Goal: Information Seeking & Learning: Learn about a topic

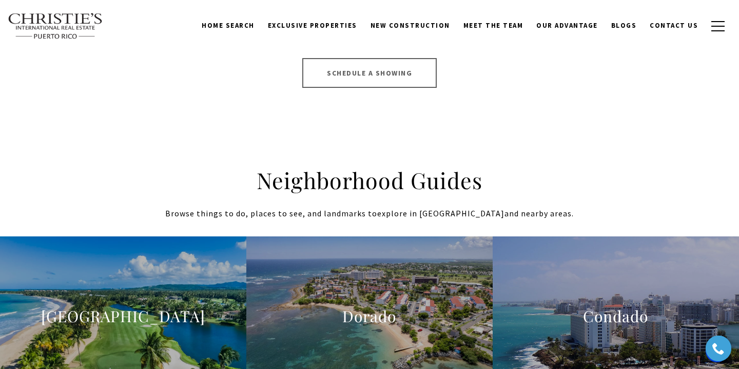
scroll to position [865, 0]
click at [303, 165] on h2 "Neighborhood Guides" at bounding box center [370, 179] width 442 height 29
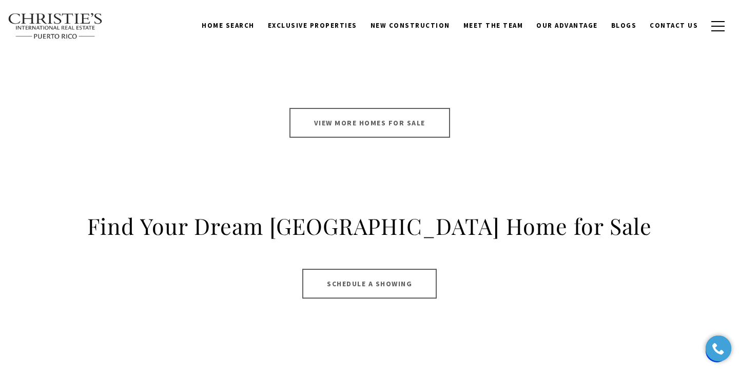
scroll to position [652, 0]
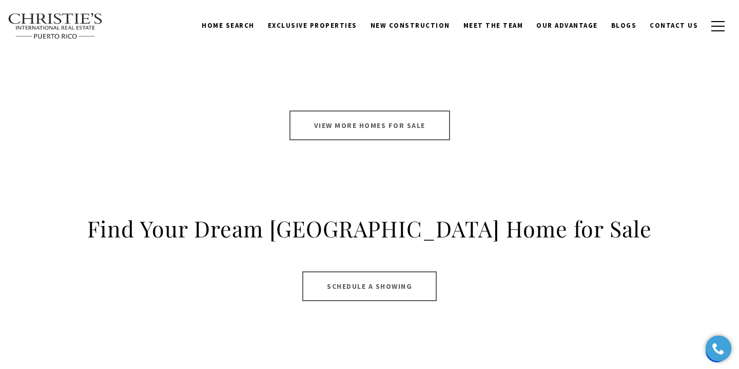
click link "View More Homes for Sale"
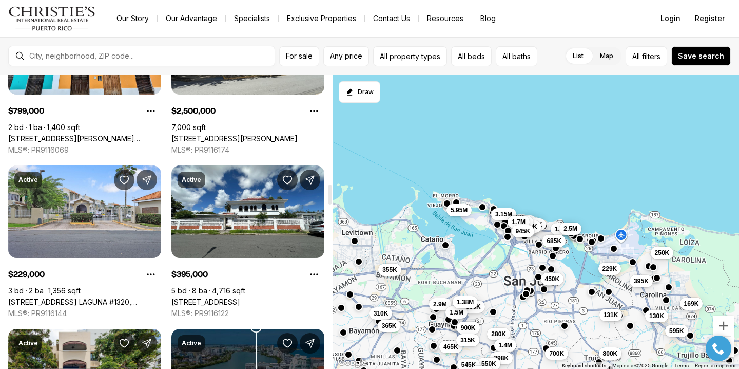
scroll to position [1583, 0]
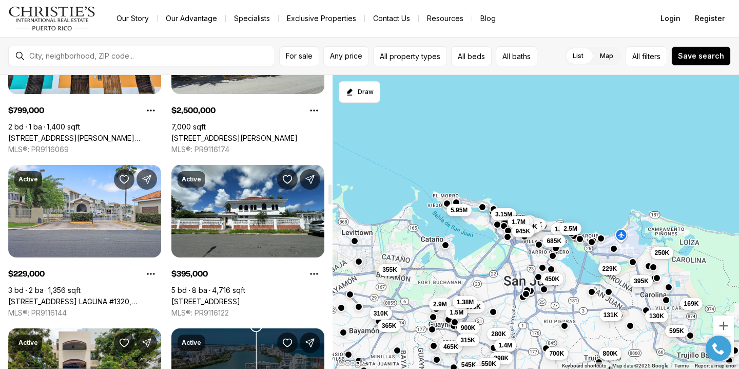
click at [217, 297] on link "[STREET_ADDRESS]" at bounding box center [205, 301] width 69 height 9
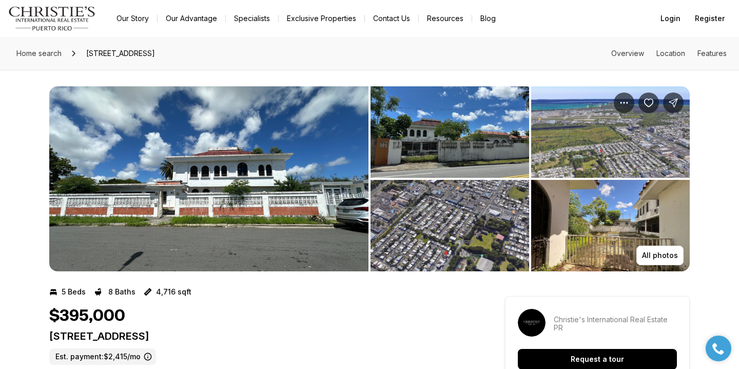
click at [222, 215] on img "View image gallery" at bounding box center [208, 178] width 319 height 185
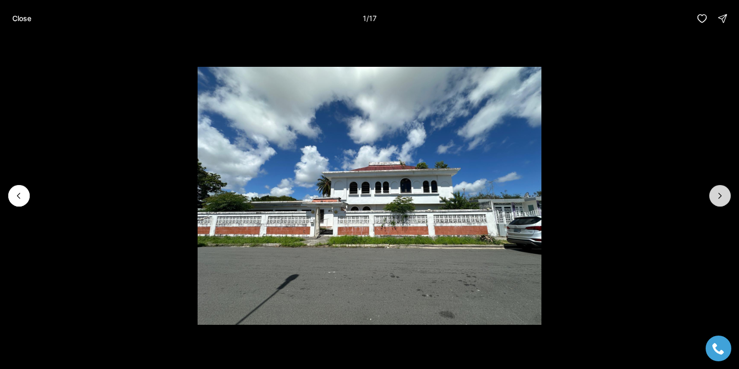
click at [722, 192] on icon "Next slide" at bounding box center [720, 195] width 10 height 10
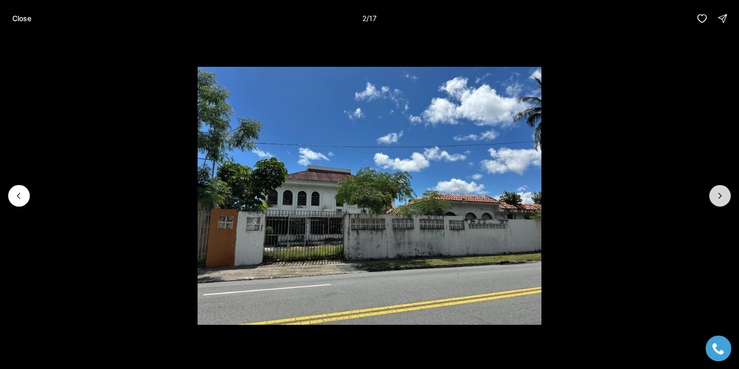
click at [722, 192] on icon "Next slide" at bounding box center [720, 195] width 10 height 10
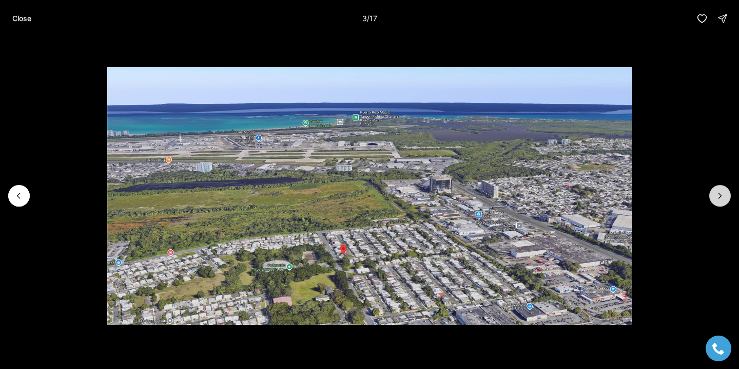
click at [722, 192] on icon "Next slide" at bounding box center [720, 195] width 10 height 10
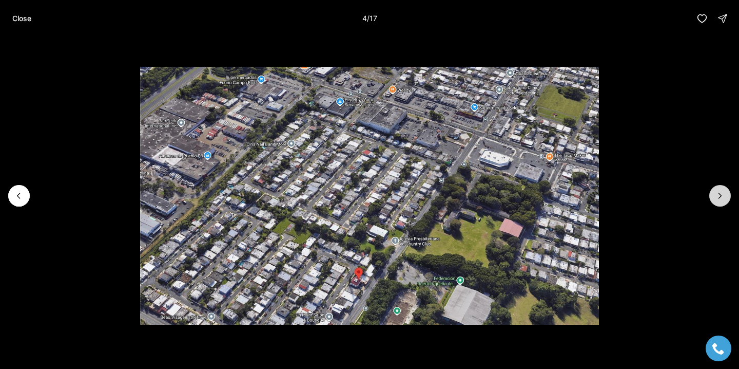
click at [722, 192] on icon "Next slide" at bounding box center [720, 195] width 10 height 10
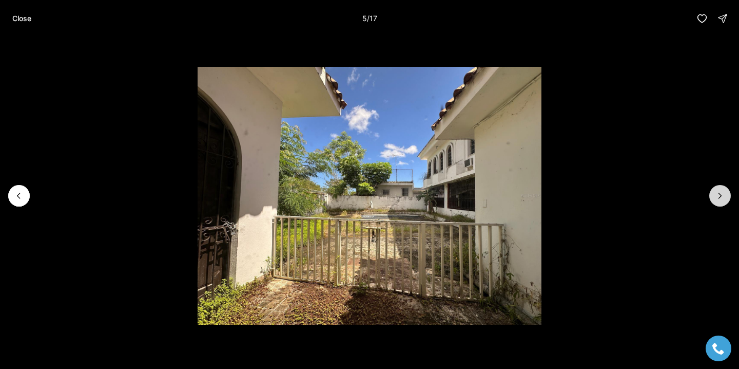
click at [722, 192] on icon "Next slide" at bounding box center [720, 195] width 10 height 10
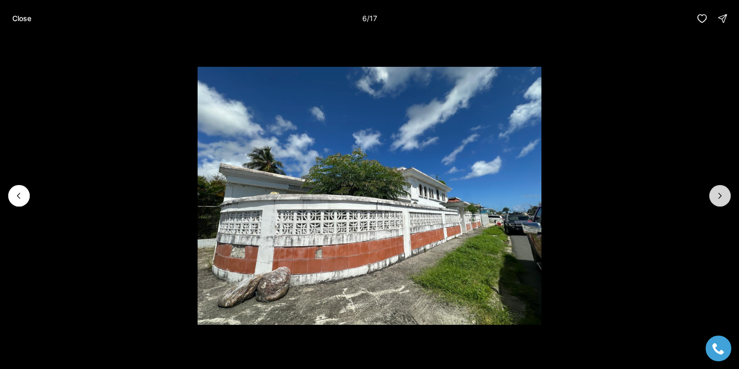
click at [722, 192] on icon "Next slide" at bounding box center [720, 195] width 10 height 10
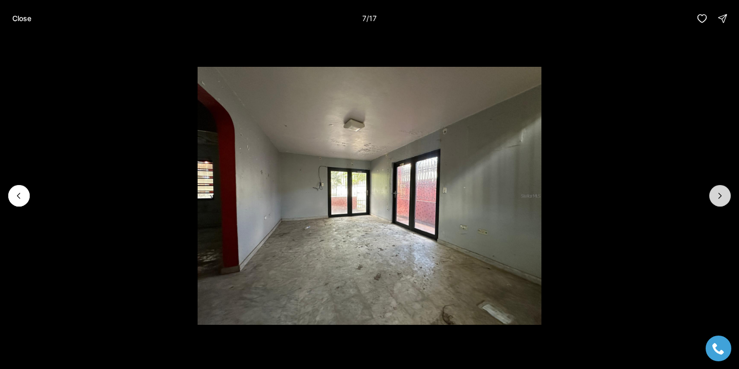
click at [722, 192] on icon "Next slide" at bounding box center [720, 195] width 10 height 10
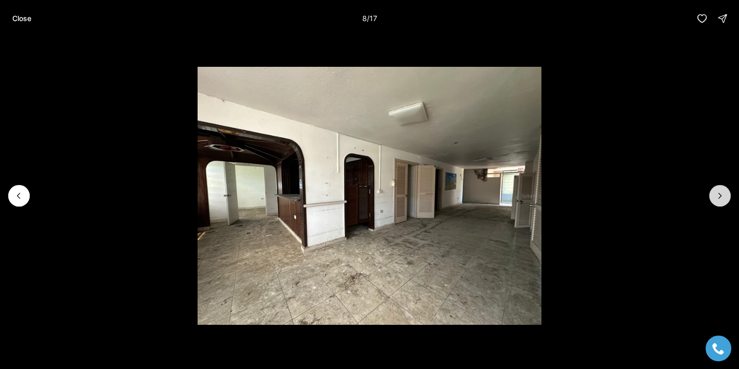
click at [722, 192] on icon "Next slide" at bounding box center [720, 195] width 10 height 10
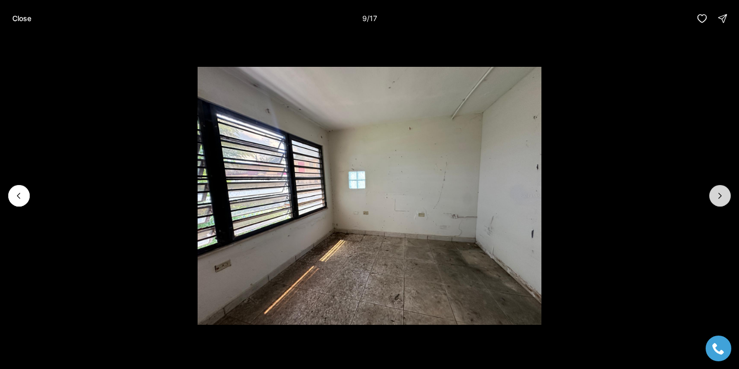
click at [722, 192] on icon "Next slide" at bounding box center [720, 195] width 10 height 10
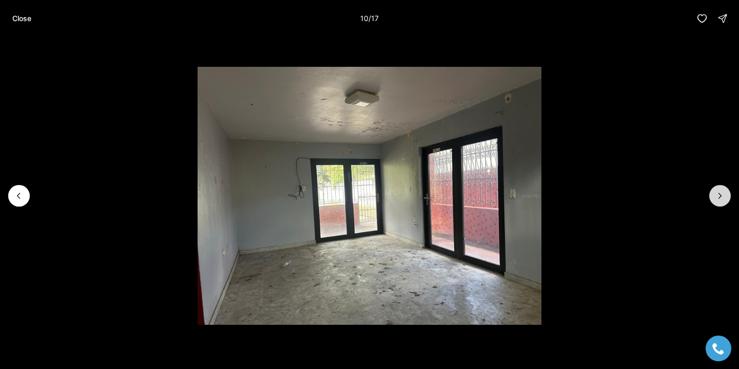
click at [722, 192] on icon "Next slide" at bounding box center [720, 195] width 10 height 10
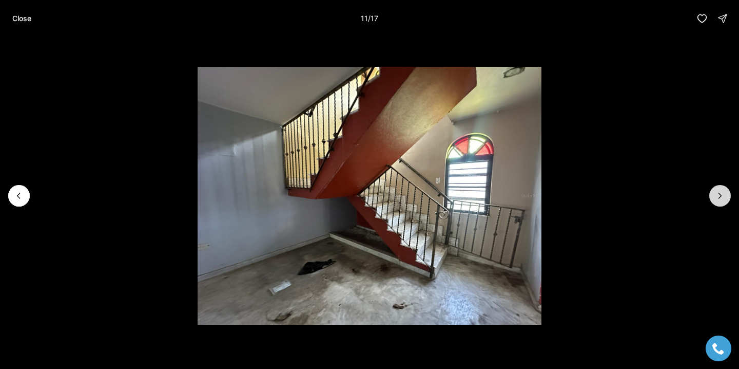
click at [722, 192] on icon "Next slide" at bounding box center [720, 195] width 10 height 10
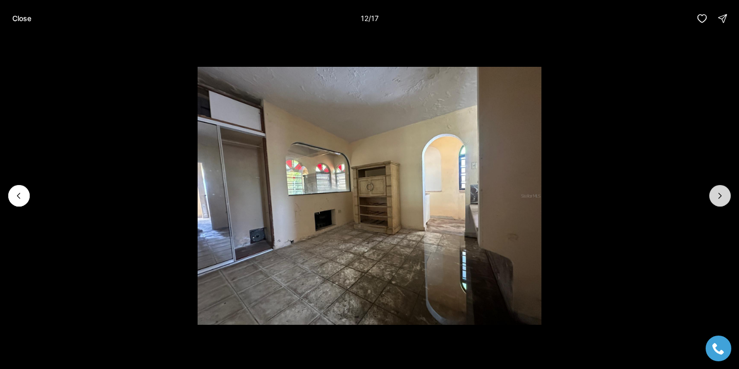
click at [722, 192] on icon "Next slide" at bounding box center [720, 195] width 10 height 10
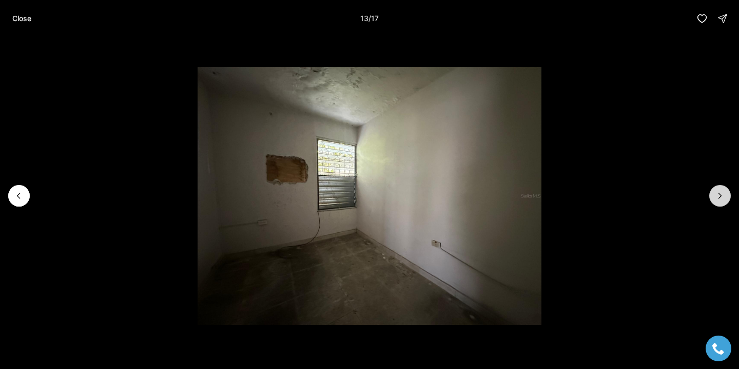
click at [722, 192] on icon "Next slide" at bounding box center [720, 195] width 10 height 10
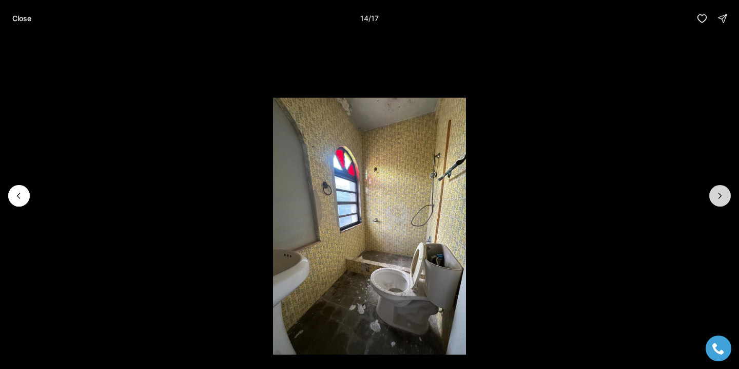
click at [722, 192] on icon "Next slide" at bounding box center [720, 195] width 10 height 10
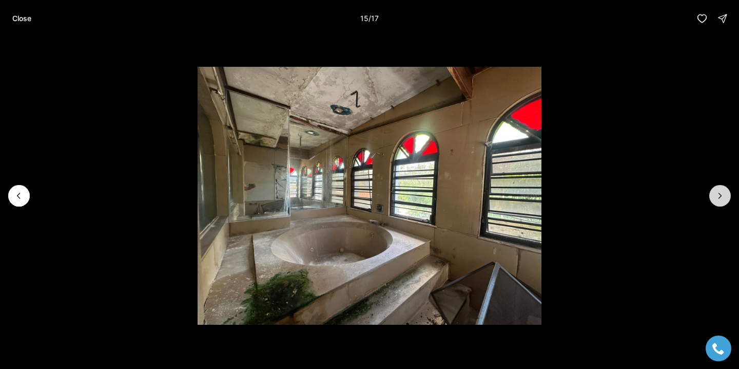
click at [722, 192] on icon "Next slide" at bounding box center [720, 195] width 10 height 10
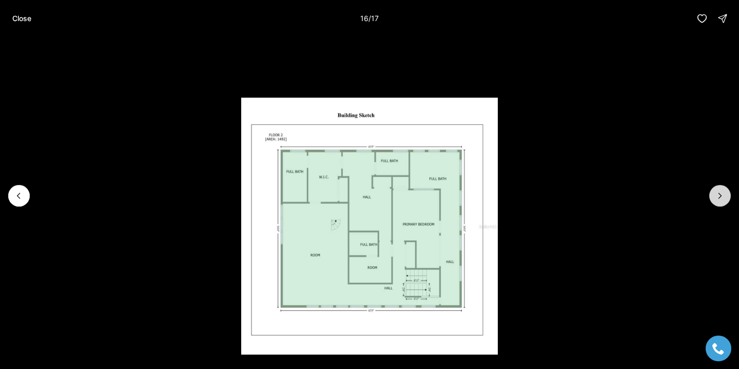
click at [722, 192] on icon "Next slide" at bounding box center [720, 195] width 10 height 10
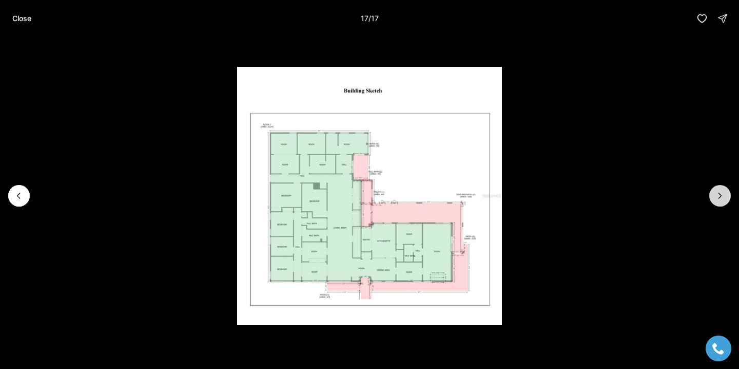
click at [722, 192] on div at bounding box center [721, 196] width 22 height 22
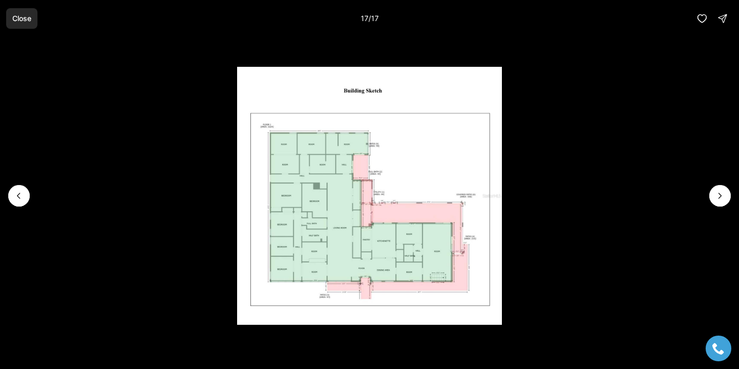
click at [26, 16] on p "Close" at bounding box center [21, 18] width 19 height 8
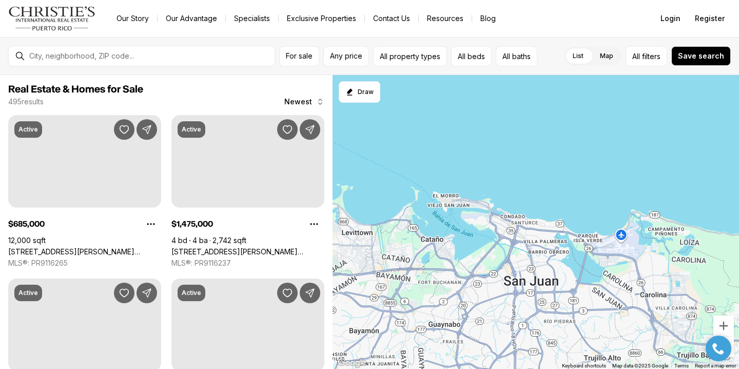
scroll to position [1583, 0]
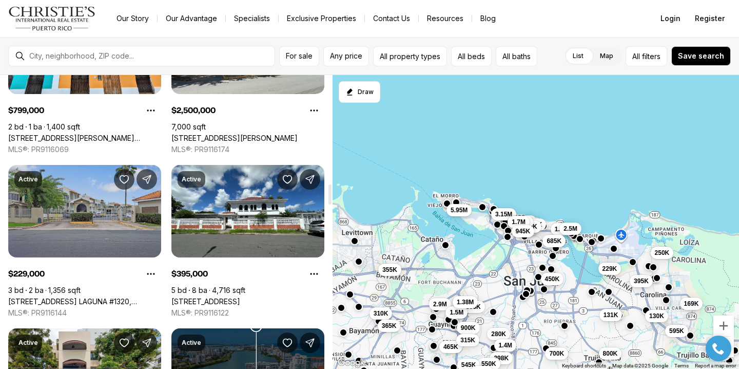
click at [147, 297] on link "120 AVE. LAGUNA #1320, CAROLINA PR, 00979" at bounding box center [84, 301] width 153 height 9
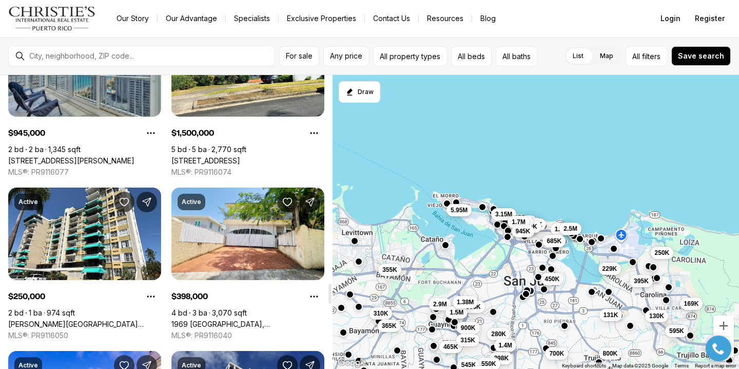
scroll to position [3031, 0]
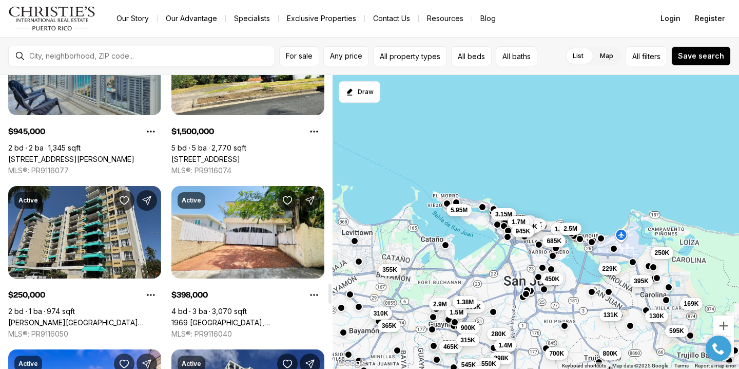
click at [145, 318] on link "[PERSON_NAME][GEOGRAPHIC_DATA] [STREET_ADDRESS]" at bounding box center [84, 322] width 153 height 9
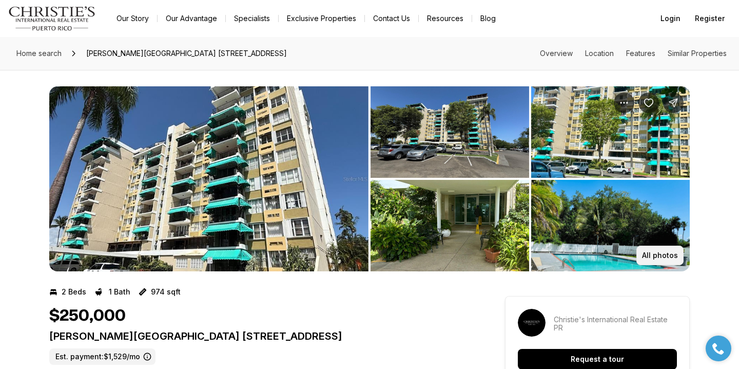
click at [646, 263] on button "All photos" at bounding box center [660, 255] width 47 height 20
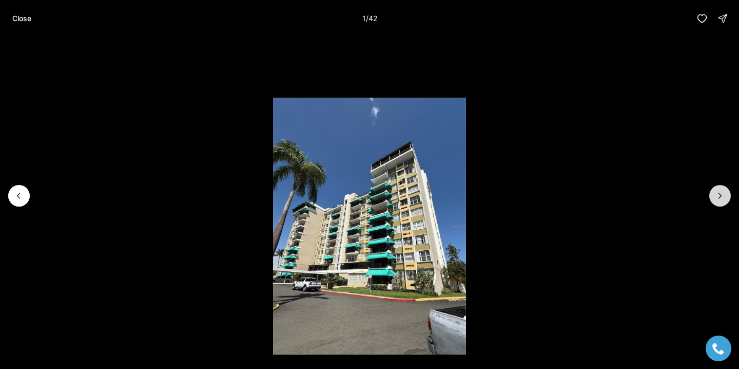
click at [718, 202] on button "Next slide" at bounding box center [721, 196] width 22 height 22
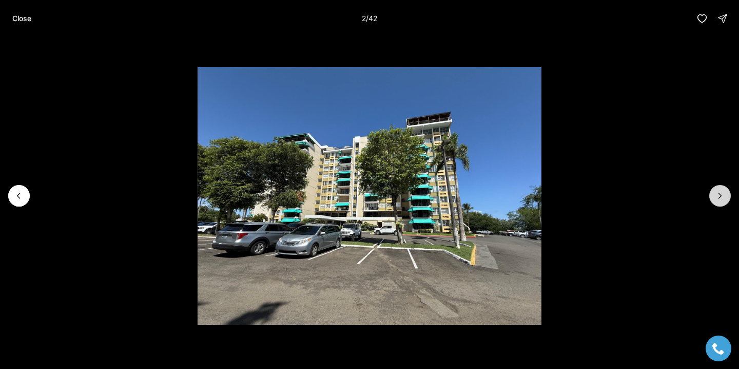
click at [718, 201] on button "Next slide" at bounding box center [721, 196] width 22 height 22
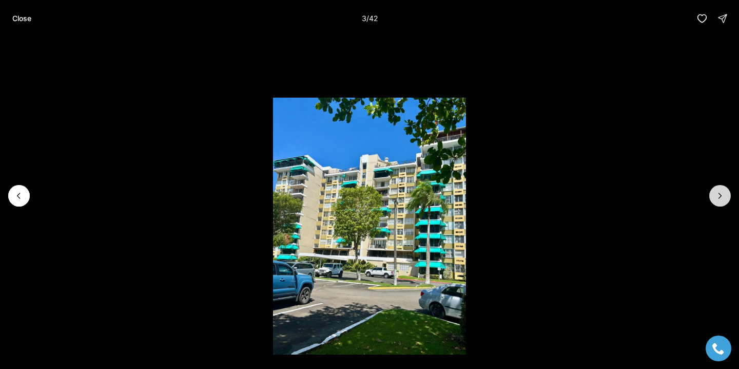
click at [718, 200] on icon "Next slide" at bounding box center [720, 195] width 10 height 10
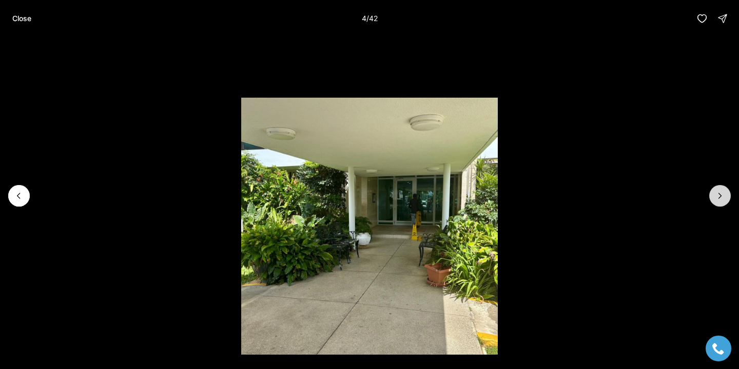
click at [718, 200] on icon "Next slide" at bounding box center [720, 195] width 10 height 10
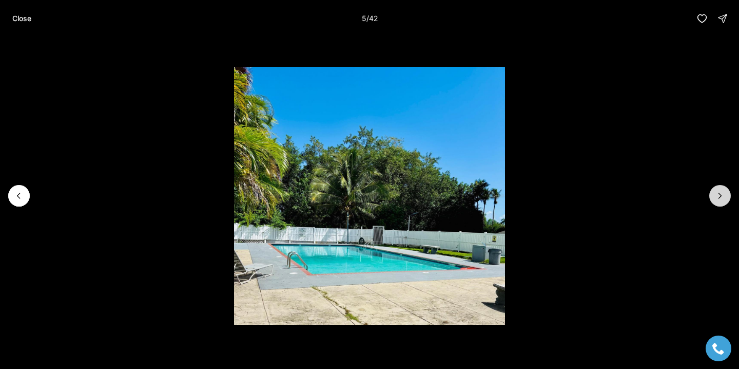
click at [718, 200] on icon "Next slide" at bounding box center [720, 195] width 10 height 10
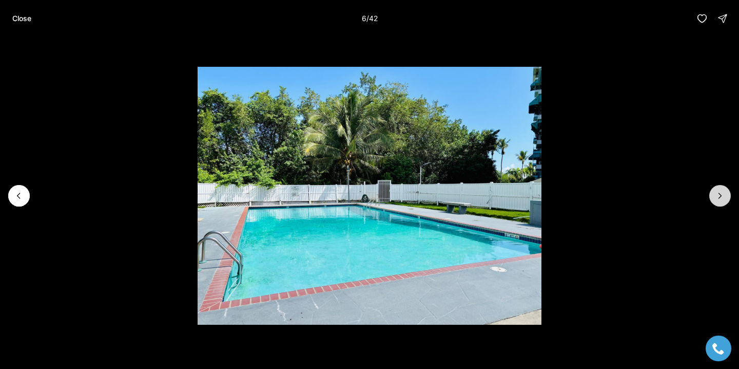
click at [718, 200] on icon "Next slide" at bounding box center [720, 195] width 10 height 10
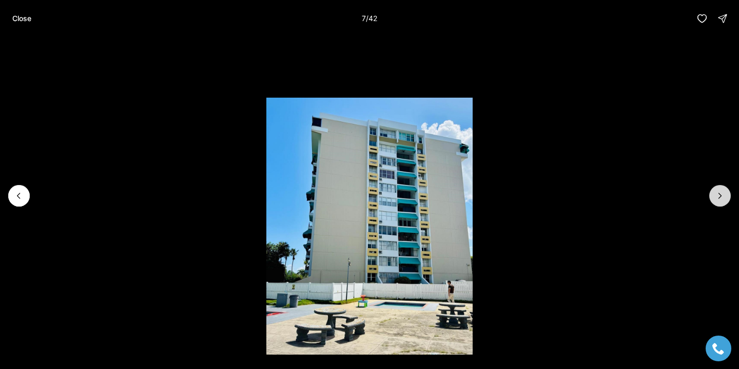
click at [718, 200] on icon "Next slide" at bounding box center [720, 195] width 10 height 10
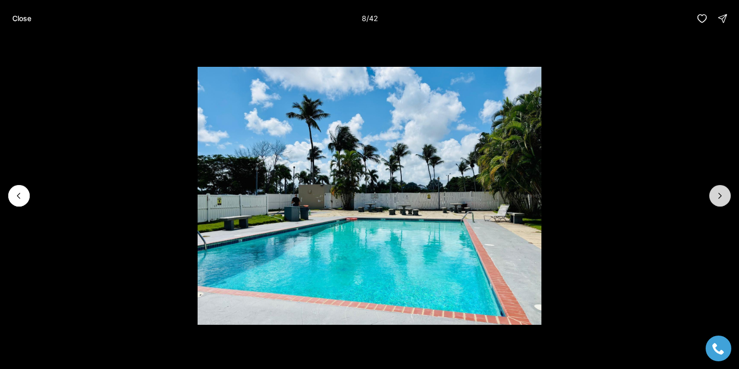
click at [718, 200] on icon "Next slide" at bounding box center [720, 195] width 10 height 10
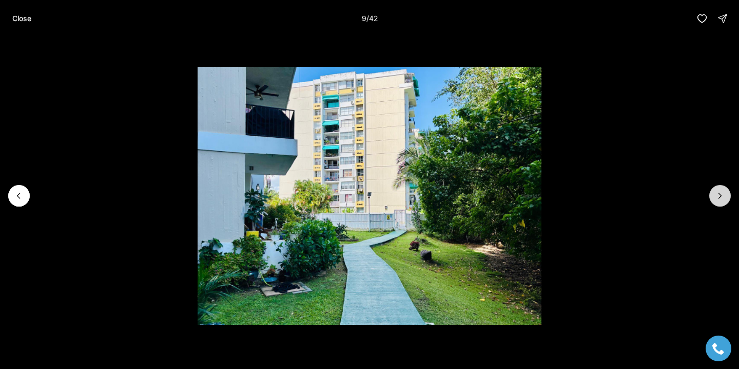
click at [718, 200] on icon "Next slide" at bounding box center [720, 195] width 10 height 10
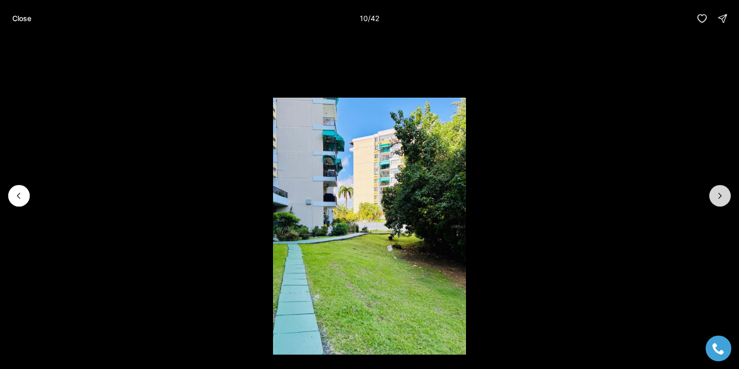
click at [718, 200] on icon "Next slide" at bounding box center [720, 195] width 10 height 10
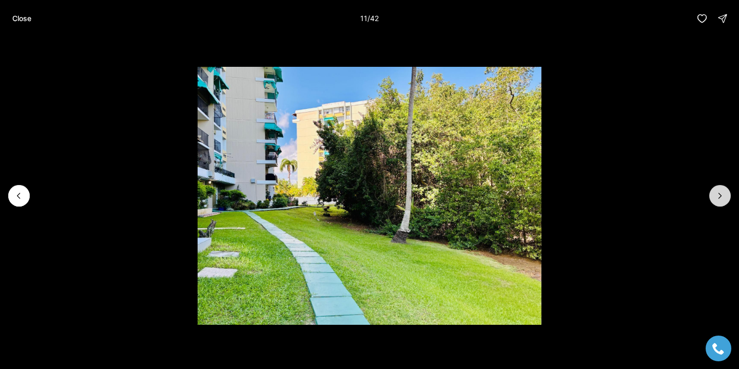
click at [718, 200] on icon "Next slide" at bounding box center [720, 195] width 10 height 10
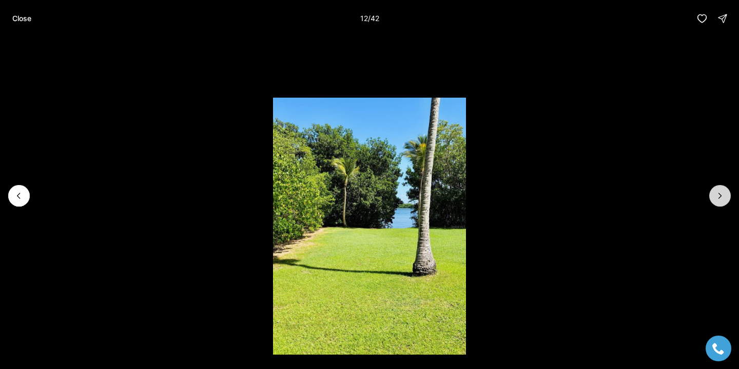
click at [718, 200] on icon "Next slide" at bounding box center [720, 195] width 10 height 10
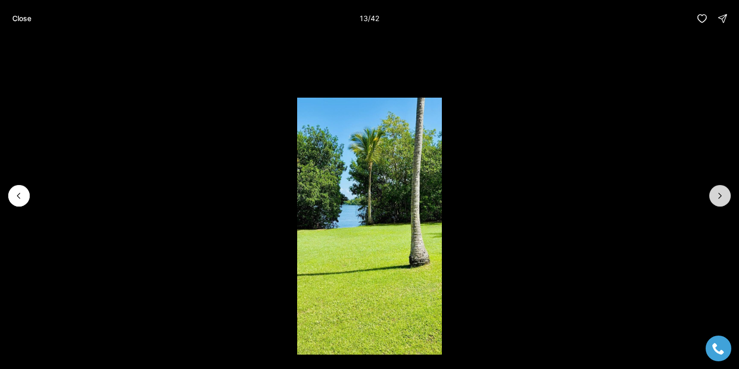
click at [718, 200] on icon "Next slide" at bounding box center [720, 195] width 10 height 10
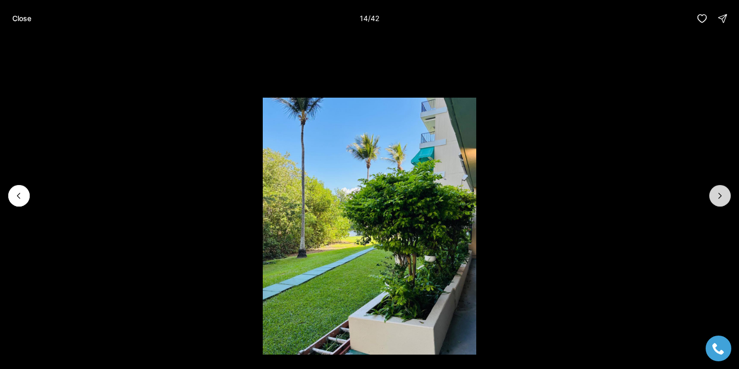
click at [718, 200] on icon "Next slide" at bounding box center [720, 195] width 10 height 10
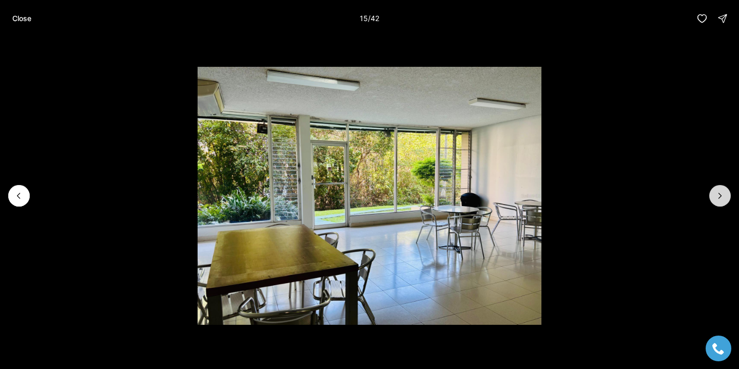
click at [718, 200] on icon "Next slide" at bounding box center [720, 195] width 10 height 10
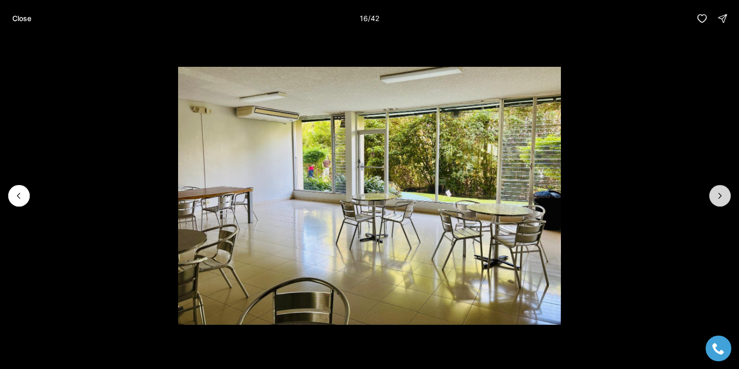
click at [718, 200] on icon "Next slide" at bounding box center [720, 195] width 10 height 10
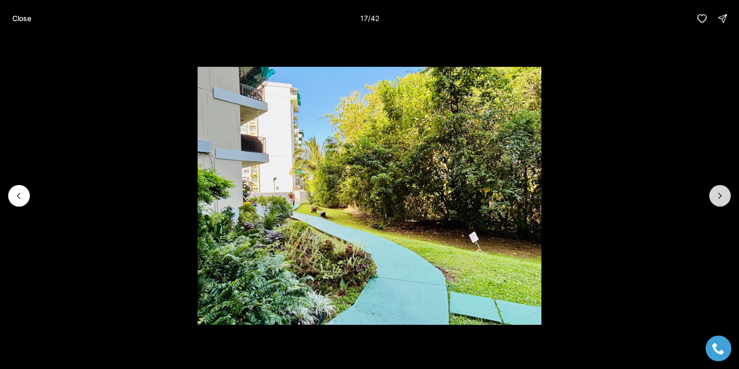
click at [718, 200] on icon "Next slide" at bounding box center [720, 195] width 10 height 10
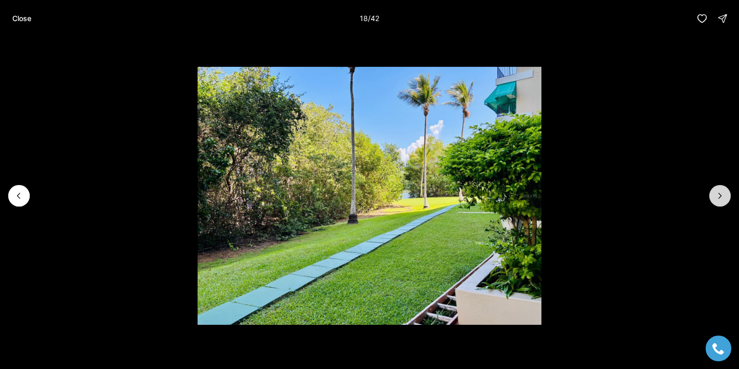
click at [718, 200] on icon "Next slide" at bounding box center [720, 195] width 10 height 10
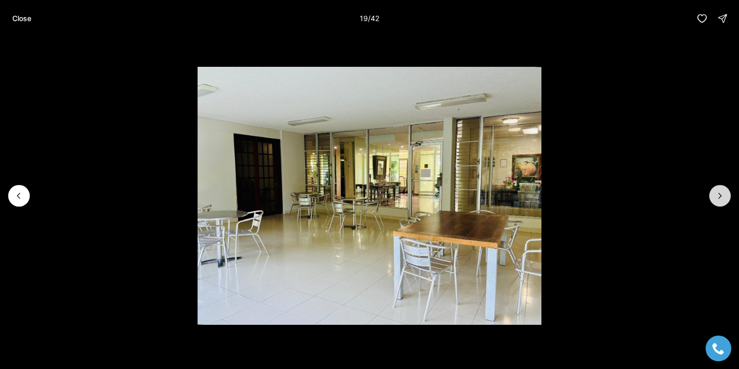
click at [718, 200] on icon "Next slide" at bounding box center [720, 195] width 10 height 10
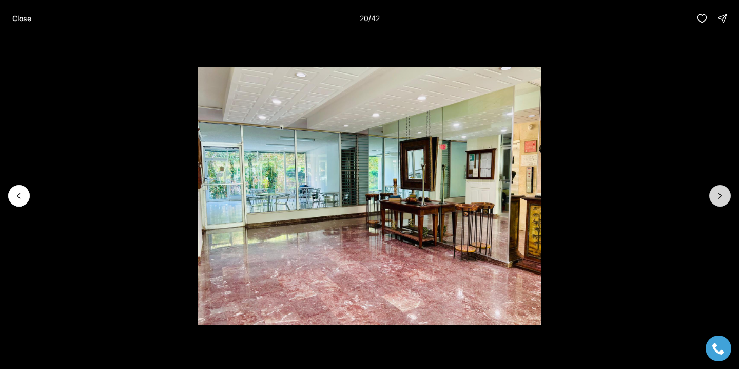
click at [718, 200] on icon "Next slide" at bounding box center [720, 195] width 10 height 10
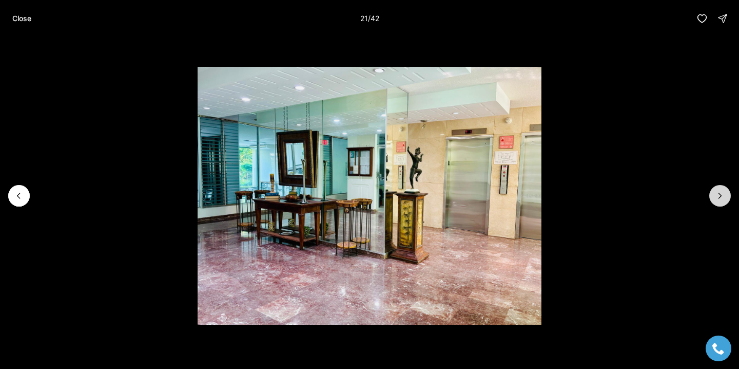
click at [719, 200] on icon "Next slide" at bounding box center [720, 195] width 10 height 10
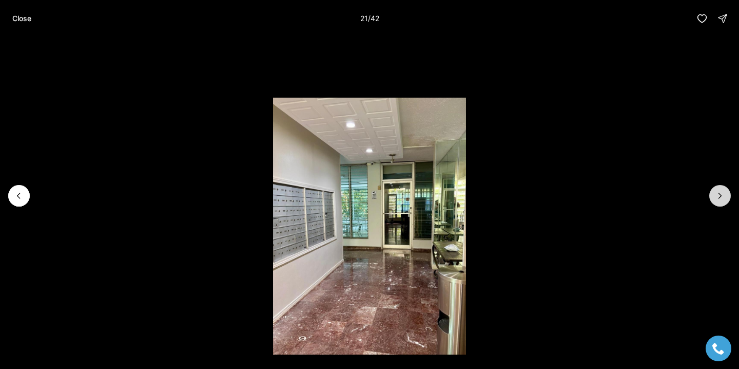
click at [719, 200] on icon "Next slide" at bounding box center [720, 195] width 10 height 10
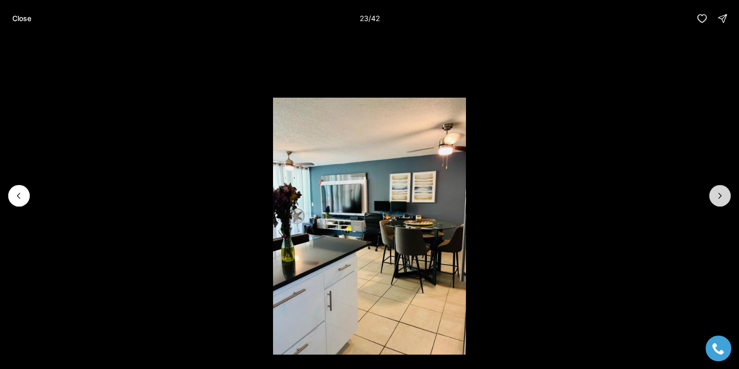
click at [719, 200] on icon "Next slide" at bounding box center [720, 195] width 10 height 10
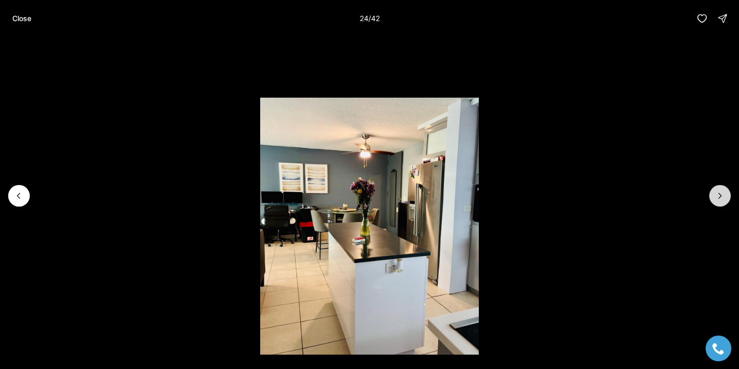
click at [719, 200] on icon "Next slide" at bounding box center [720, 195] width 10 height 10
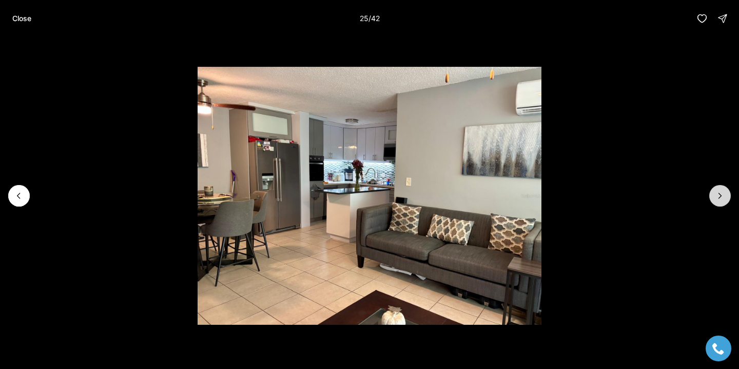
click at [719, 200] on icon "Next slide" at bounding box center [720, 195] width 10 height 10
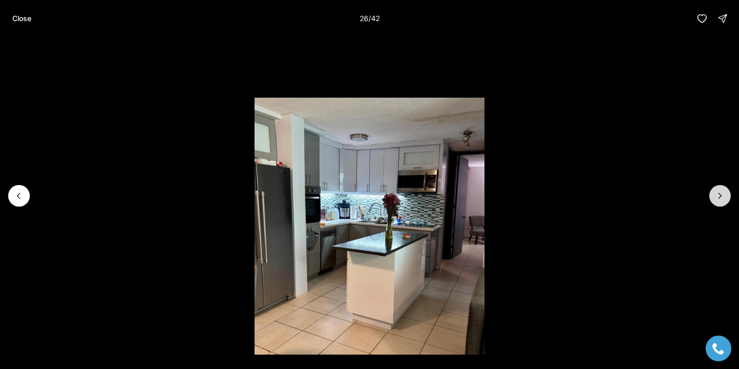
click at [719, 200] on icon "Next slide" at bounding box center [720, 195] width 10 height 10
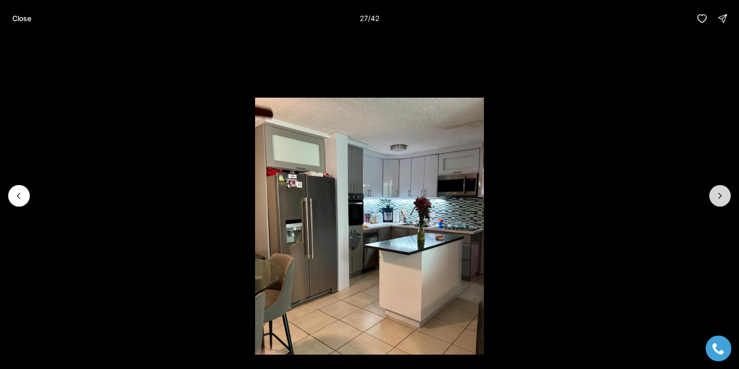
click at [719, 200] on icon "Next slide" at bounding box center [720, 195] width 10 height 10
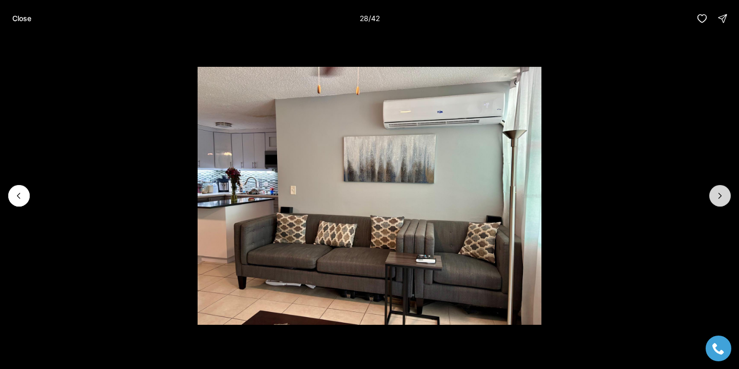
click at [719, 200] on icon "Next slide" at bounding box center [720, 195] width 10 height 10
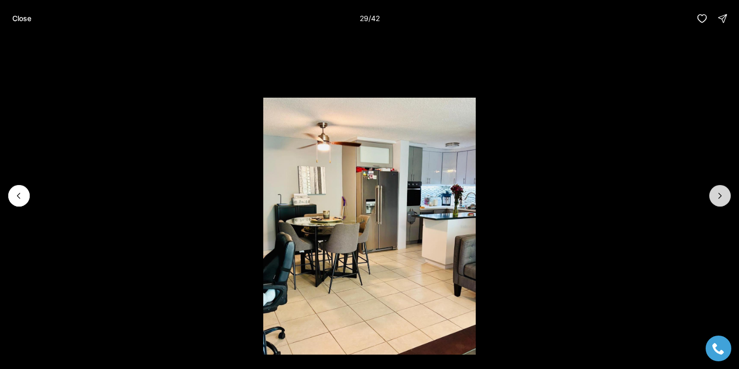
click at [719, 200] on icon "Next slide" at bounding box center [720, 195] width 10 height 10
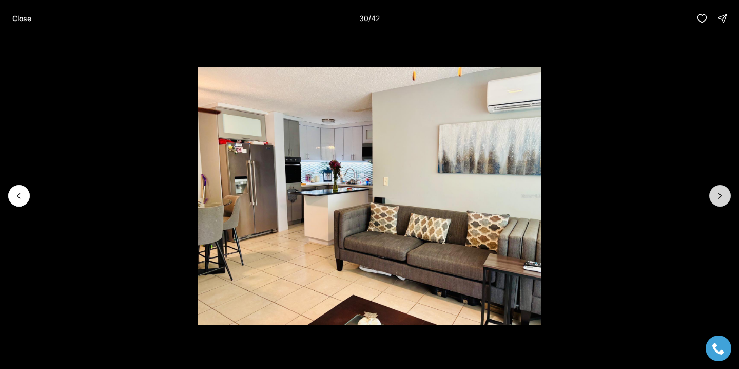
click at [719, 200] on icon "Next slide" at bounding box center [720, 195] width 10 height 10
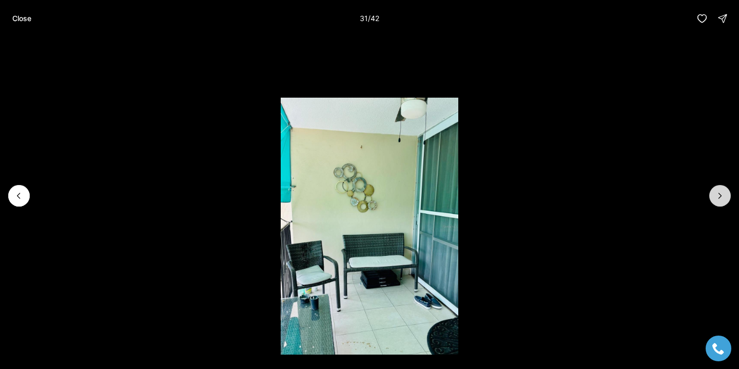
click at [719, 200] on icon "Next slide" at bounding box center [720, 195] width 10 height 10
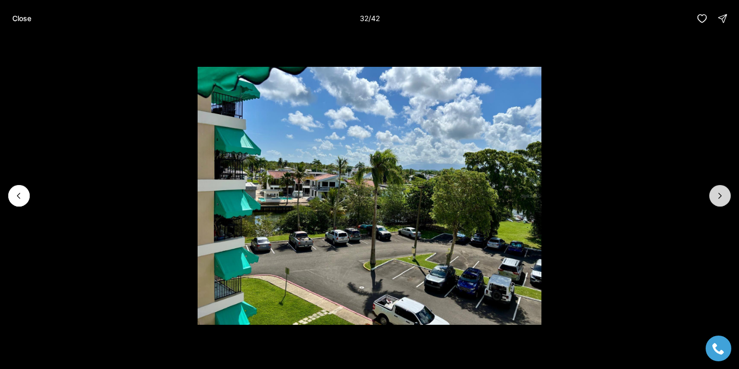
click at [719, 200] on icon "Next slide" at bounding box center [720, 195] width 10 height 10
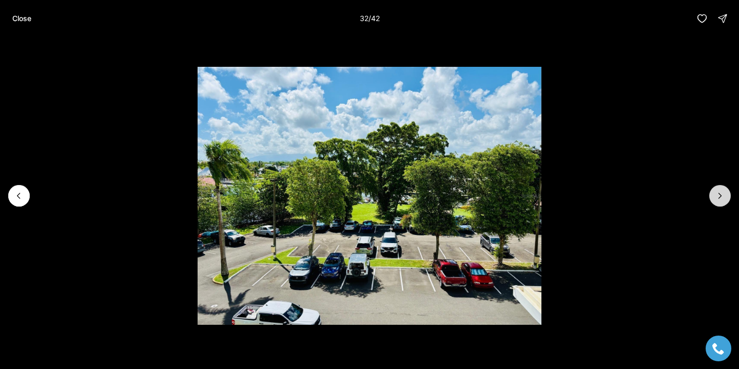
click at [719, 200] on icon "Next slide" at bounding box center [720, 195] width 10 height 10
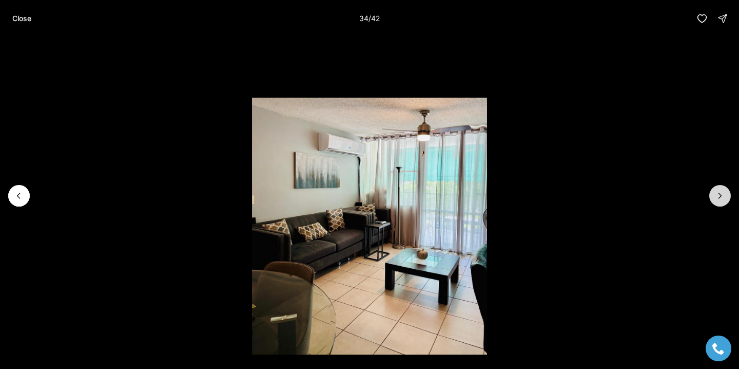
click at [719, 200] on icon "Next slide" at bounding box center [720, 195] width 10 height 10
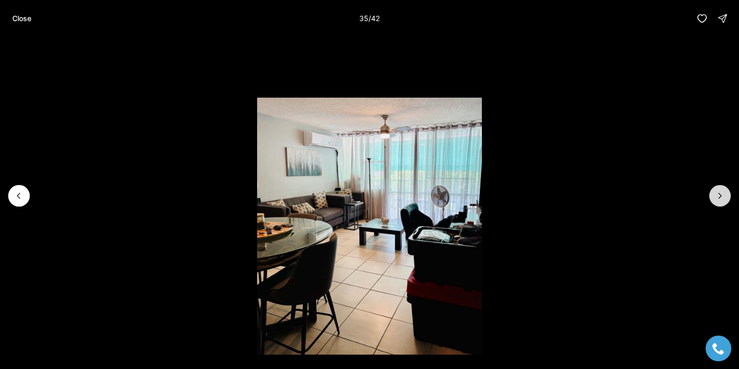
click at [719, 200] on icon "Next slide" at bounding box center [720, 195] width 10 height 10
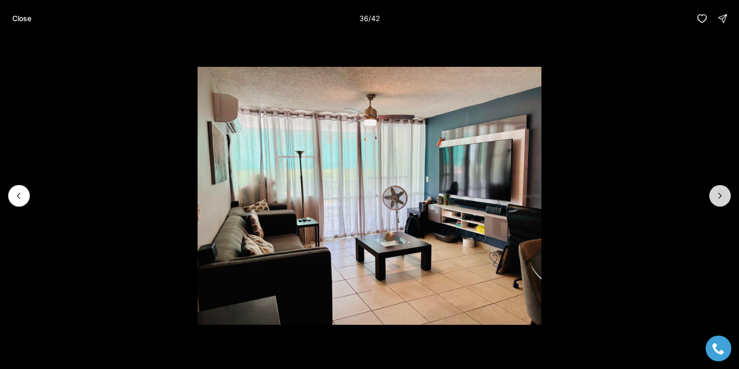
click at [719, 200] on icon "Next slide" at bounding box center [720, 195] width 10 height 10
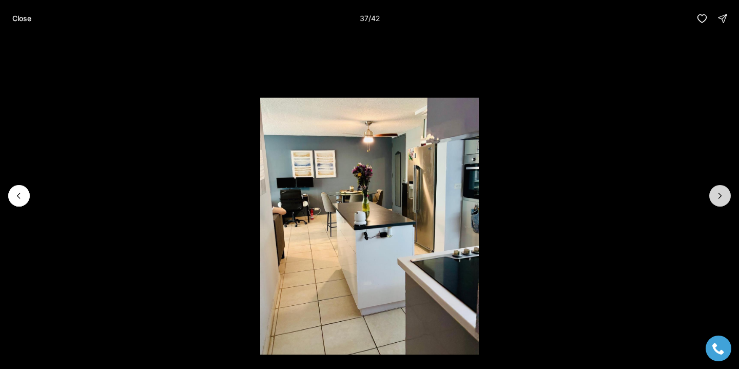
click at [719, 200] on icon "Next slide" at bounding box center [720, 195] width 10 height 10
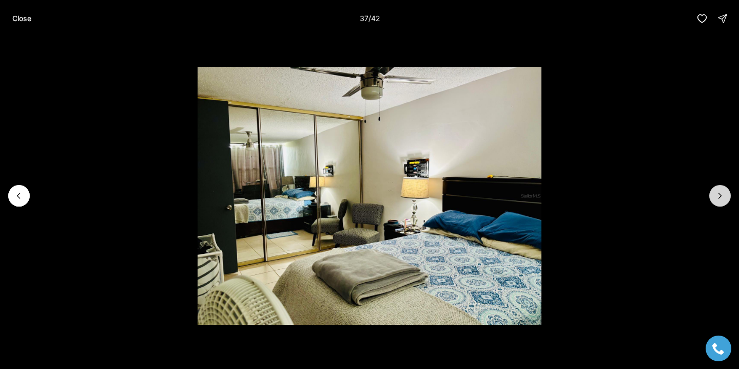
click at [719, 200] on icon "Next slide" at bounding box center [720, 195] width 10 height 10
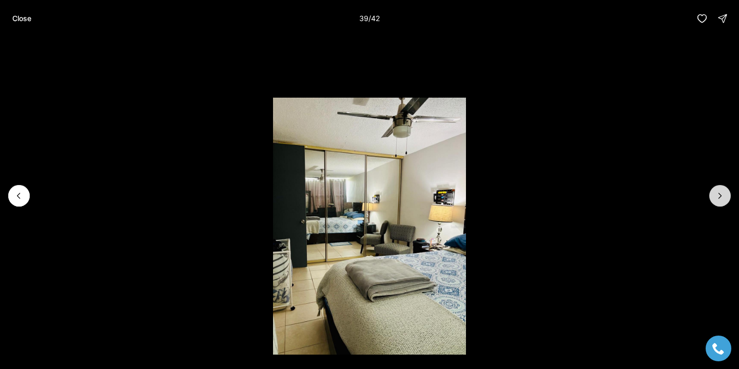
click at [719, 200] on icon "Next slide" at bounding box center [720, 195] width 10 height 10
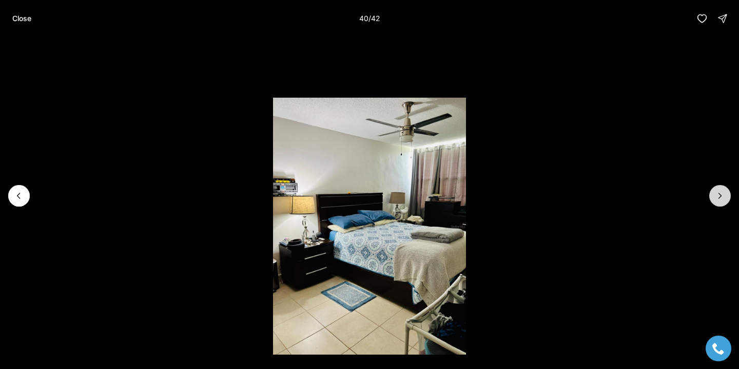
click at [720, 200] on icon "Next slide" at bounding box center [720, 195] width 10 height 10
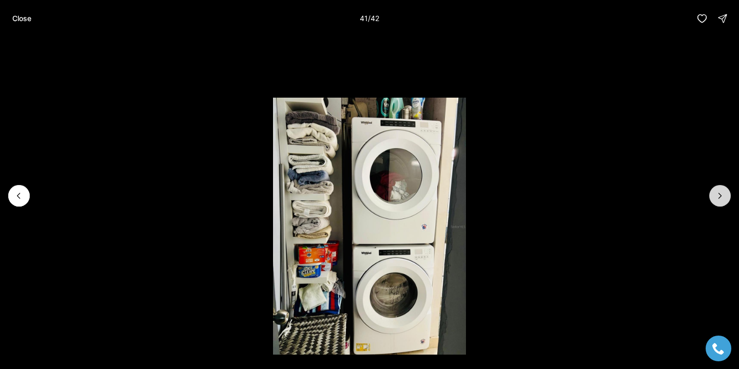
click at [720, 200] on icon "Next slide" at bounding box center [720, 195] width 10 height 10
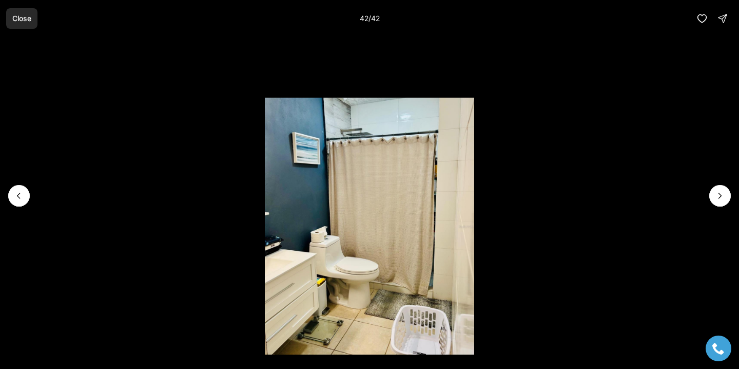
click at [36, 14] on button "Close" at bounding box center [21, 18] width 31 height 21
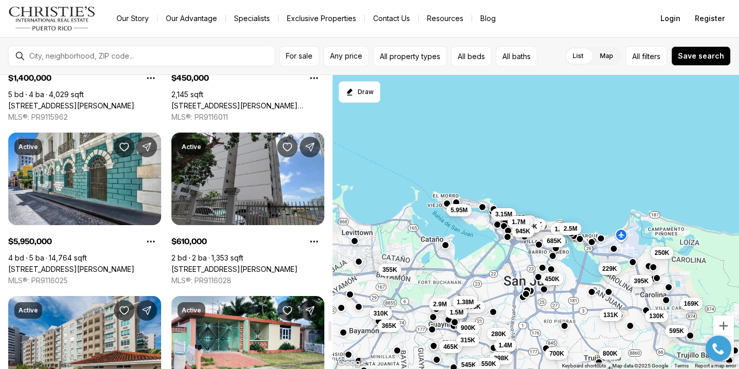
scroll to position [3577, 0]
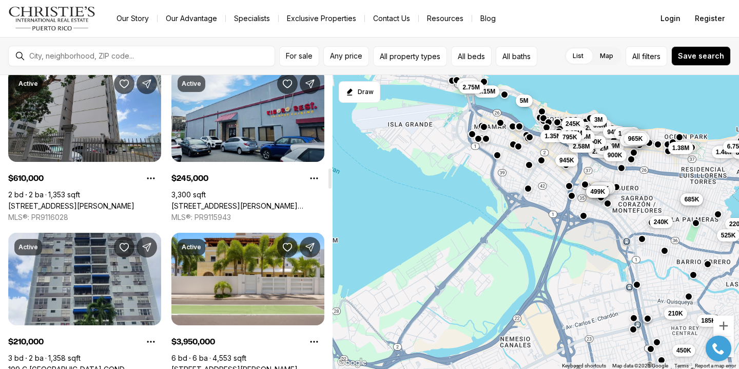
scroll to position [1354, 0]
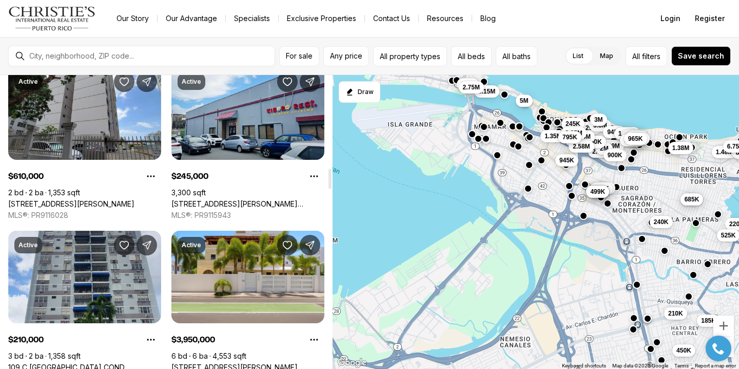
click at [269, 362] on link "[STREET_ADDRESS][PERSON_NAME][PERSON_NAME]" at bounding box center [247, 366] width 153 height 9
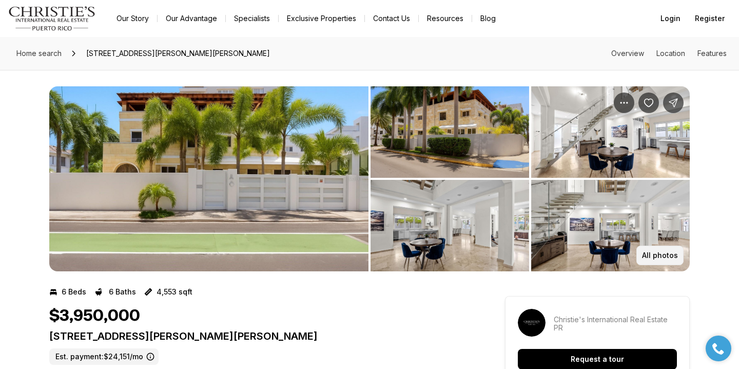
click at [654, 255] on p "All photos" at bounding box center [660, 255] width 36 height 8
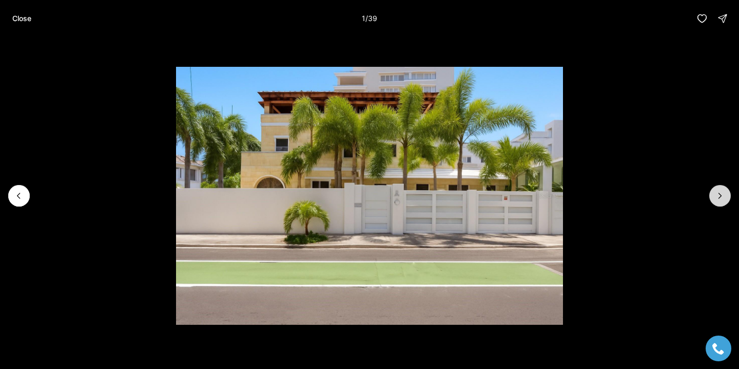
click at [720, 199] on icon "Next slide" at bounding box center [720, 195] width 10 height 10
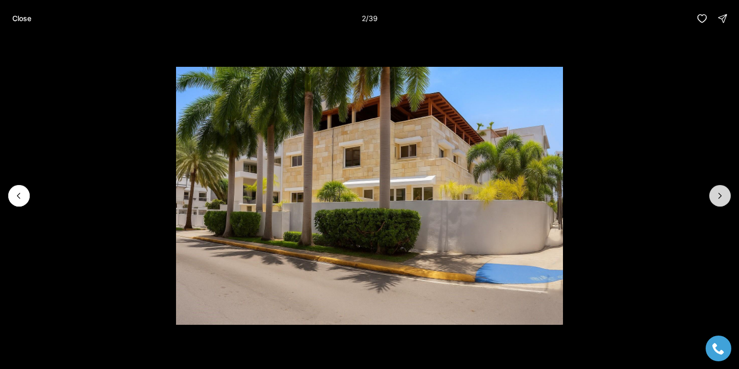
click at [720, 199] on icon "Next slide" at bounding box center [720, 195] width 10 height 10
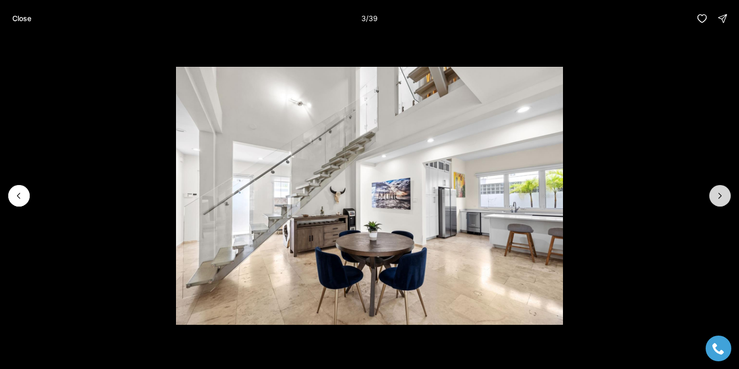
click at [720, 199] on icon "Next slide" at bounding box center [720, 195] width 10 height 10
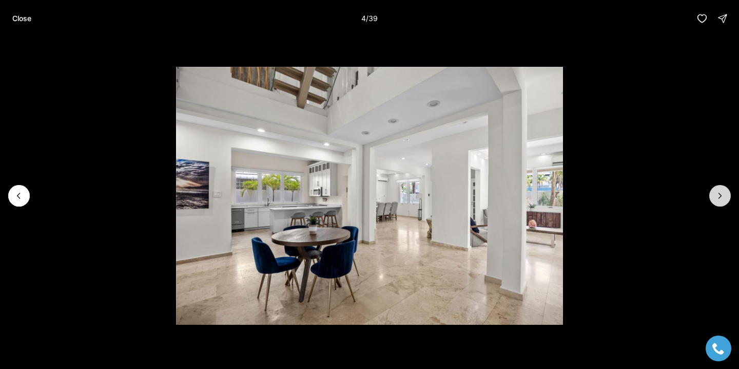
click at [720, 199] on icon "Next slide" at bounding box center [720, 195] width 10 height 10
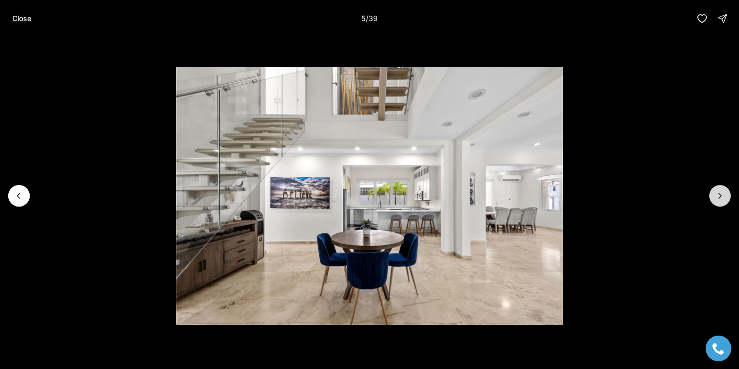
click at [720, 199] on icon "Next slide" at bounding box center [720, 195] width 10 height 10
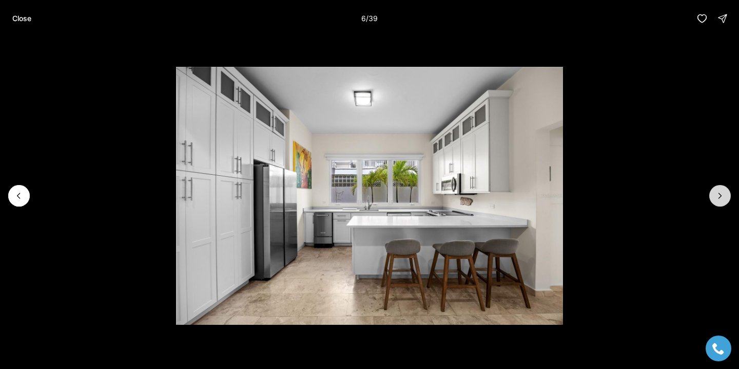
click at [720, 199] on icon "Next slide" at bounding box center [720, 195] width 10 height 10
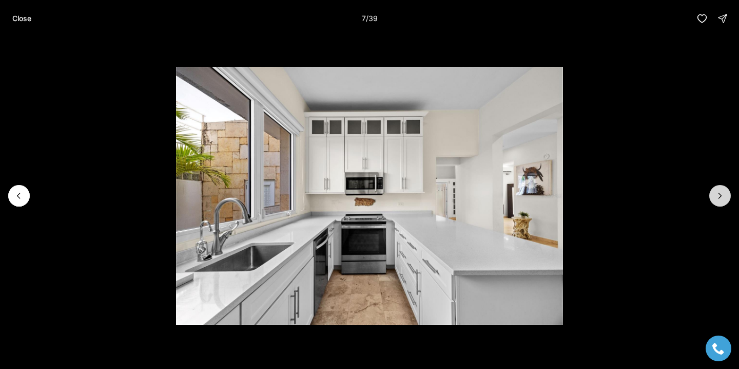
click at [720, 199] on icon "Next slide" at bounding box center [720, 195] width 10 height 10
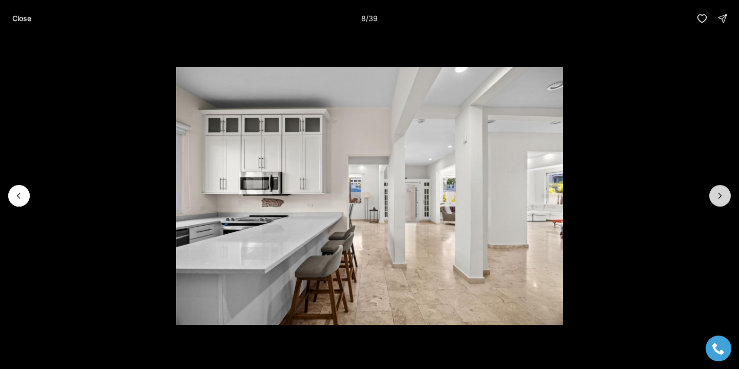
click at [720, 199] on icon "Next slide" at bounding box center [720, 195] width 10 height 10
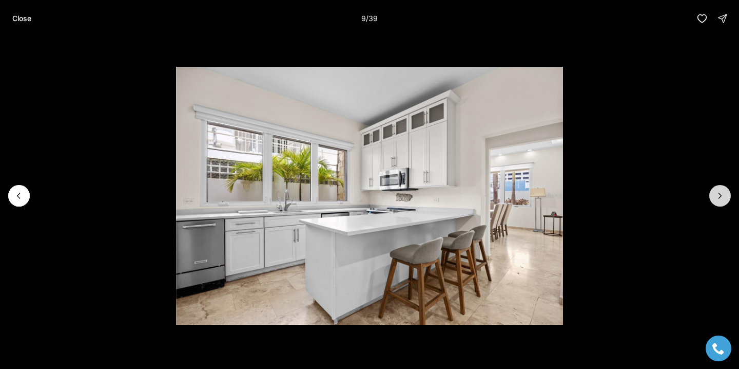
click at [720, 199] on icon "Next slide" at bounding box center [720, 195] width 10 height 10
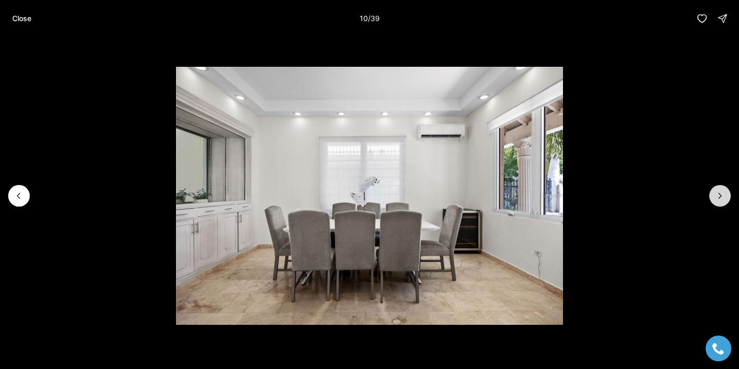
click at [720, 199] on icon "Next slide" at bounding box center [720, 195] width 10 height 10
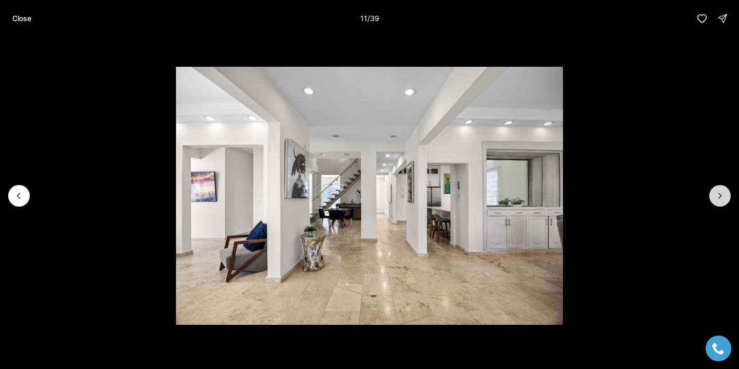
click at [720, 199] on icon "Next slide" at bounding box center [720, 195] width 10 height 10
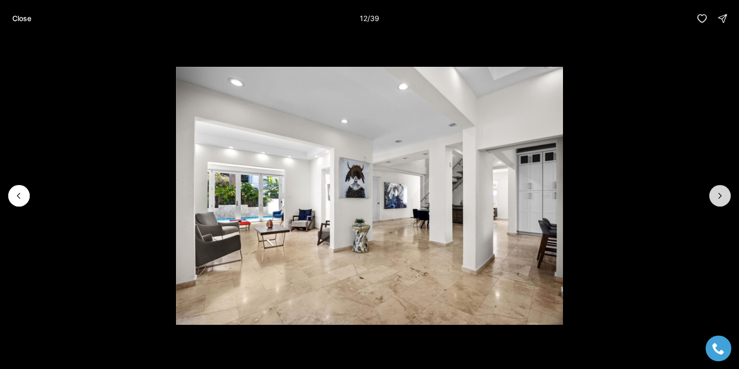
click at [720, 199] on icon "Next slide" at bounding box center [720, 195] width 10 height 10
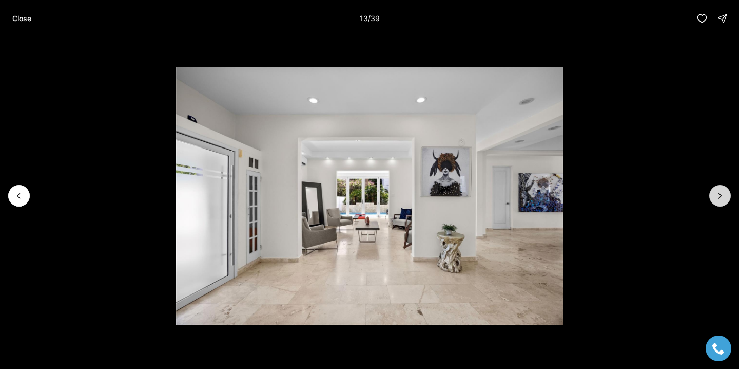
click at [720, 199] on icon "Next slide" at bounding box center [720, 195] width 10 height 10
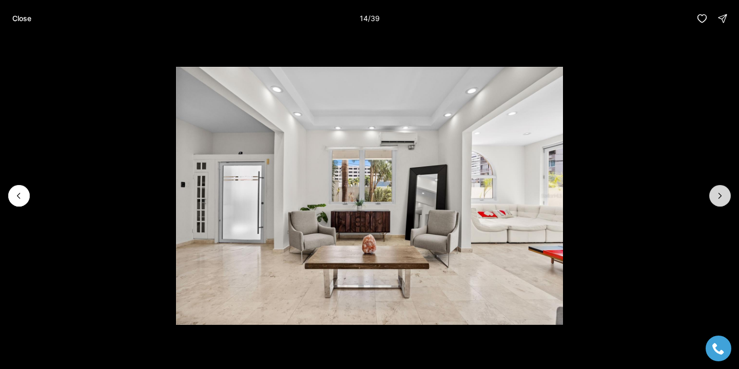
click at [720, 199] on icon "Next slide" at bounding box center [720, 195] width 10 height 10
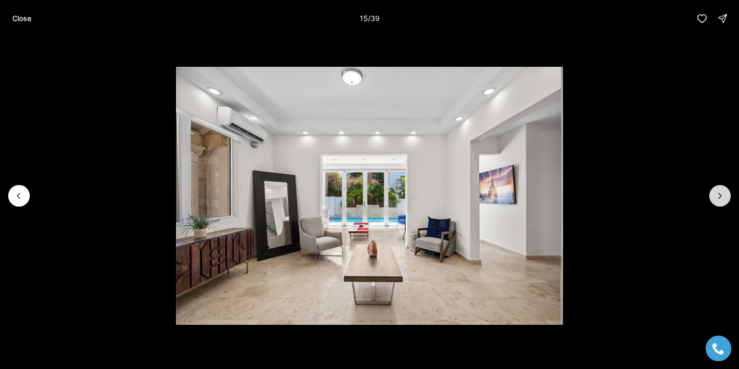
click at [720, 199] on icon "Next slide" at bounding box center [720, 195] width 10 height 10
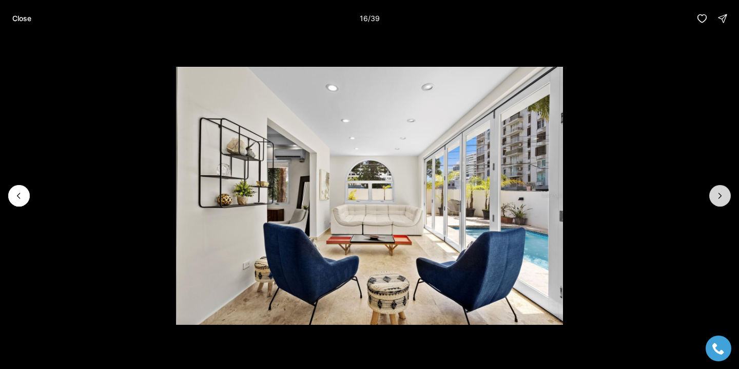
click at [720, 199] on icon "Next slide" at bounding box center [720, 195] width 10 height 10
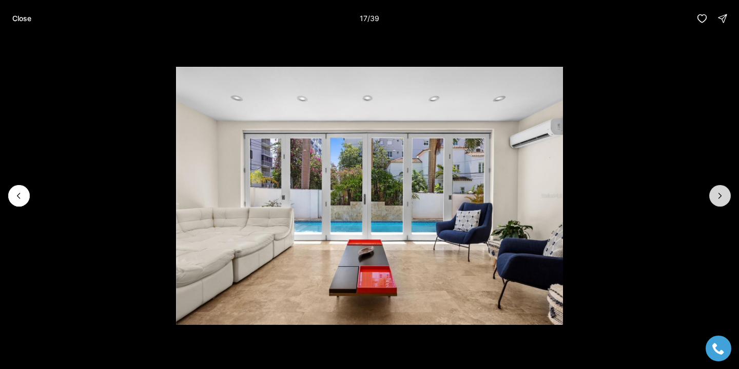
click at [720, 199] on icon "Next slide" at bounding box center [720, 195] width 10 height 10
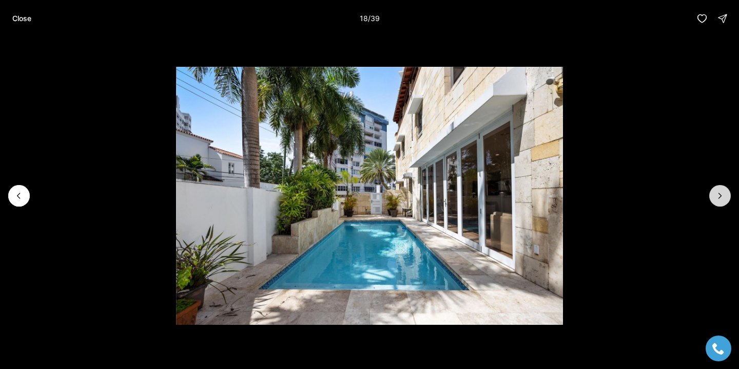
click at [720, 199] on icon "Next slide" at bounding box center [720, 195] width 10 height 10
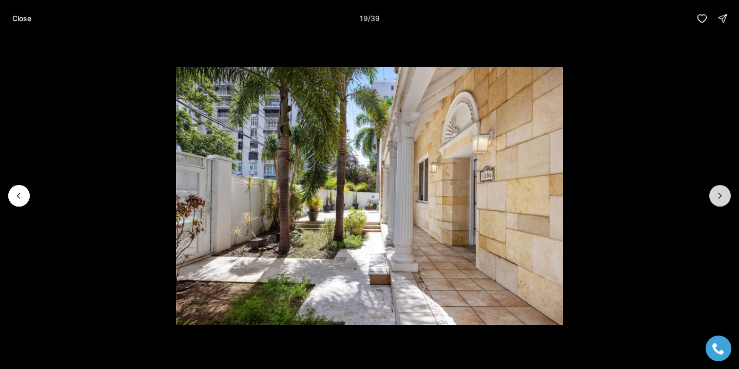
click at [720, 199] on icon "Next slide" at bounding box center [720, 195] width 10 height 10
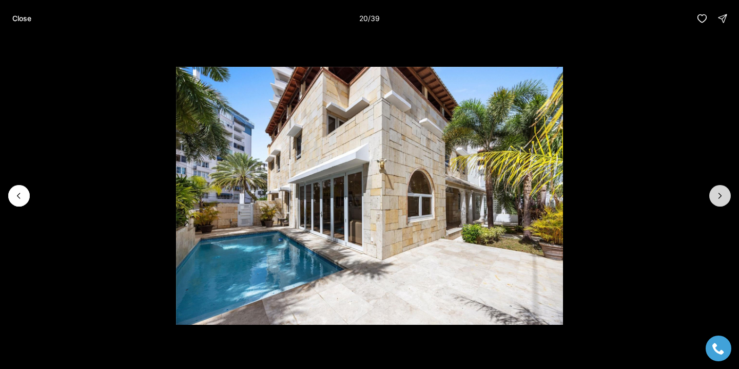
click at [720, 199] on icon "Next slide" at bounding box center [720, 195] width 10 height 10
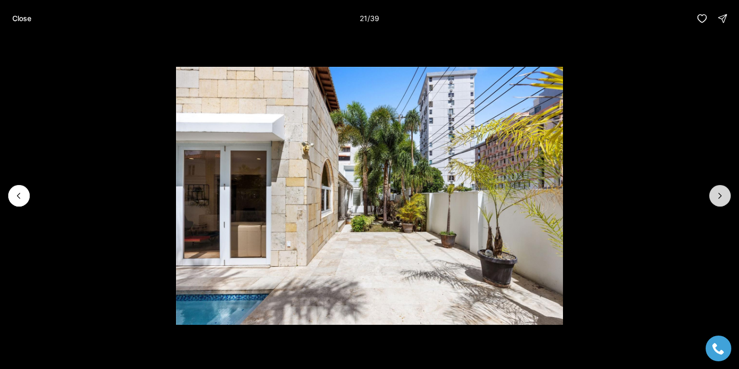
click at [720, 199] on icon "Next slide" at bounding box center [720, 195] width 10 height 10
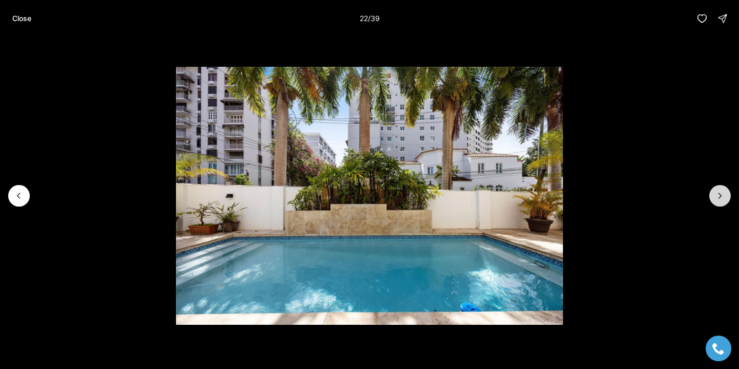
click at [721, 199] on icon "Next slide" at bounding box center [720, 195] width 10 height 10
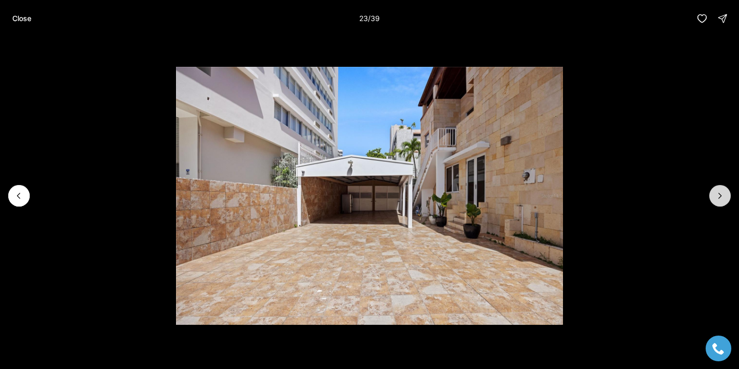
click at [721, 199] on icon "Next slide" at bounding box center [720, 195] width 10 height 10
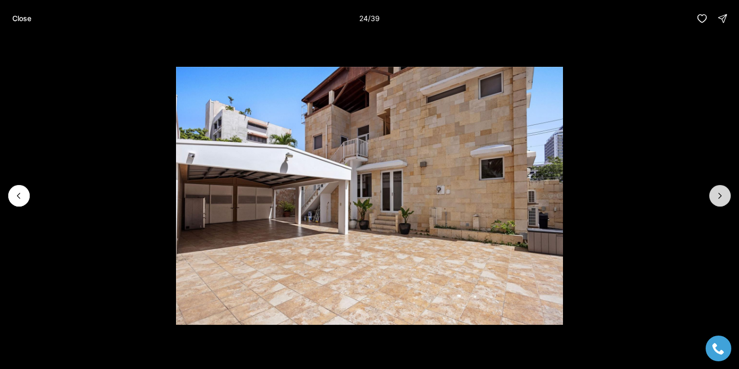
click at [721, 199] on icon "Next slide" at bounding box center [720, 195] width 10 height 10
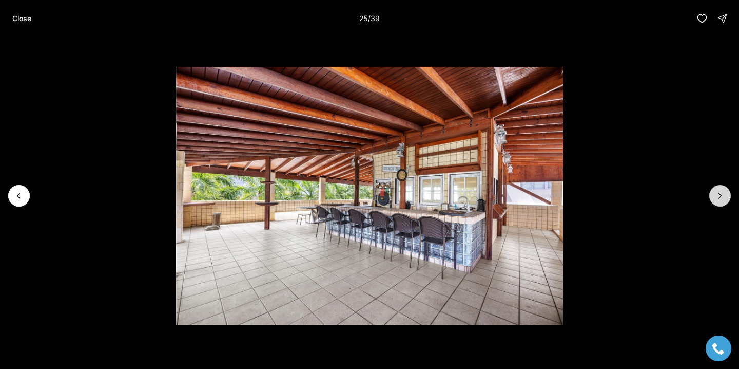
click at [721, 199] on icon "Next slide" at bounding box center [720, 195] width 10 height 10
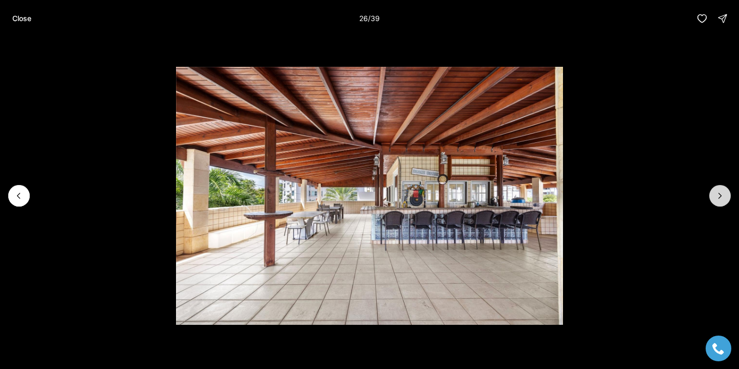
click at [721, 199] on icon "Next slide" at bounding box center [720, 195] width 10 height 10
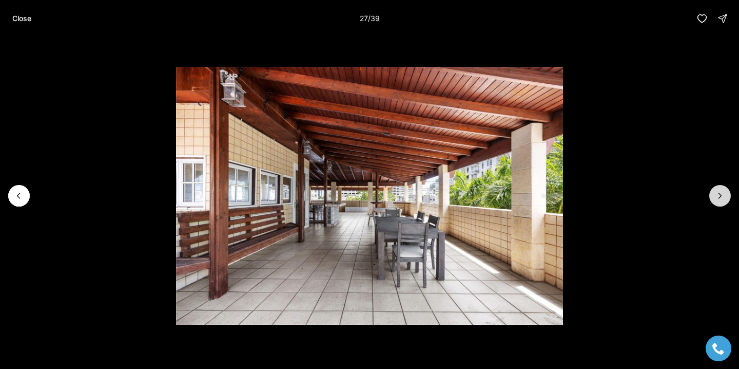
click at [721, 199] on icon "Next slide" at bounding box center [720, 195] width 10 height 10
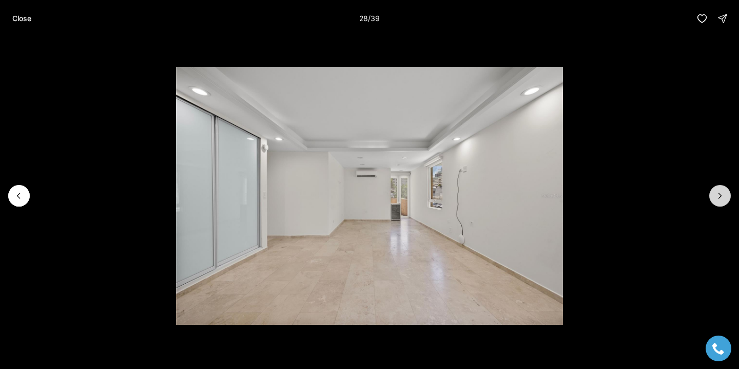
click at [721, 199] on icon "Next slide" at bounding box center [720, 195] width 10 height 10
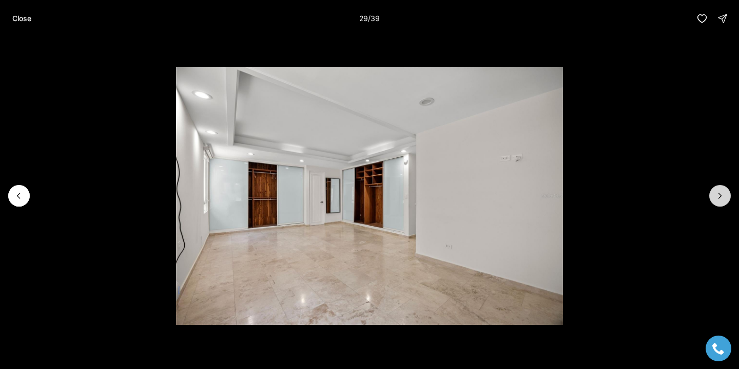
click at [721, 199] on icon "Next slide" at bounding box center [720, 195] width 10 height 10
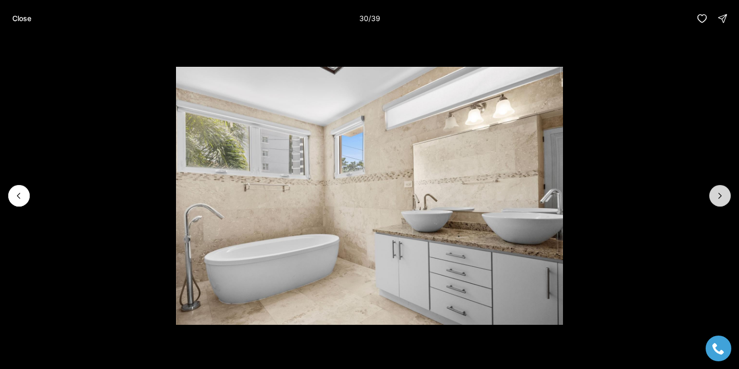
click at [721, 199] on icon "Next slide" at bounding box center [720, 195] width 10 height 10
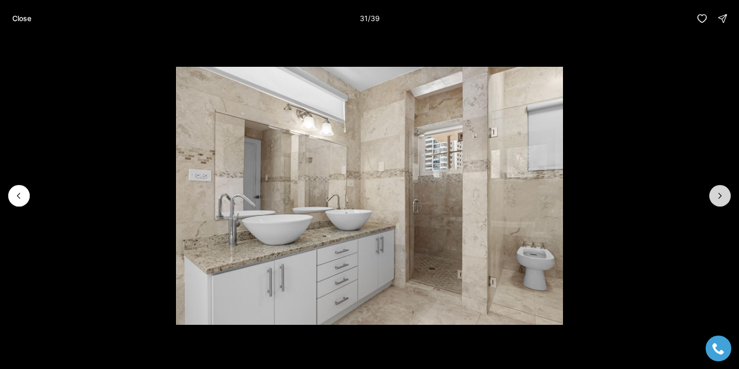
click at [721, 199] on icon "Next slide" at bounding box center [720, 195] width 10 height 10
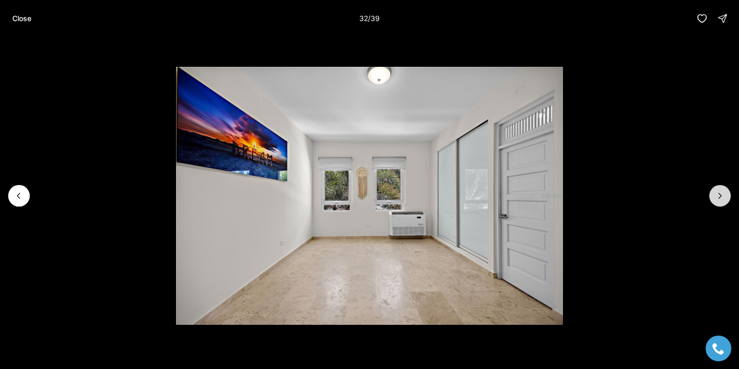
click at [722, 200] on icon "Next slide" at bounding box center [720, 195] width 10 height 10
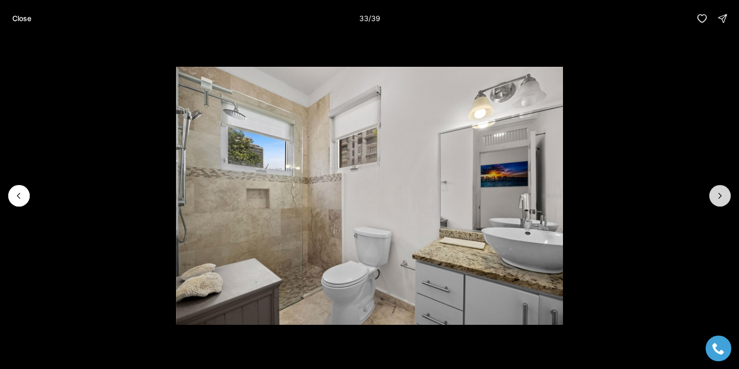
click at [722, 200] on icon "Next slide" at bounding box center [720, 195] width 10 height 10
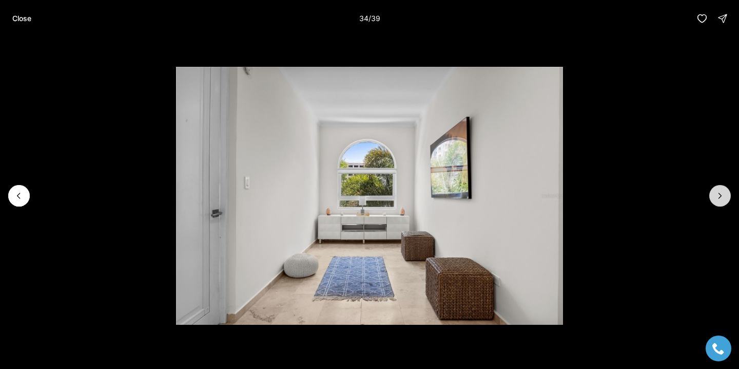
click at [722, 200] on icon "Next slide" at bounding box center [720, 195] width 10 height 10
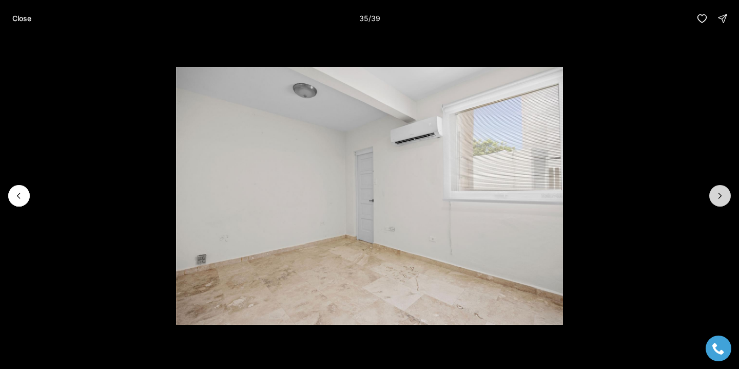
click at [723, 200] on icon "Next slide" at bounding box center [720, 195] width 10 height 10
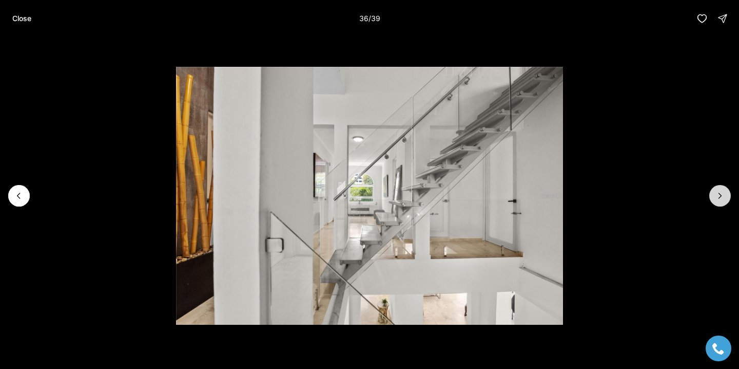
click at [723, 200] on icon "Next slide" at bounding box center [720, 195] width 10 height 10
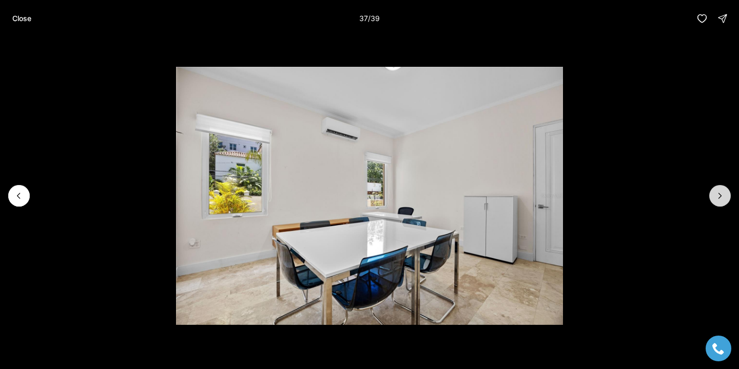
click at [723, 200] on icon "Next slide" at bounding box center [720, 195] width 10 height 10
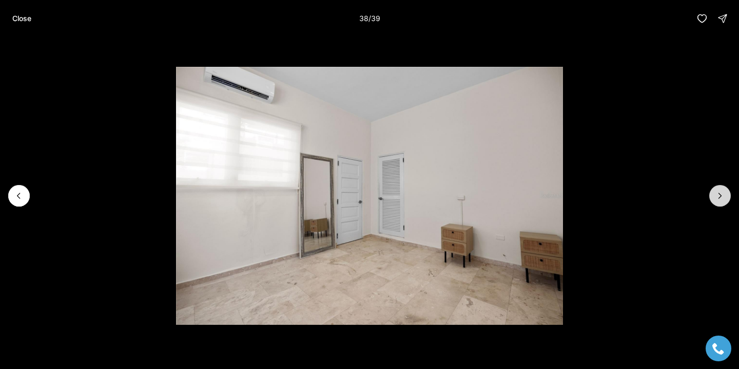
click at [723, 200] on icon "Next slide" at bounding box center [720, 195] width 10 height 10
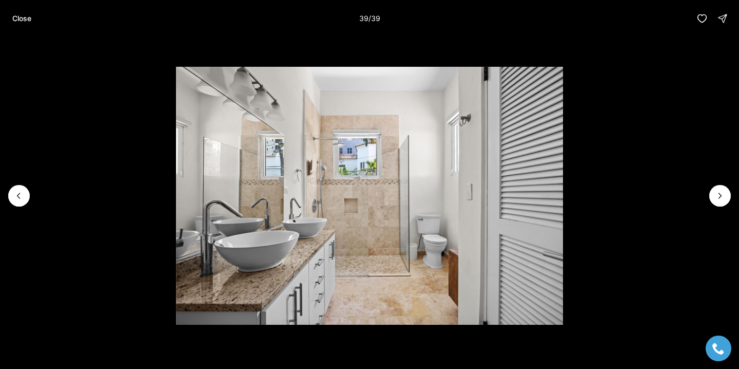
click at [723, 200] on div at bounding box center [721, 196] width 22 height 22
click at [724, 200] on div at bounding box center [721, 196] width 22 height 22
click at [31, 16] on p "Close" at bounding box center [21, 18] width 19 height 8
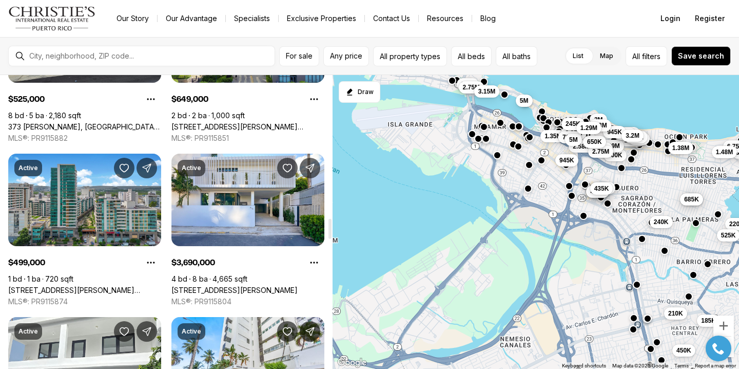
scroll to position [2085, 0]
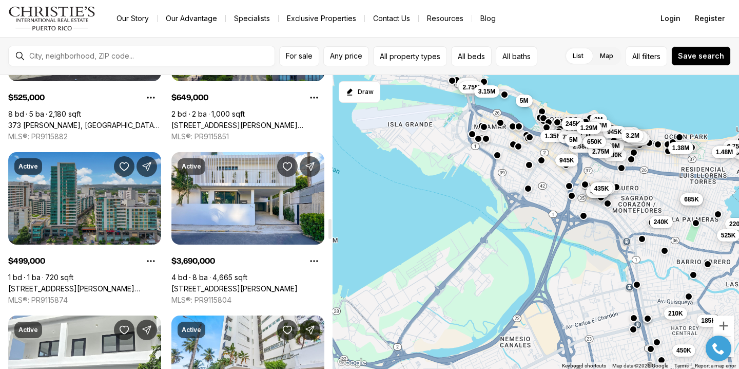
click at [138, 284] on link "[STREET_ADDRESS][PERSON_NAME][PERSON_NAME]" at bounding box center [84, 288] width 153 height 9
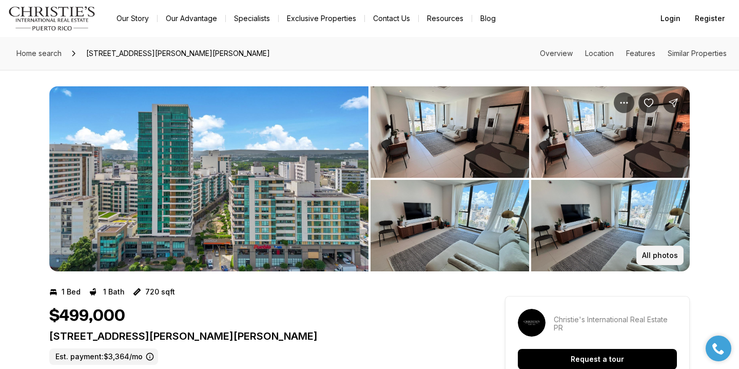
click at [659, 261] on button "All photos" at bounding box center [660, 255] width 47 height 20
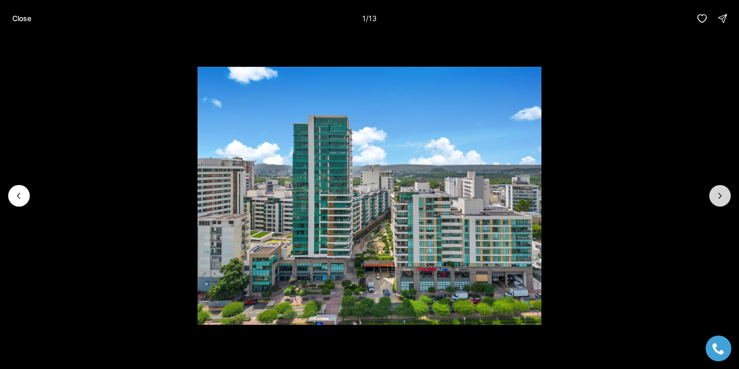
click at [719, 196] on icon "Next slide" at bounding box center [720, 195] width 10 height 10
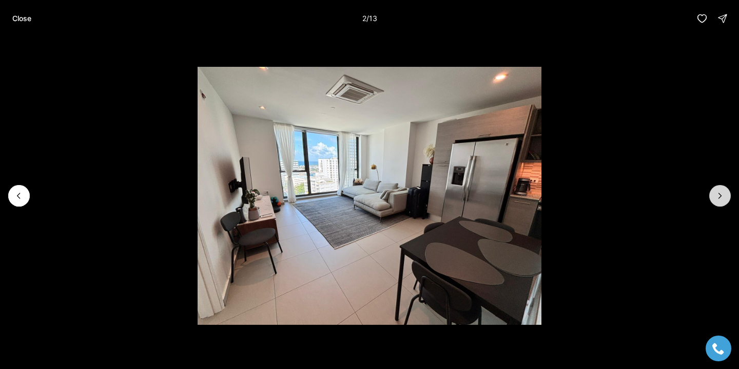
click at [719, 196] on icon "Next slide" at bounding box center [720, 195] width 10 height 10
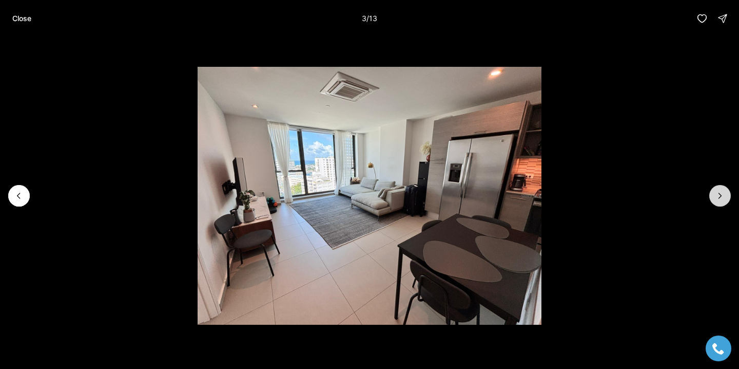
click at [719, 196] on icon "Next slide" at bounding box center [720, 195] width 10 height 10
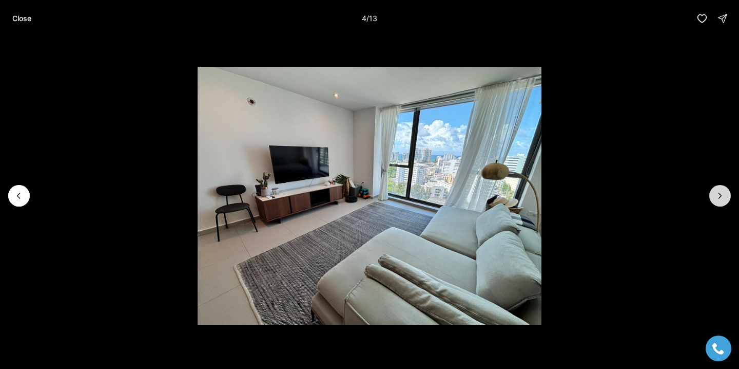
click at [719, 196] on icon "Next slide" at bounding box center [720, 195] width 10 height 10
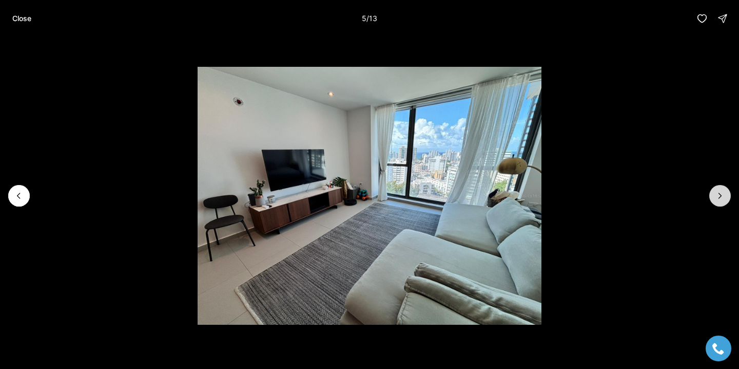
click at [719, 196] on icon "Next slide" at bounding box center [720, 195] width 10 height 10
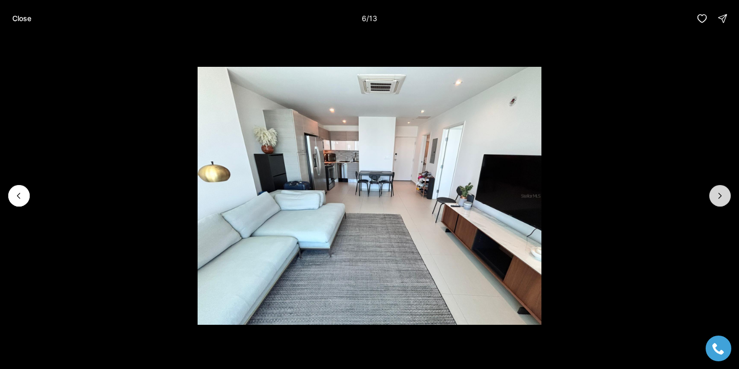
click at [719, 196] on icon "Next slide" at bounding box center [720, 195] width 10 height 10
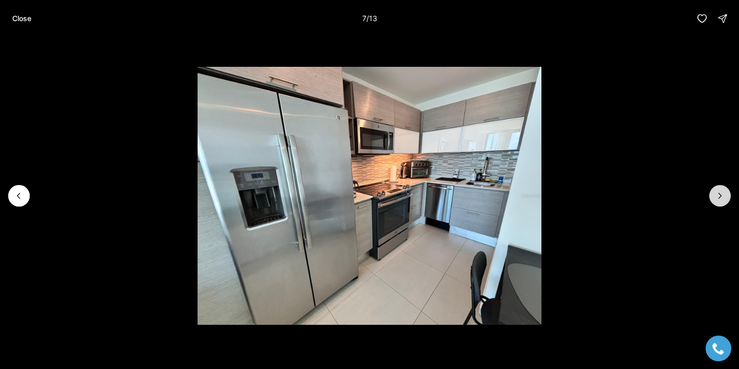
click at [719, 196] on icon "Next slide" at bounding box center [720, 195] width 10 height 10
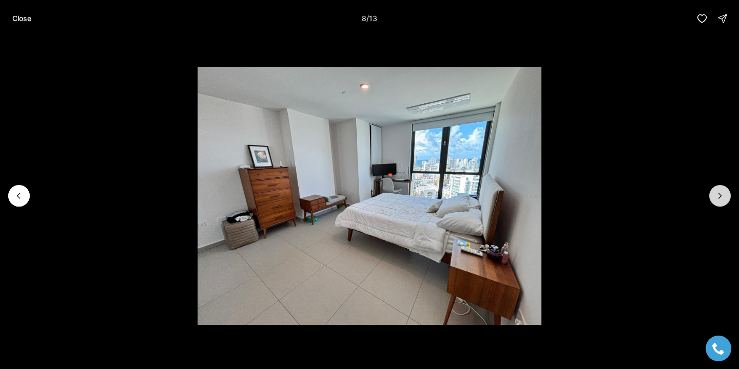
click at [719, 196] on icon "Next slide" at bounding box center [720, 195] width 10 height 10
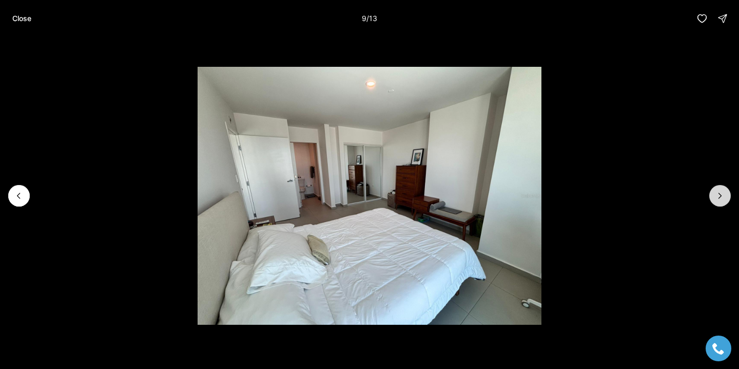
click at [719, 196] on icon "Next slide" at bounding box center [720, 195] width 10 height 10
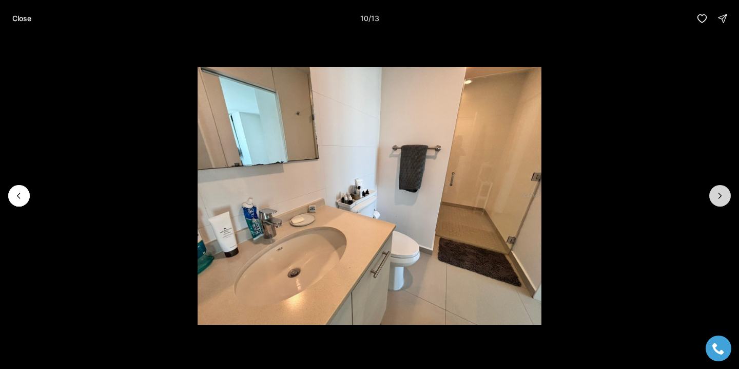
click at [719, 196] on icon "Next slide" at bounding box center [720, 195] width 10 height 10
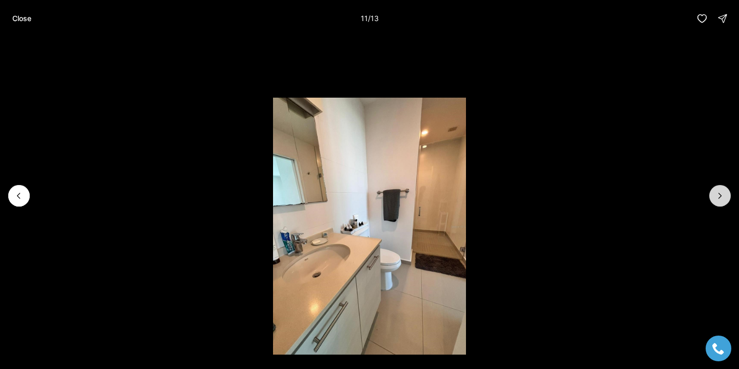
click at [719, 196] on icon "Next slide" at bounding box center [720, 195] width 10 height 10
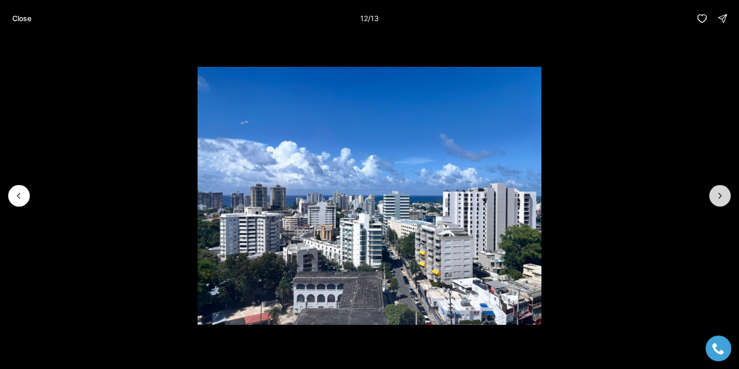
click at [719, 196] on icon "Next slide" at bounding box center [720, 195] width 10 height 10
click at [719, 196] on div at bounding box center [721, 196] width 22 height 22
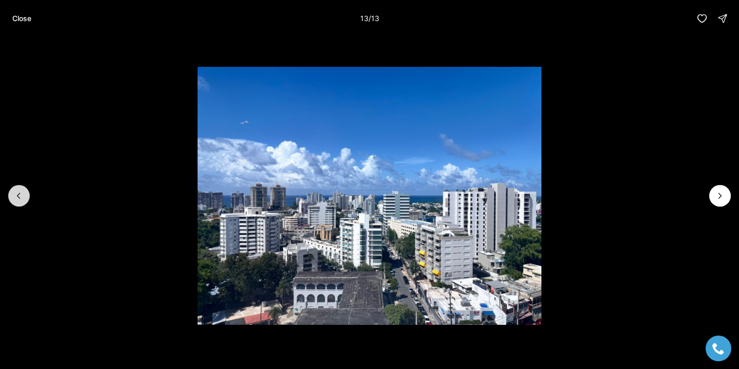
click at [18, 189] on button "Previous slide" at bounding box center [19, 196] width 22 height 22
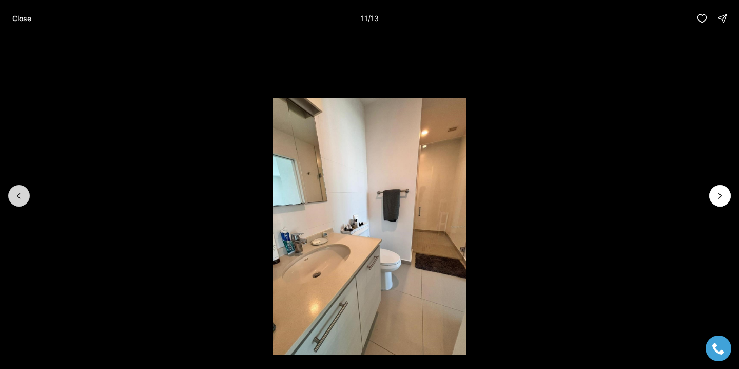
click at [18, 189] on button "Previous slide" at bounding box center [19, 196] width 22 height 22
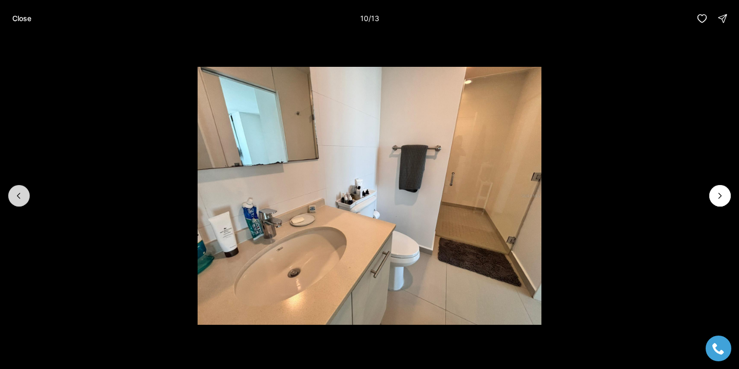
click at [18, 189] on button "Previous slide" at bounding box center [19, 196] width 22 height 22
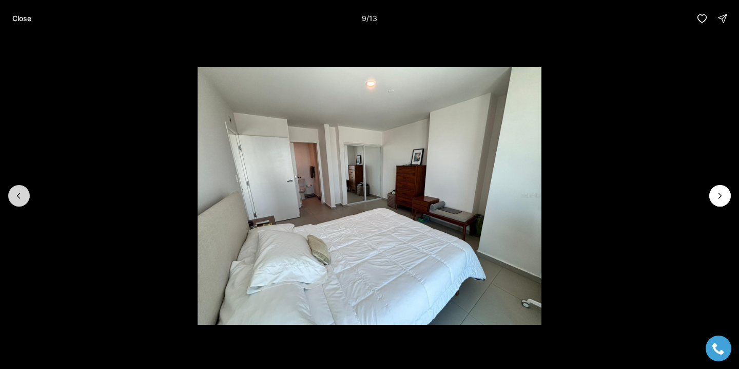
click at [18, 189] on button "Previous slide" at bounding box center [19, 196] width 22 height 22
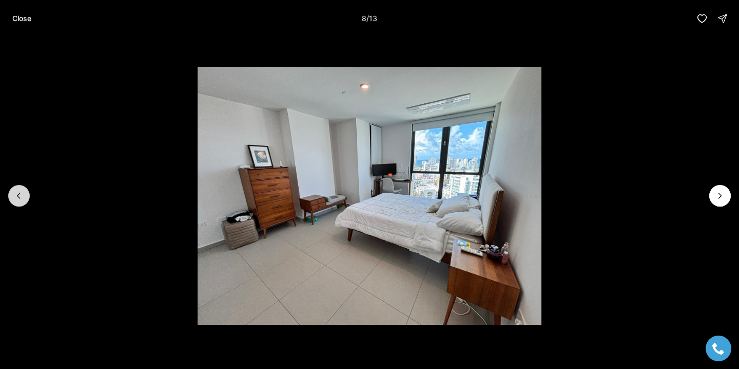
click at [19, 189] on button "Previous slide" at bounding box center [19, 196] width 22 height 22
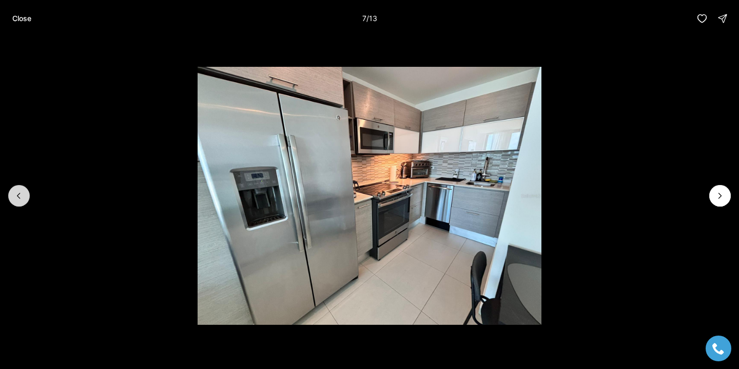
click at [19, 189] on button "Previous slide" at bounding box center [19, 196] width 22 height 22
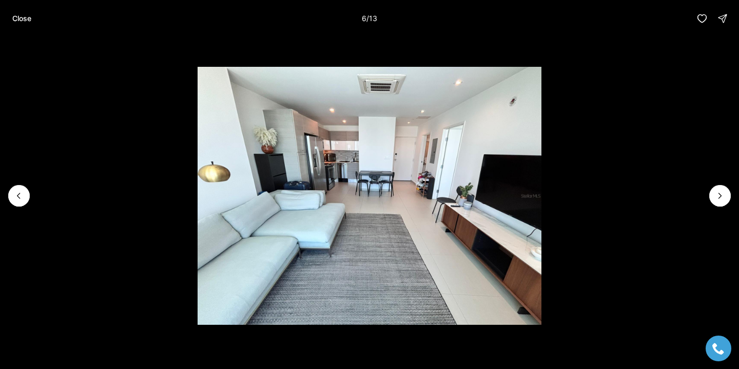
click at [731, 198] on li "6 of 13" at bounding box center [369, 195] width 739 height 317
click at [729, 197] on button "Next slide" at bounding box center [721, 196] width 22 height 22
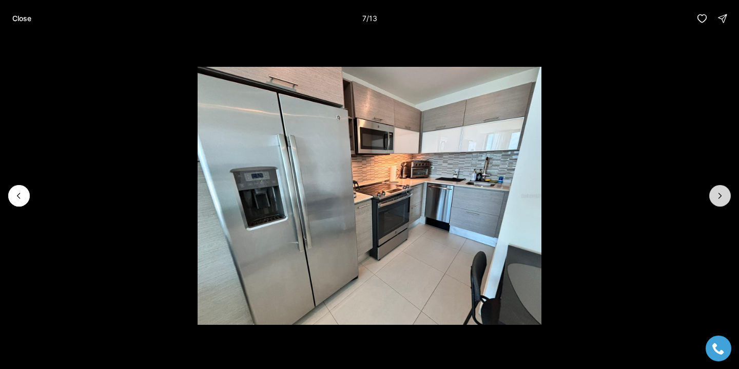
click at [726, 191] on button "Next slide" at bounding box center [721, 196] width 22 height 22
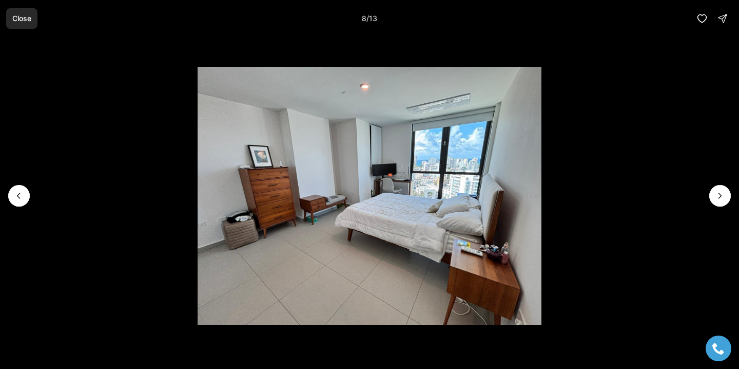
click at [18, 21] on p "Close" at bounding box center [21, 18] width 19 height 8
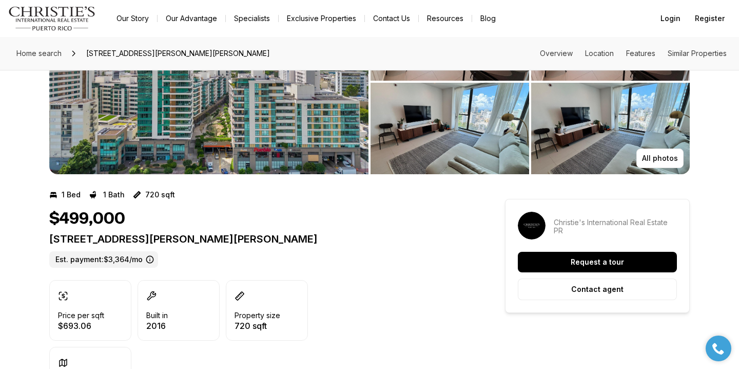
scroll to position [97, 0]
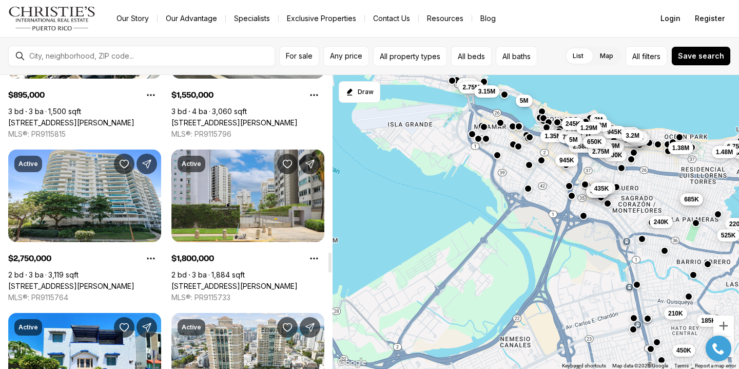
scroll to position [2579, 0]
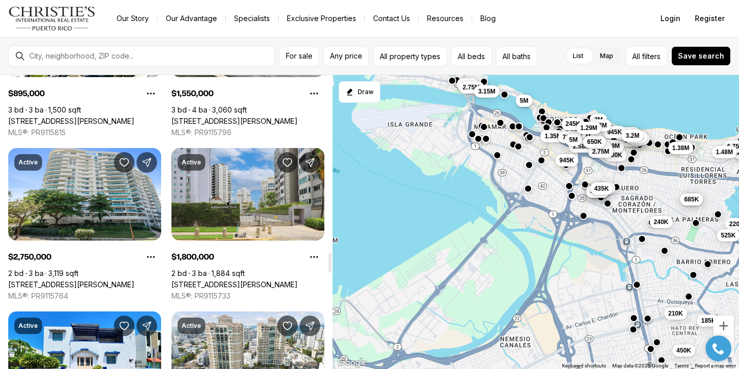
click at [214, 280] on link "[STREET_ADDRESS][PERSON_NAME]" at bounding box center [234, 284] width 126 height 9
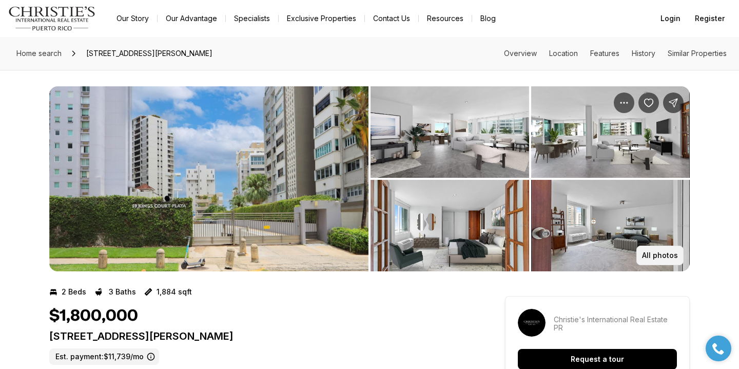
click at [670, 256] on p "All photos" at bounding box center [660, 255] width 36 height 8
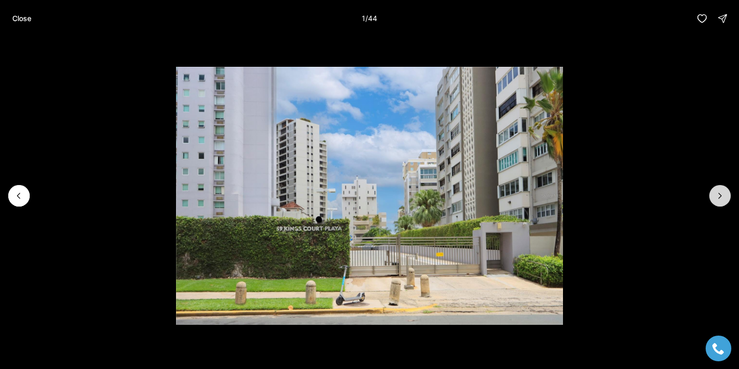
click at [720, 200] on icon "Next slide" at bounding box center [720, 195] width 10 height 10
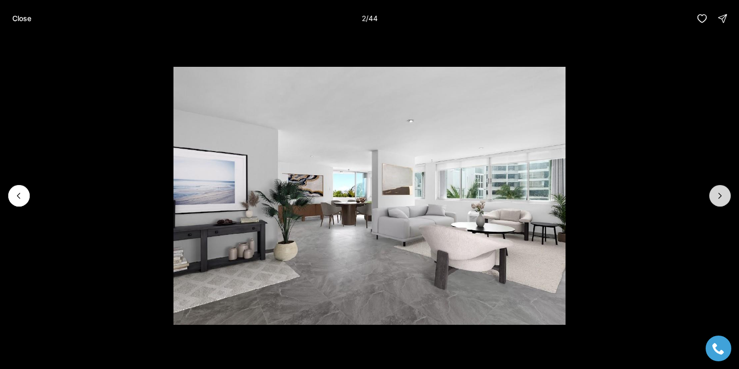
click at [720, 200] on icon "Next slide" at bounding box center [720, 195] width 10 height 10
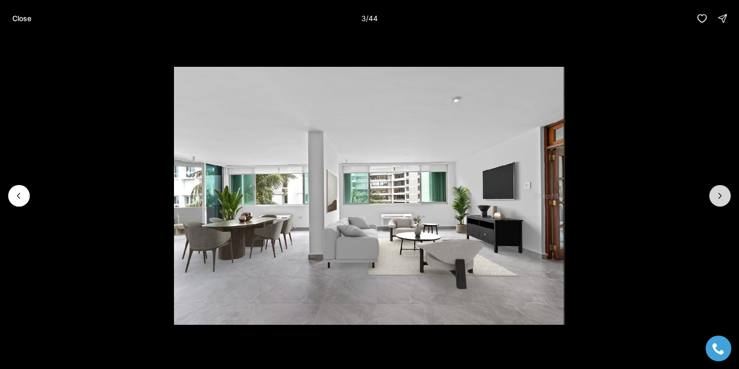
click at [721, 200] on icon "Next slide" at bounding box center [720, 195] width 10 height 10
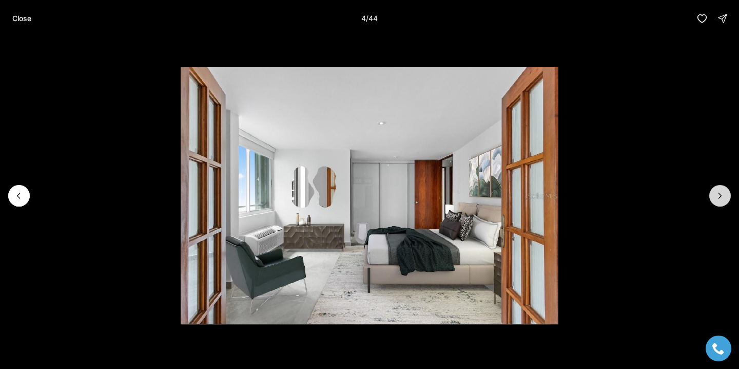
click at [721, 200] on icon "Next slide" at bounding box center [720, 195] width 10 height 10
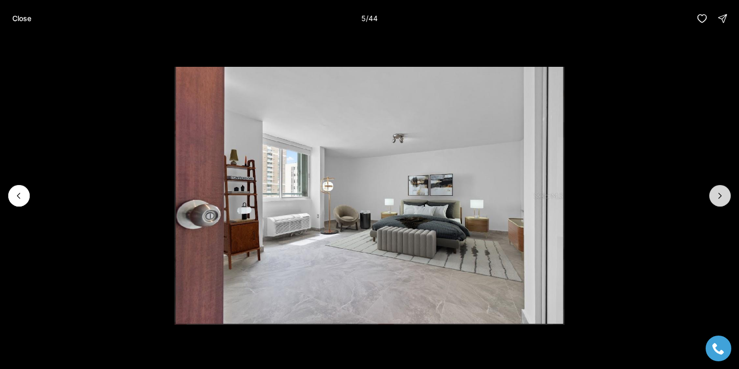
click at [722, 200] on icon "Next slide" at bounding box center [720, 195] width 10 height 10
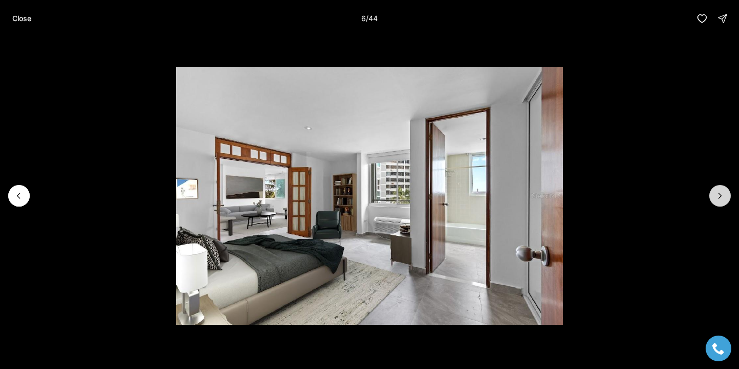
click at [722, 200] on icon "Next slide" at bounding box center [720, 195] width 10 height 10
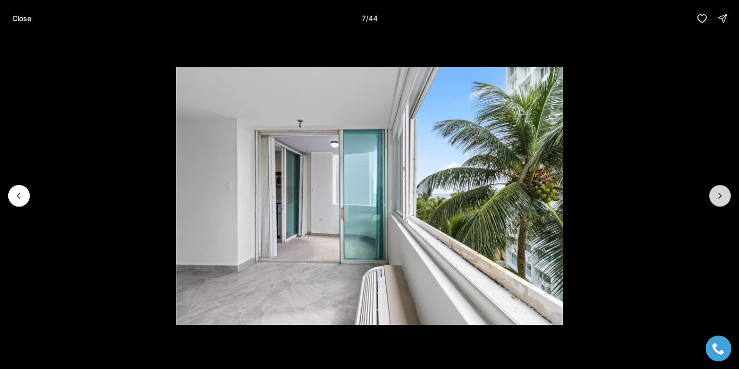
click at [722, 200] on icon "Next slide" at bounding box center [720, 195] width 10 height 10
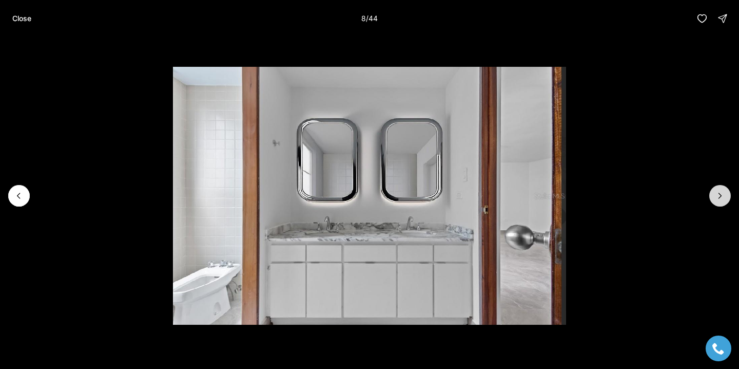
click at [723, 200] on icon "Next slide" at bounding box center [720, 195] width 10 height 10
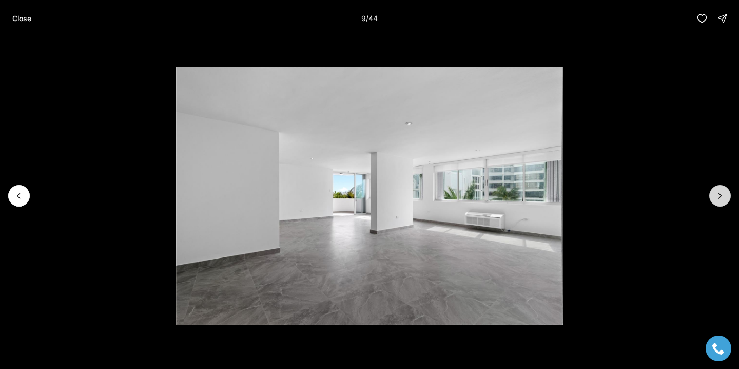
click at [723, 200] on icon "Next slide" at bounding box center [720, 195] width 10 height 10
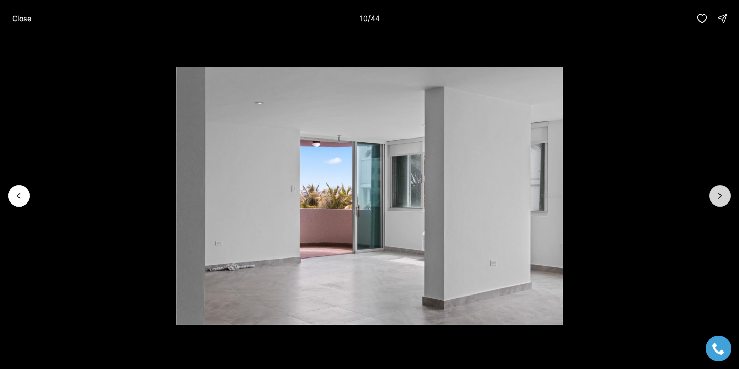
click at [723, 200] on icon "Next slide" at bounding box center [720, 195] width 10 height 10
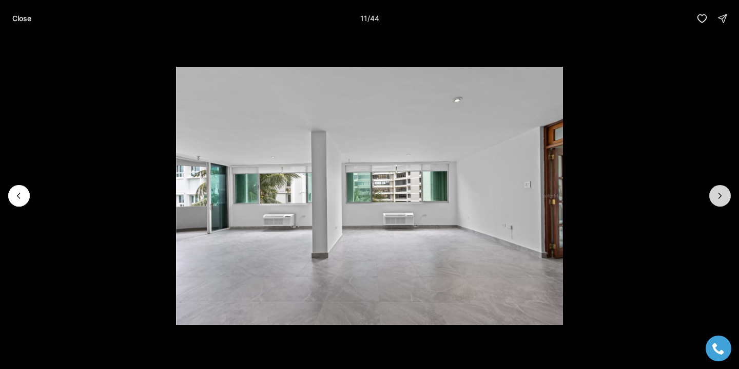
click at [723, 200] on icon "Next slide" at bounding box center [720, 195] width 10 height 10
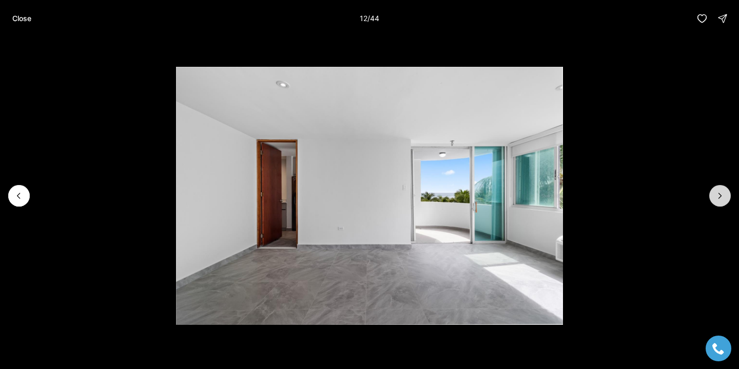
click at [724, 200] on icon "Next slide" at bounding box center [720, 195] width 10 height 10
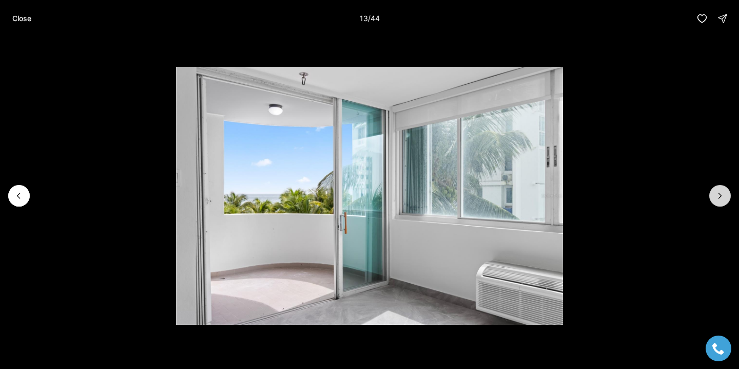
click at [724, 200] on icon "Next slide" at bounding box center [720, 195] width 10 height 10
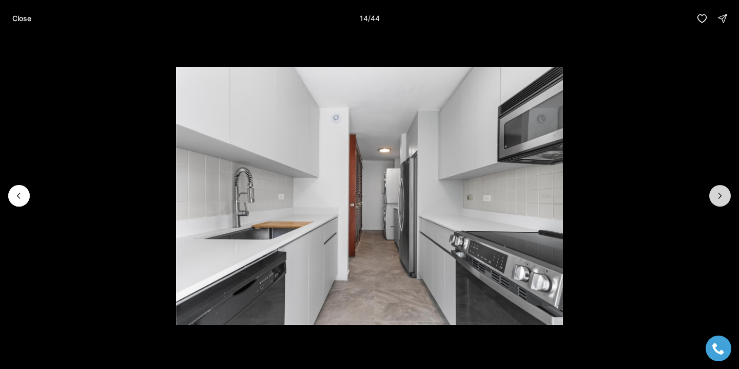
click at [724, 200] on icon "Next slide" at bounding box center [720, 195] width 10 height 10
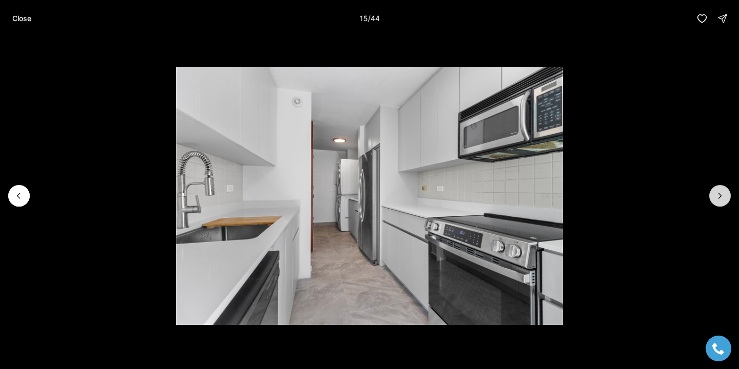
click at [724, 200] on icon "Next slide" at bounding box center [720, 195] width 10 height 10
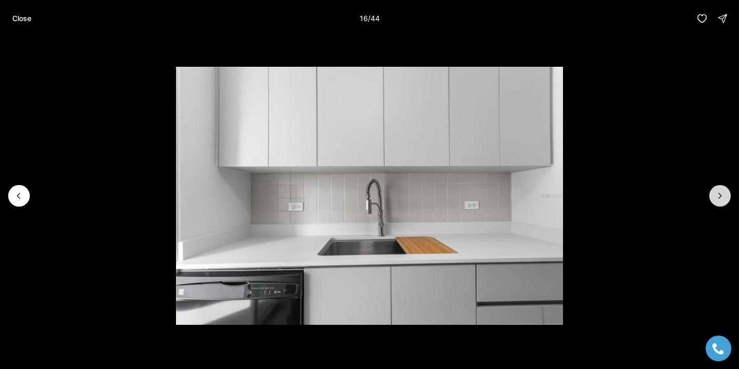
click at [724, 200] on icon "Next slide" at bounding box center [720, 195] width 10 height 10
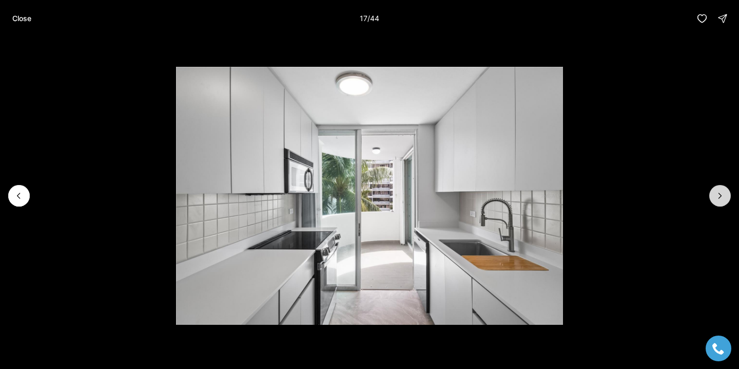
click at [724, 200] on icon "Next slide" at bounding box center [720, 195] width 10 height 10
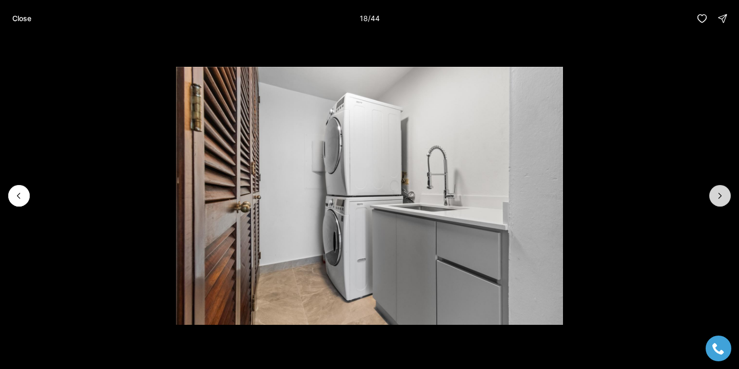
click at [724, 200] on icon "Next slide" at bounding box center [720, 195] width 10 height 10
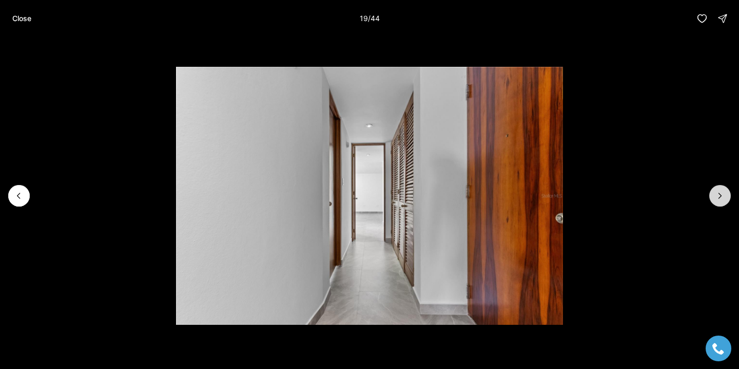
click at [724, 200] on icon "Next slide" at bounding box center [720, 195] width 10 height 10
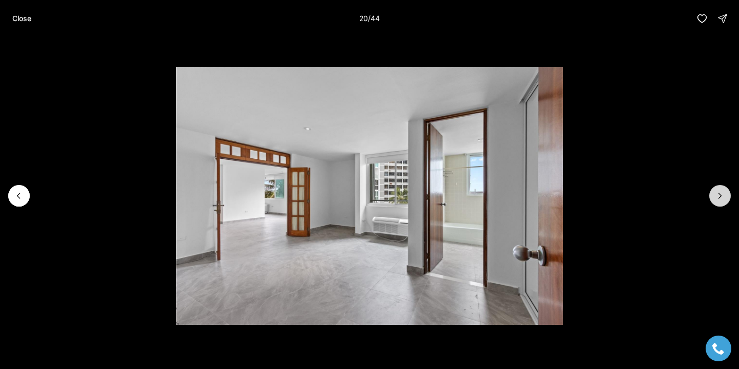
click at [724, 200] on icon "Next slide" at bounding box center [720, 195] width 10 height 10
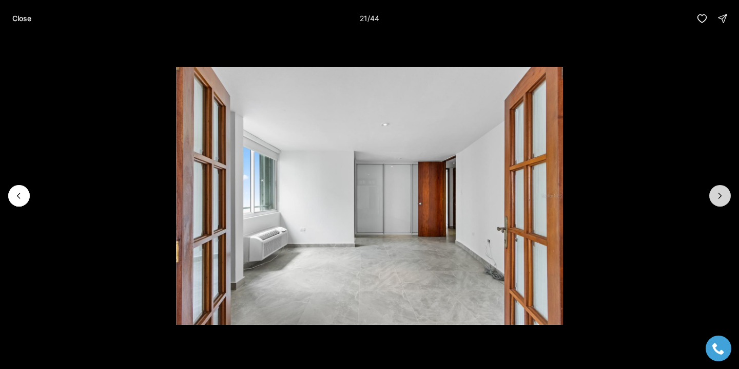
click at [724, 200] on icon "Next slide" at bounding box center [720, 195] width 10 height 10
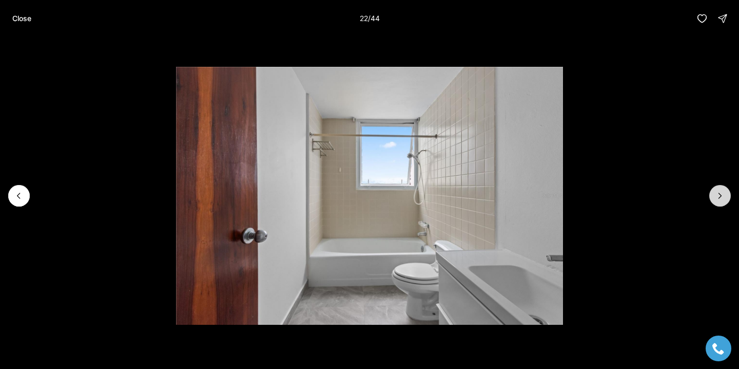
click at [725, 200] on button "Next slide" at bounding box center [721, 196] width 22 height 22
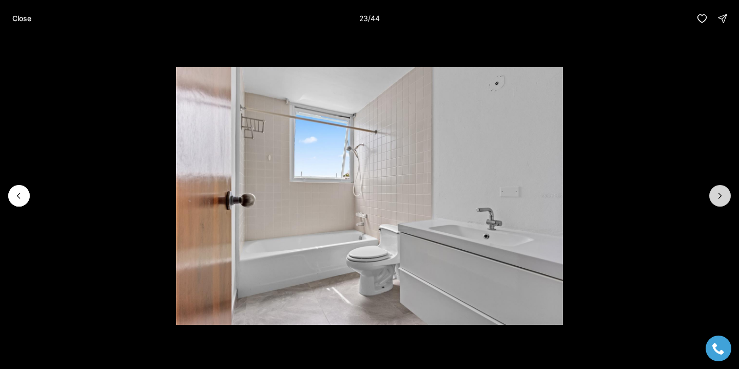
click at [725, 200] on button "Next slide" at bounding box center [721, 196] width 22 height 22
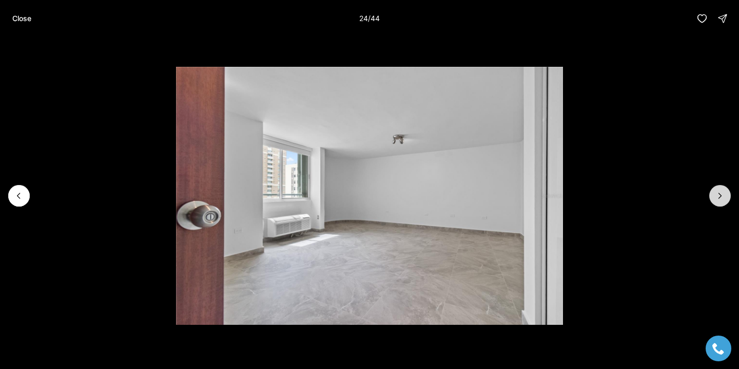
click at [725, 200] on button "Next slide" at bounding box center [721, 196] width 22 height 22
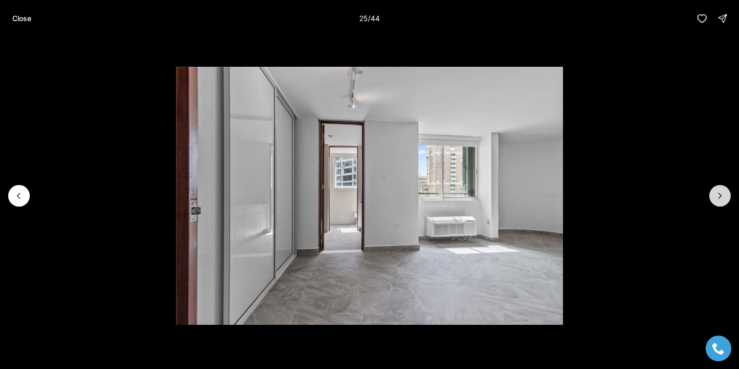
click at [725, 200] on button "Next slide" at bounding box center [721, 196] width 22 height 22
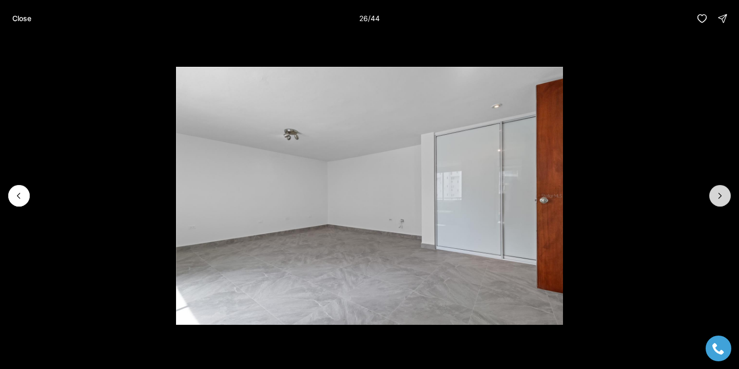
click at [725, 200] on button "Next slide" at bounding box center [721, 196] width 22 height 22
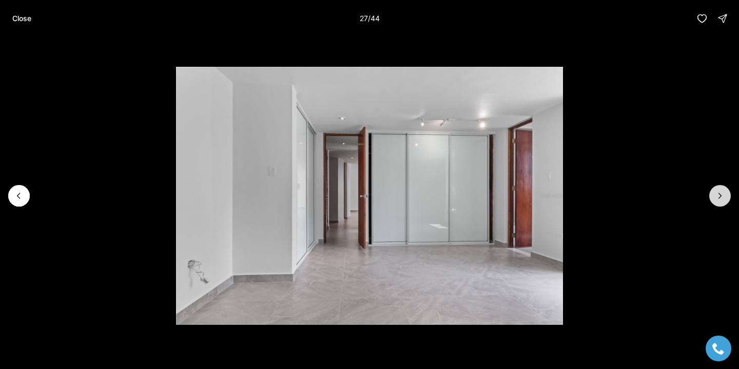
click at [726, 200] on button "Next slide" at bounding box center [721, 196] width 22 height 22
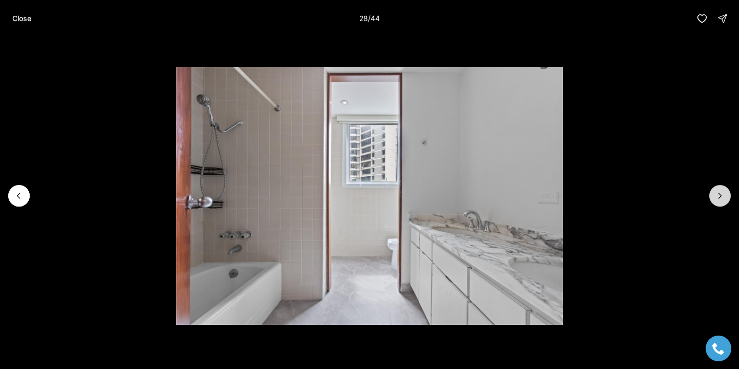
click at [726, 200] on button "Next slide" at bounding box center [721, 196] width 22 height 22
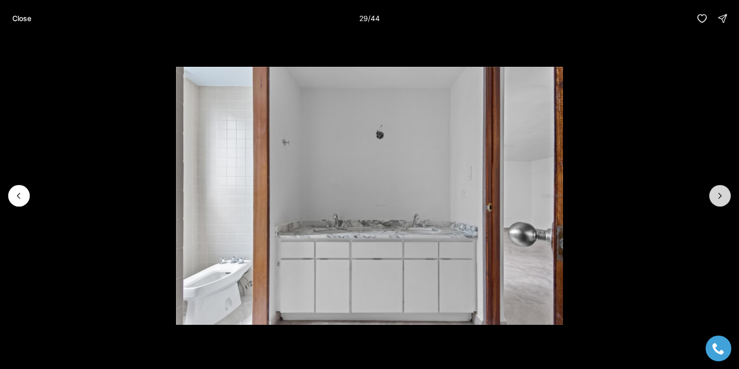
click at [727, 200] on button "Next slide" at bounding box center [721, 196] width 22 height 22
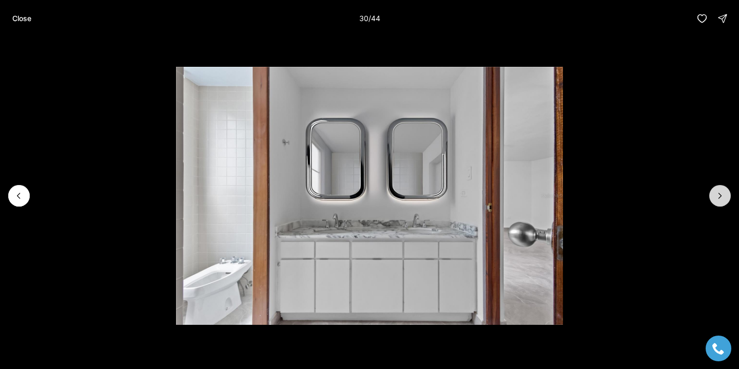
click at [728, 200] on button "Next slide" at bounding box center [721, 196] width 22 height 22
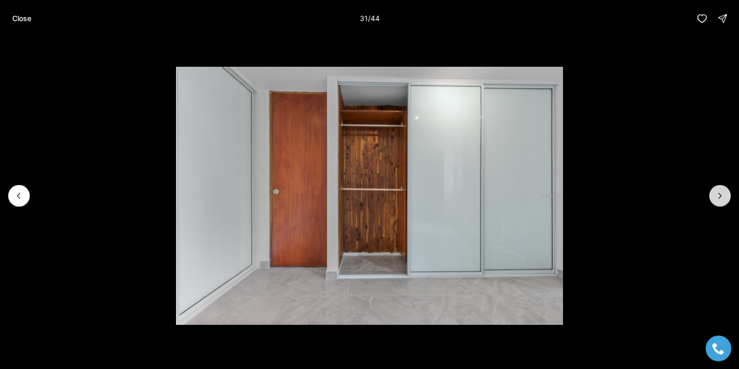
click at [728, 200] on button "Next slide" at bounding box center [721, 196] width 22 height 22
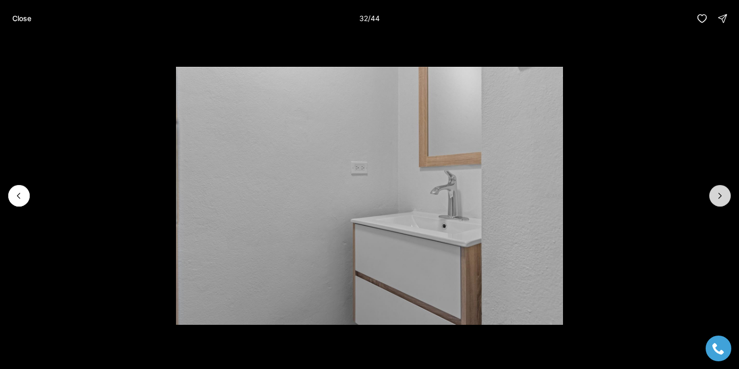
click at [728, 200] on button "Next slide" at bounding box center [721, 196] width 22 height 22
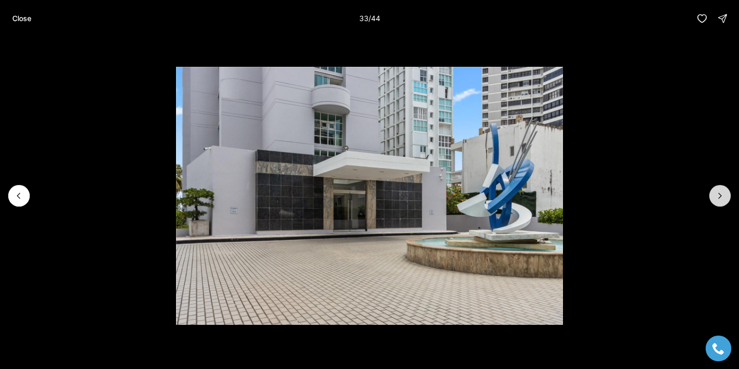
click at [728, 200] on button "Next slide" at bounding box center [721, 196] width 22 height 22
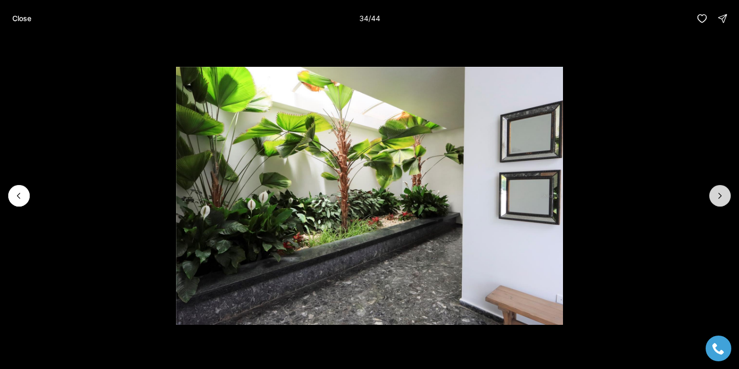
click at [728, 200] on button "Next slide" at bounding box center [721, 196] width 22 height 22
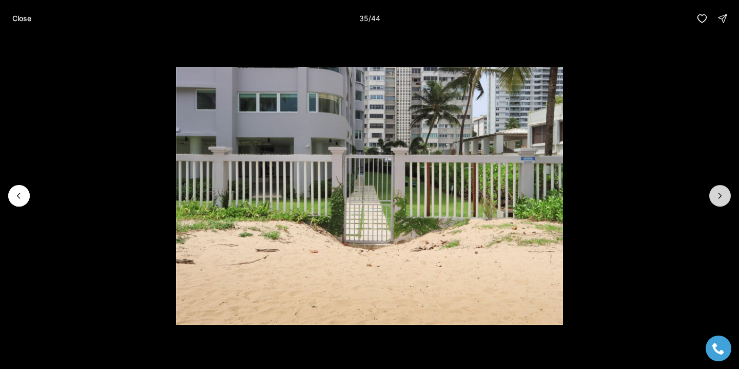
click at [728, 200] on button "Next slide" at bounding box center [721, 196] width 22 height 22
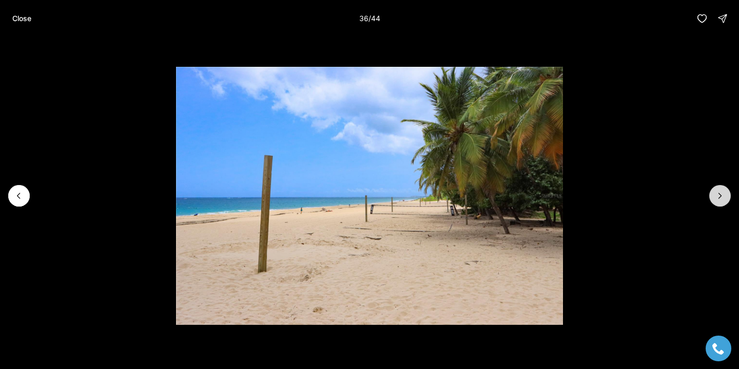
click at [728, 200] on button "Next slide" at bounding box center [721, 196] width 22 height 22
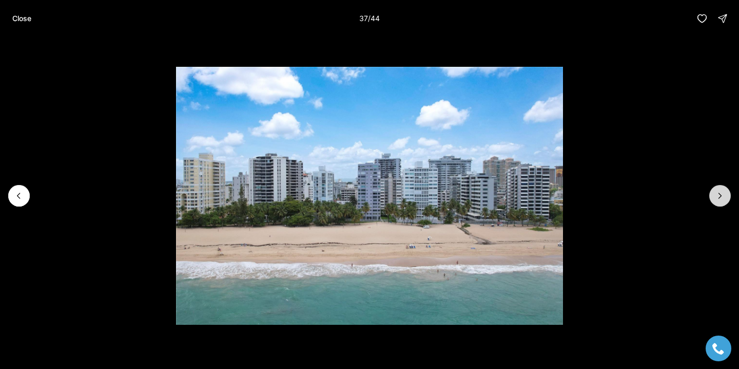
click at [728, 200] on button "Next slide" at bounding box center [721, 196] width 22 height 22
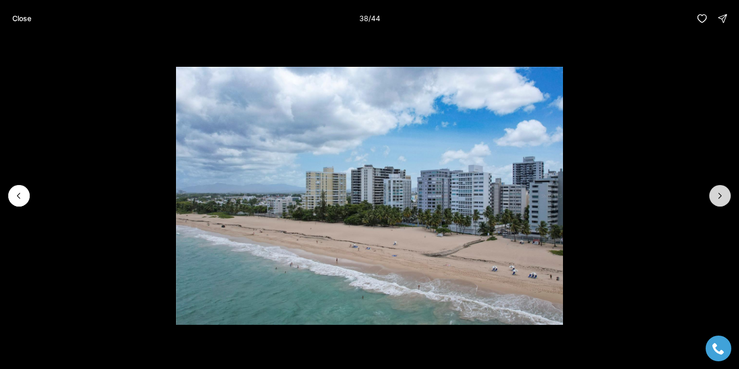
click at [728, 200] on button "Next slide" at bounding box center [721, 196] width 22 height 22
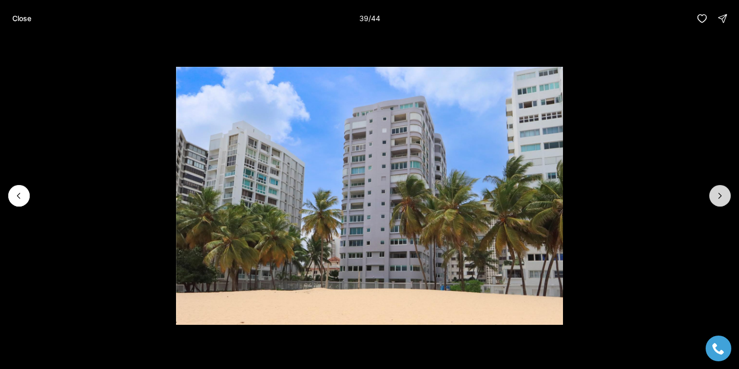
click at [728, 200] on button "Next slide" at bounding box center [721, 196] width 22 height 22
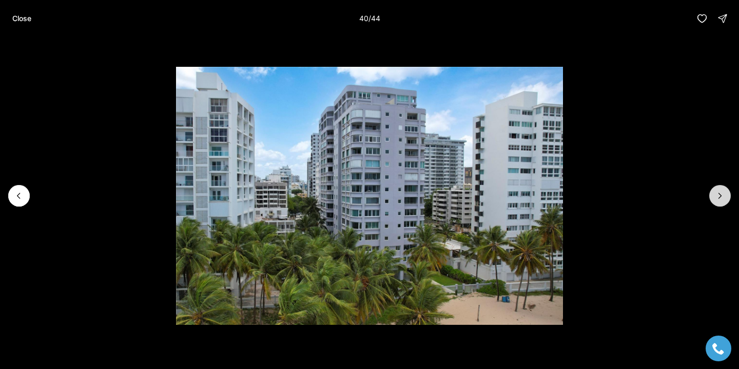
click at [729, 200] on button "Next slide" at bounding box center [721, 196] width 22 height 22
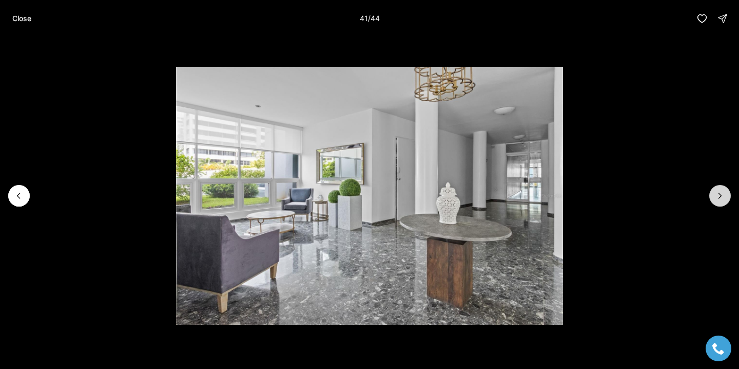
click at [729, 200] on button "Next slide" at bounding box center [721, 196] width 22 height 22
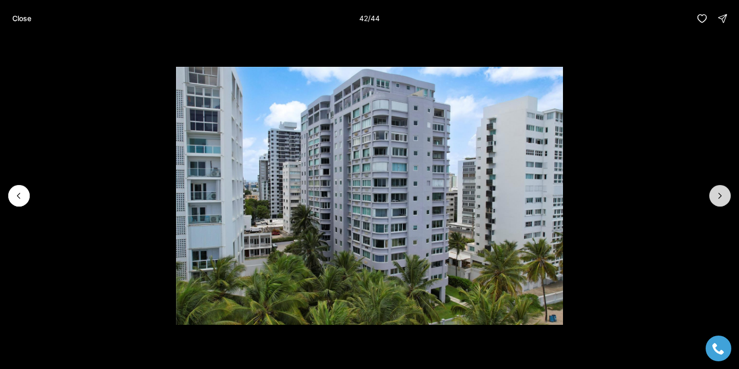
click at [729, 200] on button "Next slide" at bounding box center [721, 196] width 22 height 22
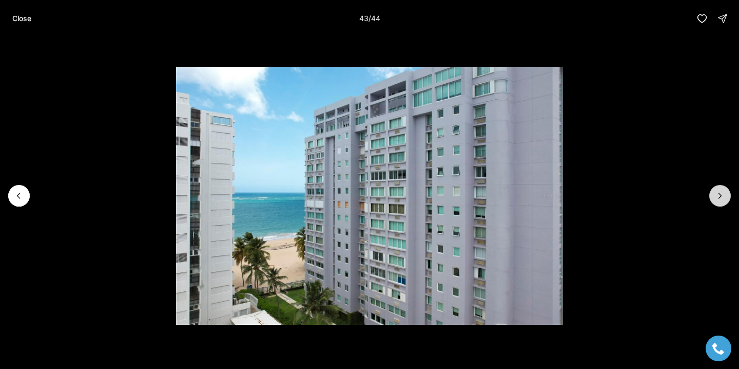
click at [729, 200] on button "Next slide" at bounding box center [721, 196] width 22 height 22
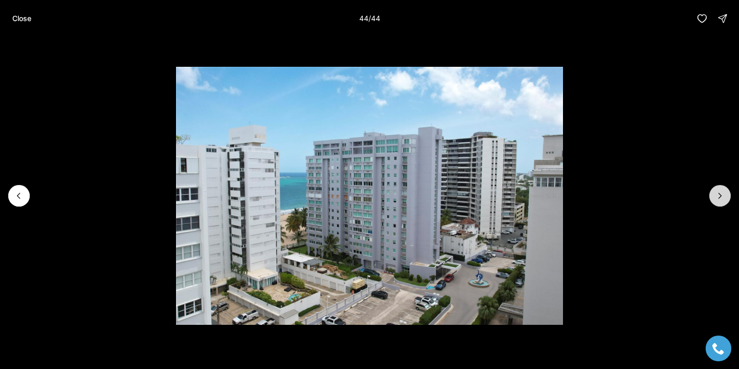
click at [729, 200] on div at bounding box center [721, 196] width 22 height 22
click at [28, 18] on p "Close" at bounding box center [21, 18] width 19 height 8
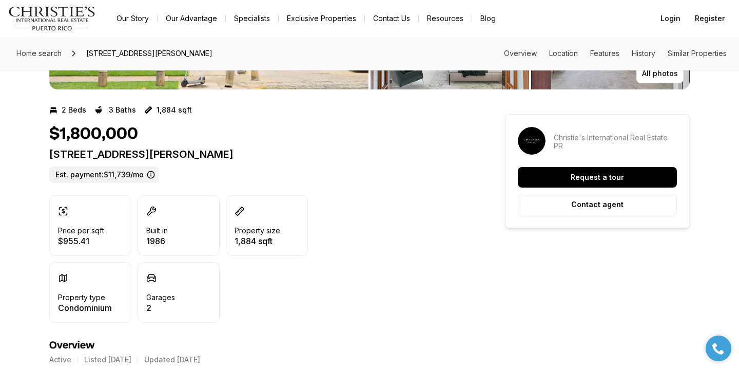
scroll to position [198, 0]
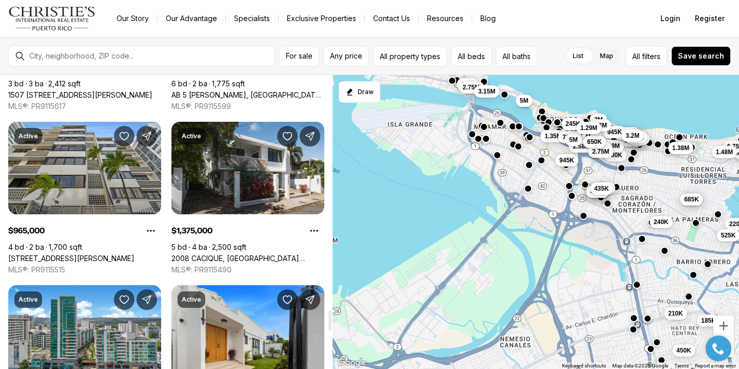
scroll to position [3424, 0]
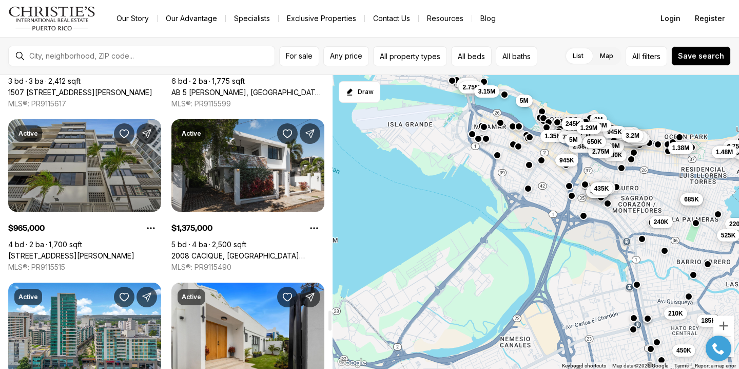
click at [135, 251] on link "[STREET_ADDRESS][PERSON_NAME]" at bounding box center [71, 255] width 126 height 9
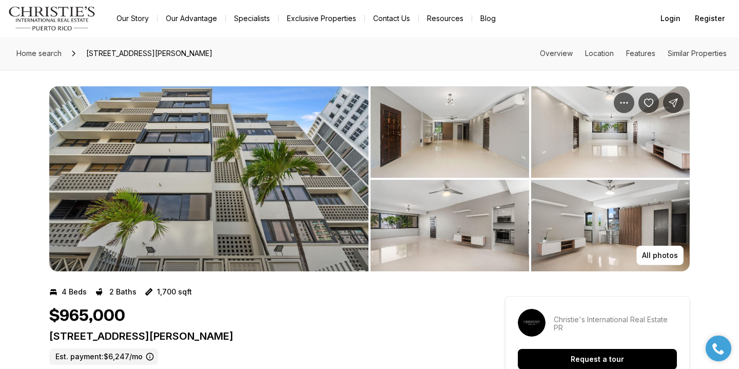
click at [192, 226] on img "View image gallery" at bounding box center [208, 178] width 319 height 185
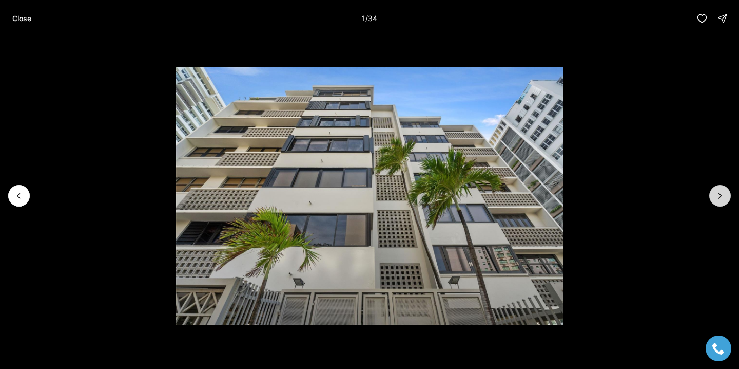
click at [721, 200] on icon "Next slide" at bounding box center [720, 195] width 10 height 10
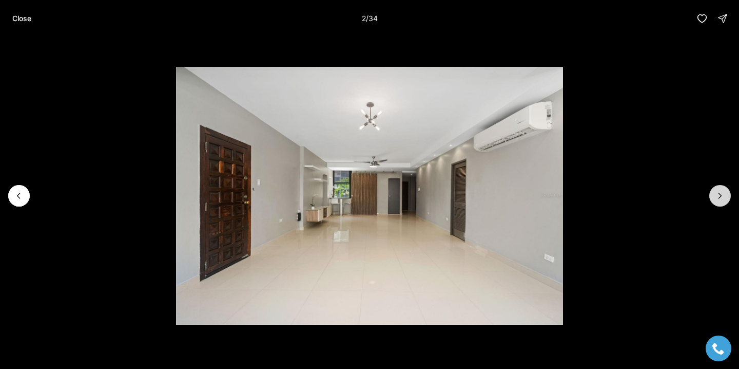
click at [721, 200] on icon "Next slide" at bounding box center [720, 195] width 10 height 10
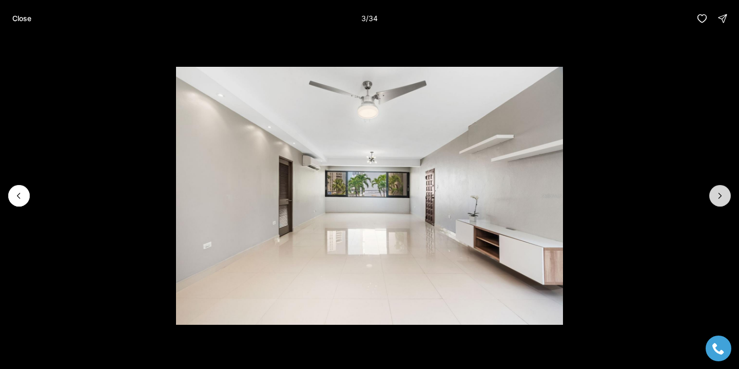
click at [721, 200] on icon "Next slide" at bounding box center [720, 195] width 10 height 10
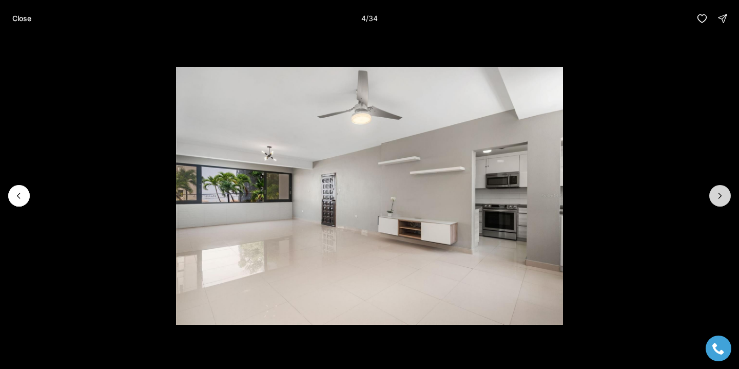
click at [721, 200] on icon "Next slide" at bounding box center [720, 195] width 10 height 10
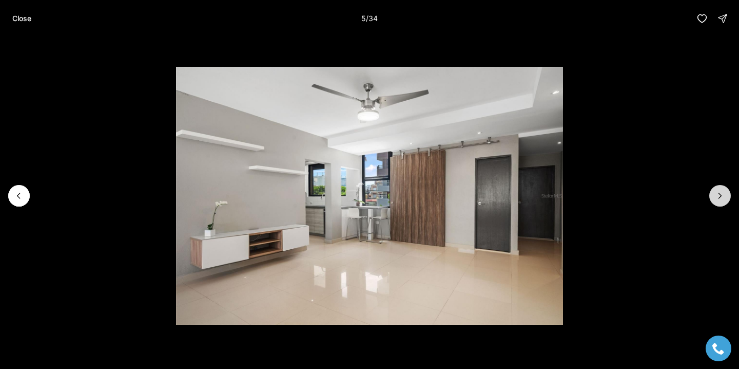
click at [721, 200] on icon "Next slide" at bounding box center [720, 195] width 10 height 10
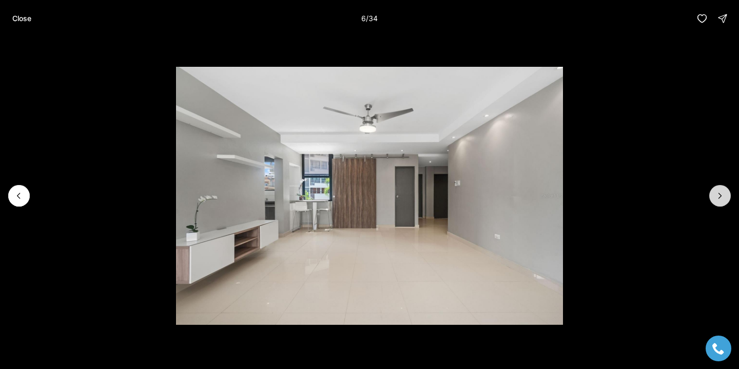
click at [721, 200] on icon "Next slide" at bounding box center [720, 195] width 10 height 10
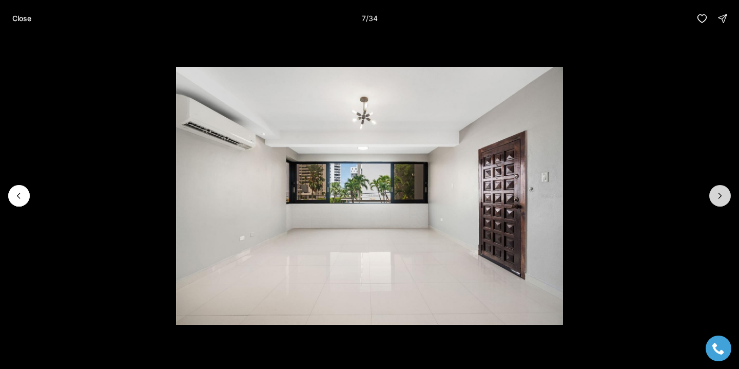
click at [721, 200] on icon "Next slide" at bounding box center [720, 195] width 10 height 10
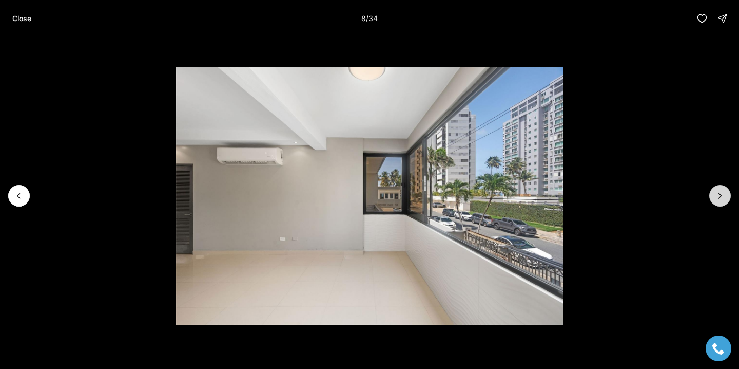
click at [721, 200] on icon "Next slide" at bounding box center [720, 195] width 10 height 10
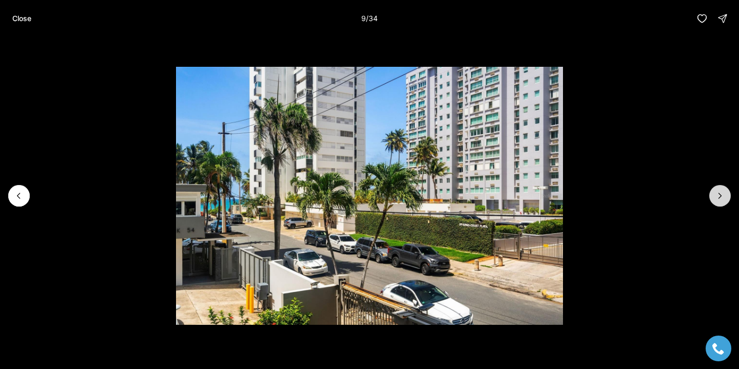
click at [721, 200] on icon "Next slide" at bounding box center [720, 195] width 10 height 10
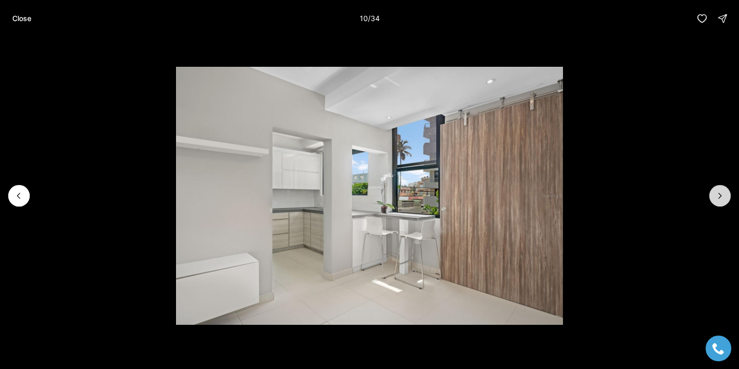
click at [721, 200] on icon "Next slide" at bounding box center [720, 195] width 10 height 10
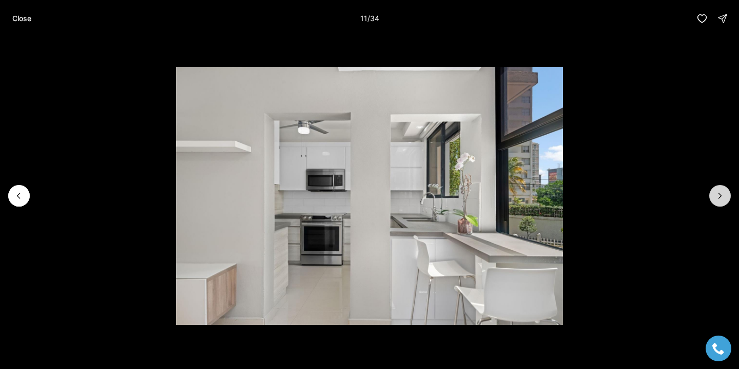
click at [721, 200] on icon "Next slide" at bounding box center [720, 195] width 10 height 10
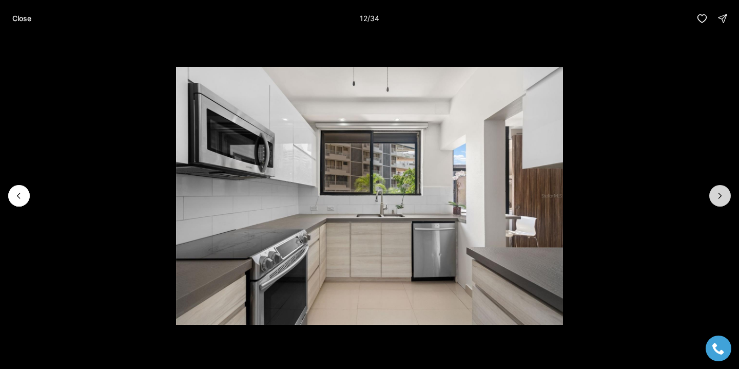
click at [721, 200] on icon "Next slide" at bounding box center [720, 195] width 10 height 10
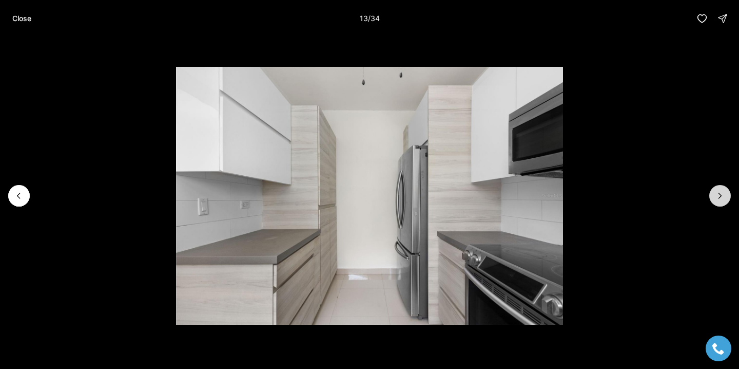
click at [721, 200] on icon "Next slide" at bounding box center [720, 195] width 10 height 10
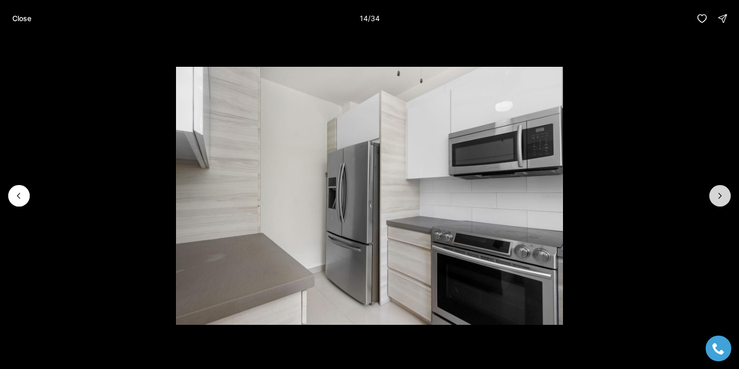
click at [721, 200] on icon "Next slide" at bounding box center [720, 195] width 10 height 10
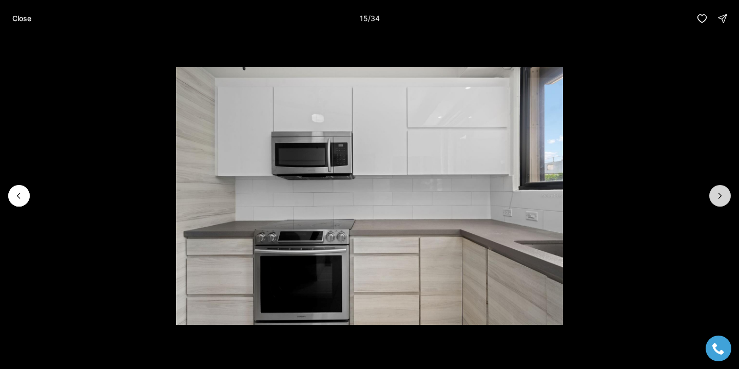
click at [721, 200] on icon "Next slide" at bounding box center [720, 195] width 10 height 10
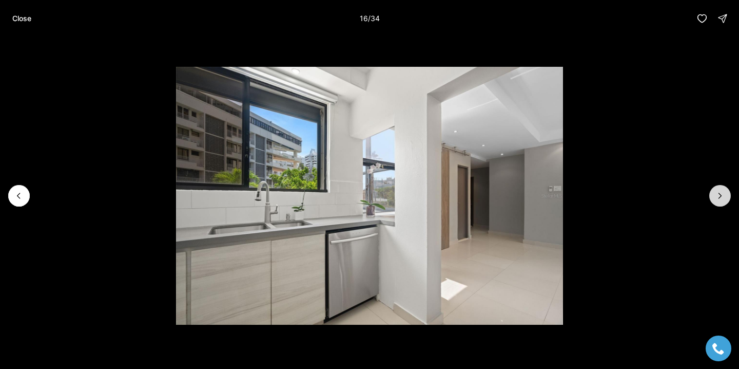
click at [721, 200] on icon "Next slide" at bounding box center [720, 195] width 10 height 10
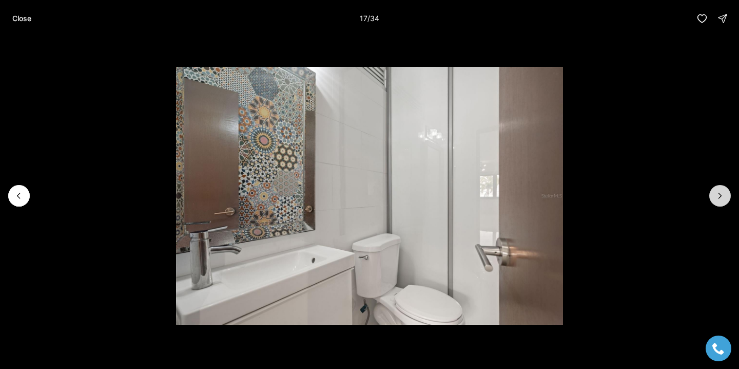
click at [721, 200] on icon "Next slide" at bounding box center [720, 195] width 10 height 10
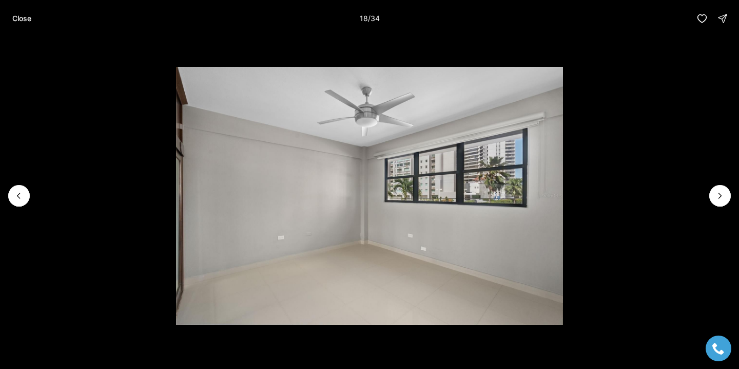
click at [87, 197] on li "18 of 34" at bounding box center [369, 195] width 739 height 317
click at [29, 196] on button "Previous slide" at bounding box center [19, 196] width 22 height 22
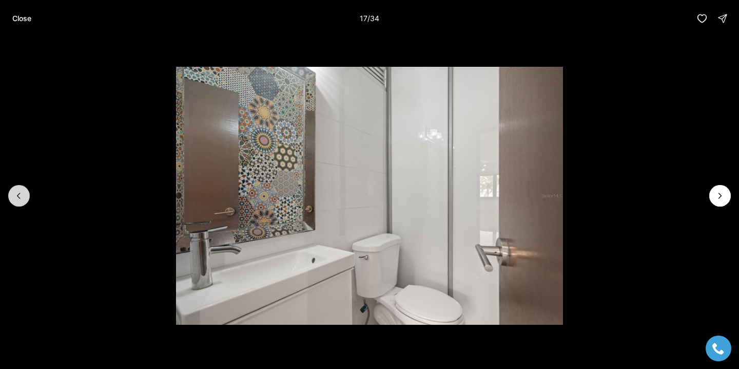
click at [29, 196] on button "Previous slide" at bounding box center [19, 196] width 22 height 22
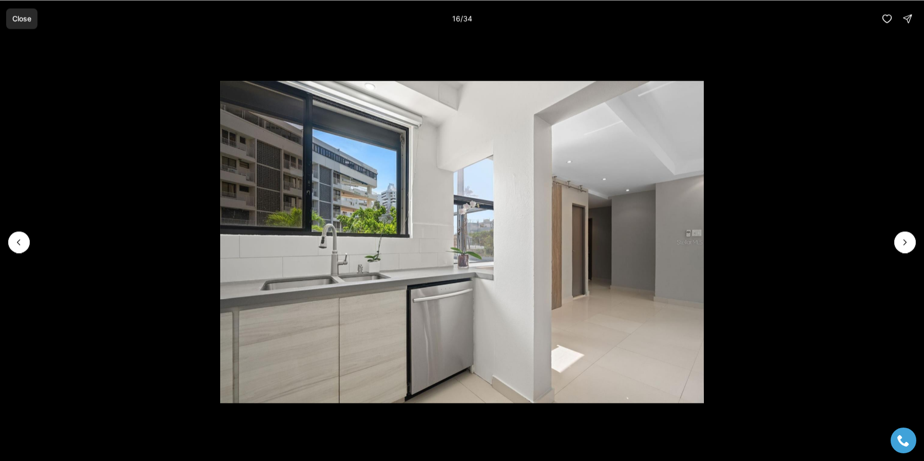
click at [10, 28] on button "Close" at bounding box center [21, 18] width 31 height 21
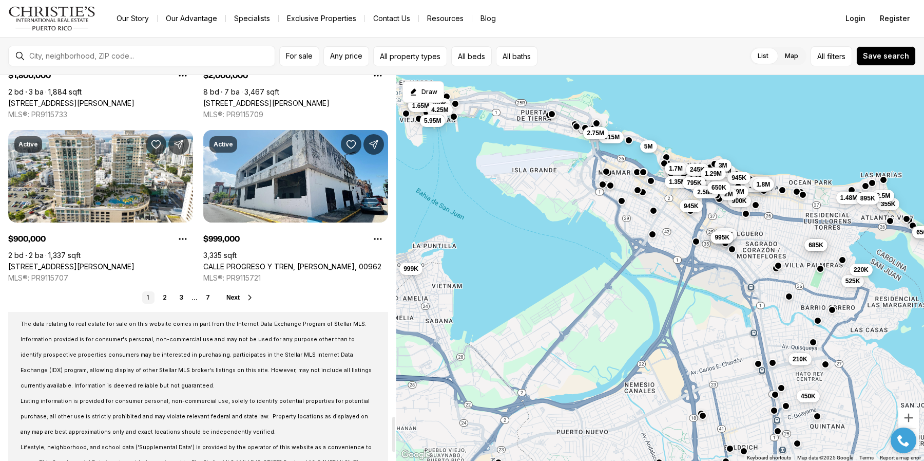
scroll to position [3741, 0]
click at [165, 293] on link "2" at bounding box center [165, 297] width 12 height 12
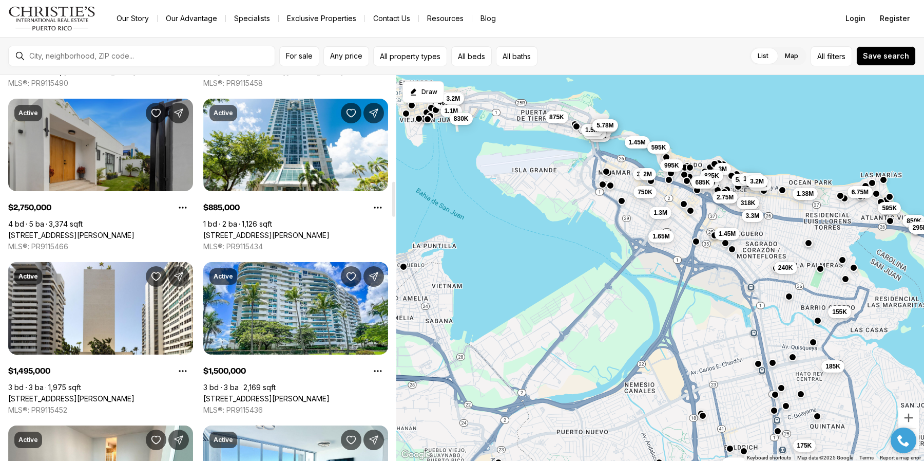
scroll to position [1161, 0]
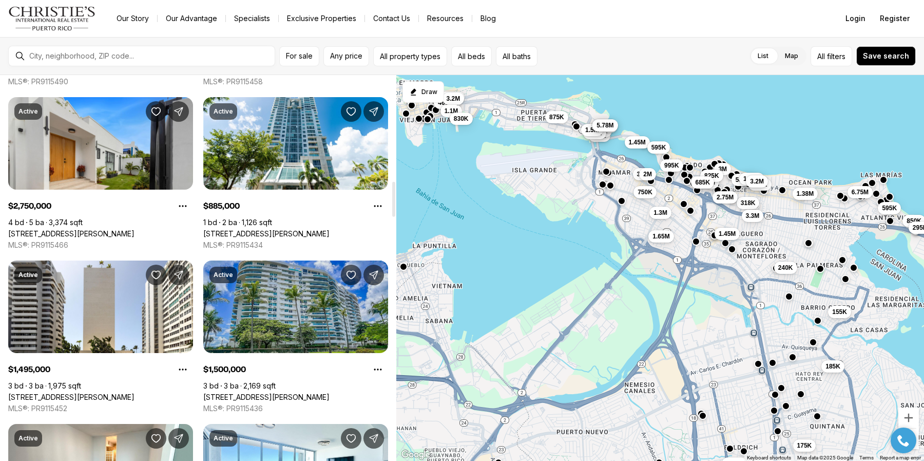
click at [252, 392] on link "[STREET_ADDRESS][PERSON_NAME]" at bounding box center [266, 396] width 126 height 9
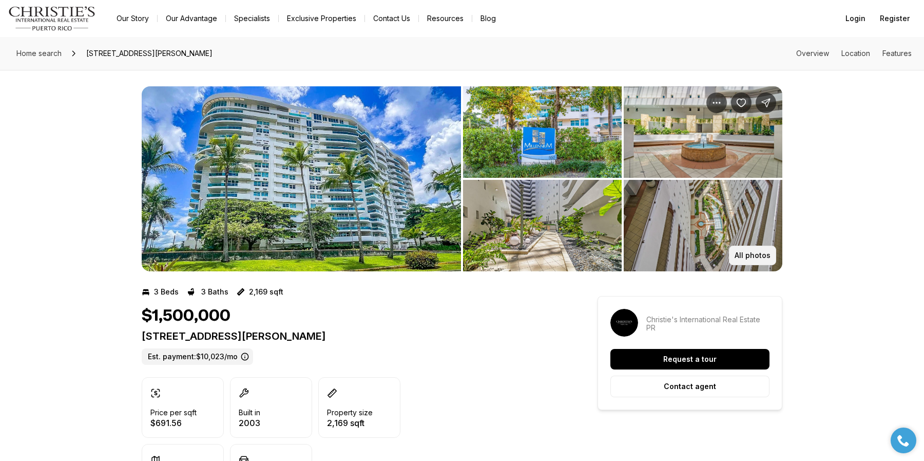
click at [740, 255] on p "All photos" at bounding box center [753, 255] width 36 height 8
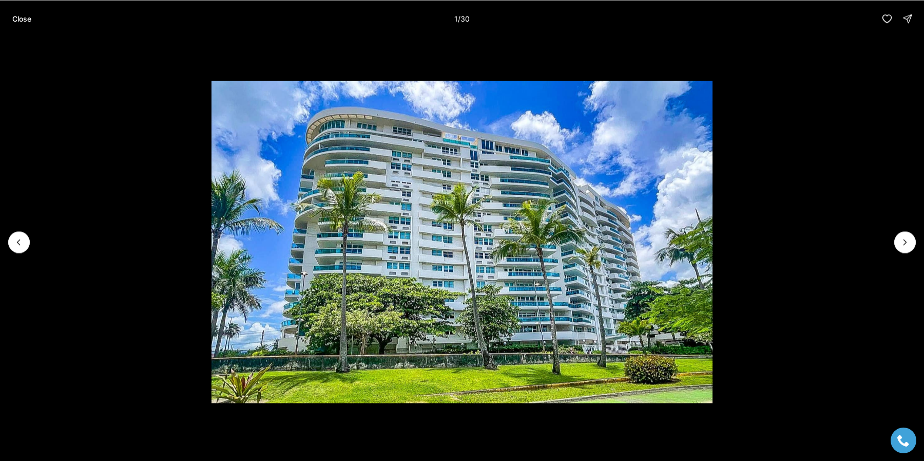
click at [893, 242] on li "1 of 30" at bounding box center [462, 241] width 924 height 409
click at [905, 246] on icon "Next slide" at bounding box center [905, 242] width 10 height 10
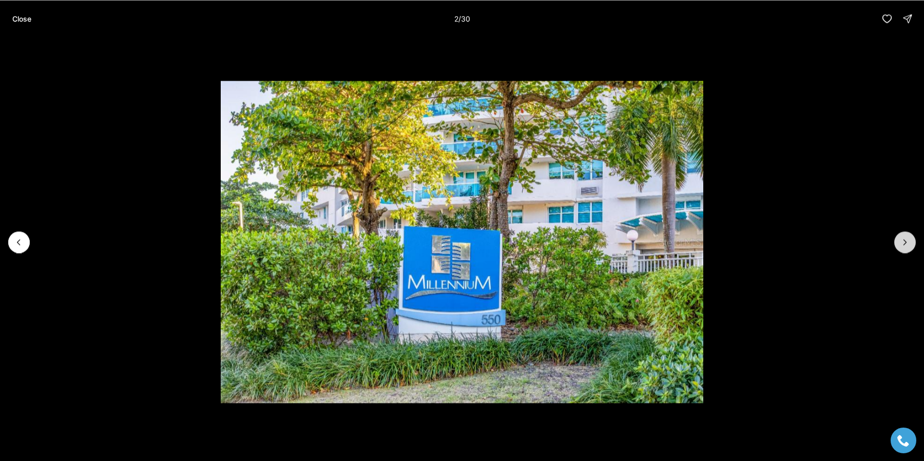
click at [905, 246] on icon "Next slide" at bounding box center [905, 242] width 10 height 10
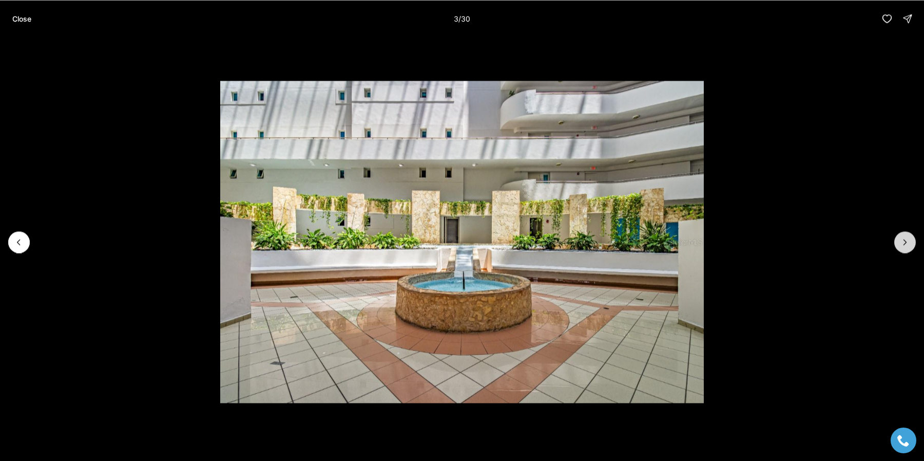
click at [905, 246] on icon "Next slide" at bounding box center [905, 242] width 10 height 10
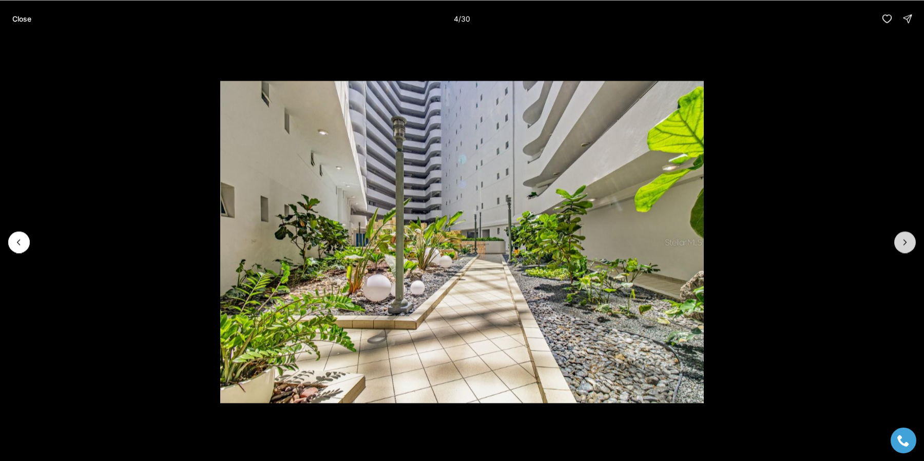
click at [905, 246] on icon "Next slide" at bounding box center [905, 242] width 10 height 10
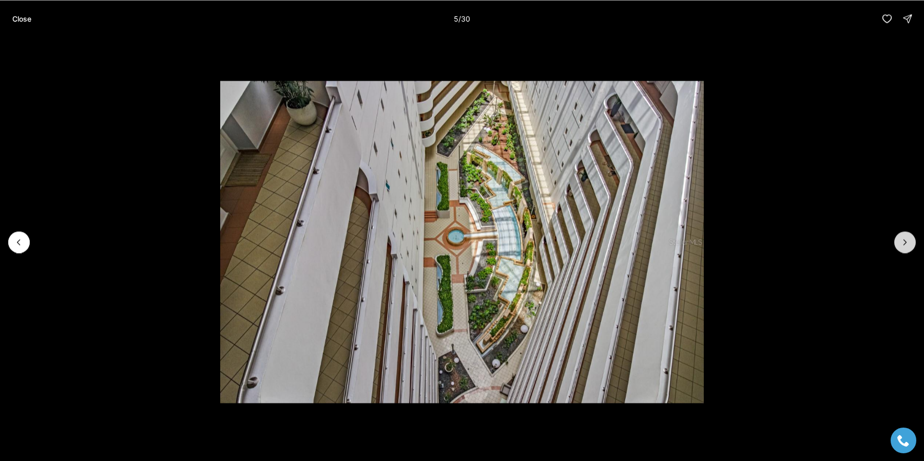
click at [905, 246] on icon "Next slide" at bounding box center [905, 242] width 10 height 10
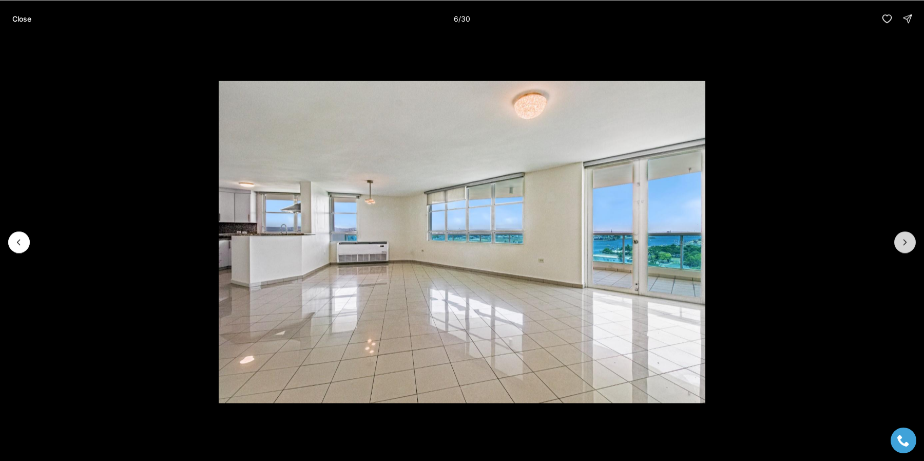
click at [905, 246] on icon "Next slide" at bounding box center [905, 242] width 10 height 10
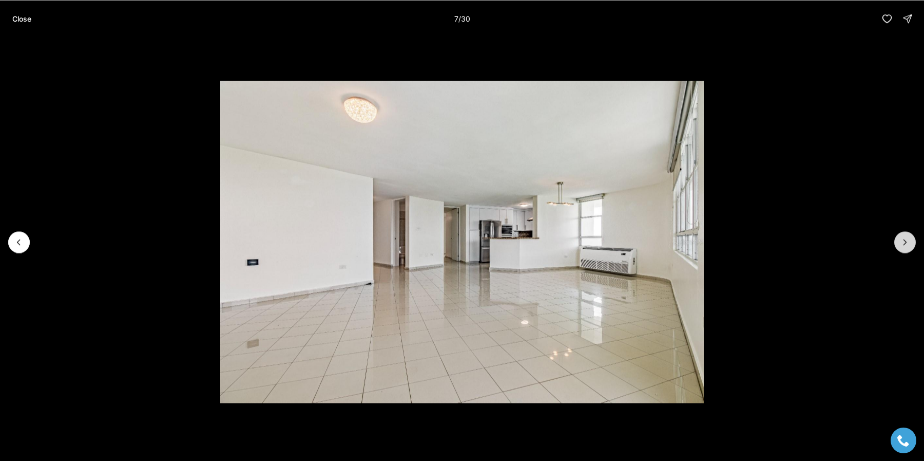
click at [905, 246] on icon "Next slide" at bounding box center [905, 242] width 10 height 10
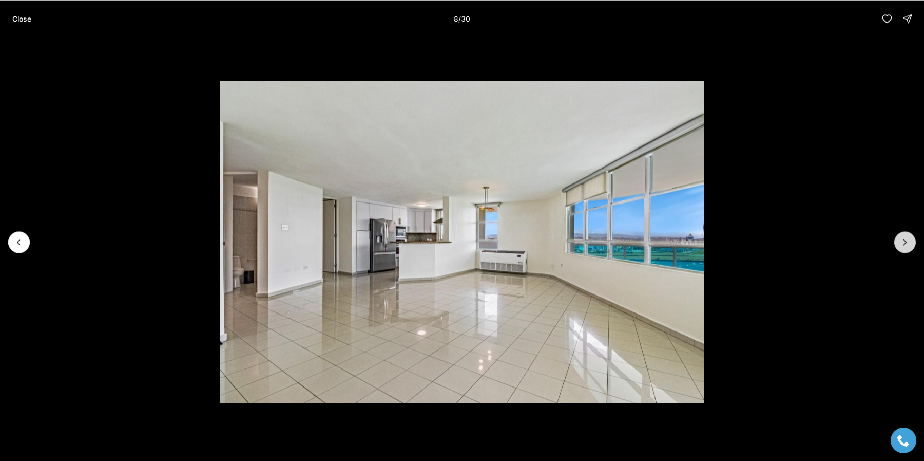
click at [905, 246] on icon "Next slide" at bounding box center [905, 242] width 10 height 10
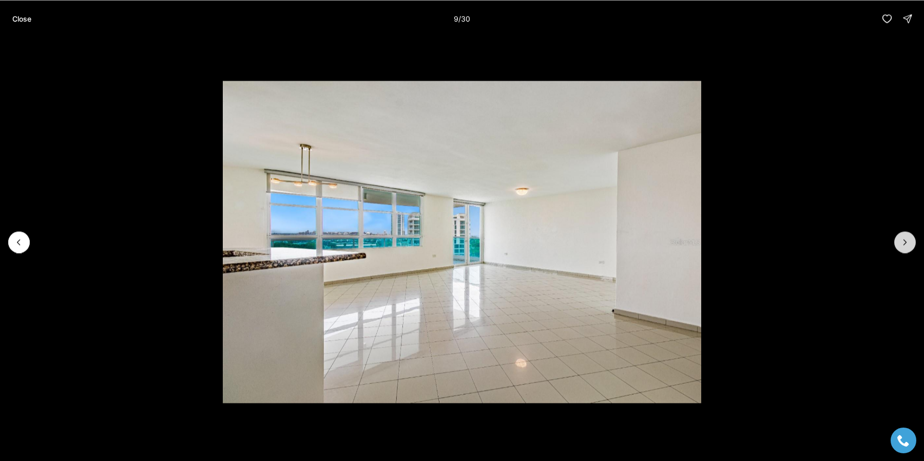
click at [905, 246] on icon "Next slide" at bounding box center [905, 242] width 10 height 10
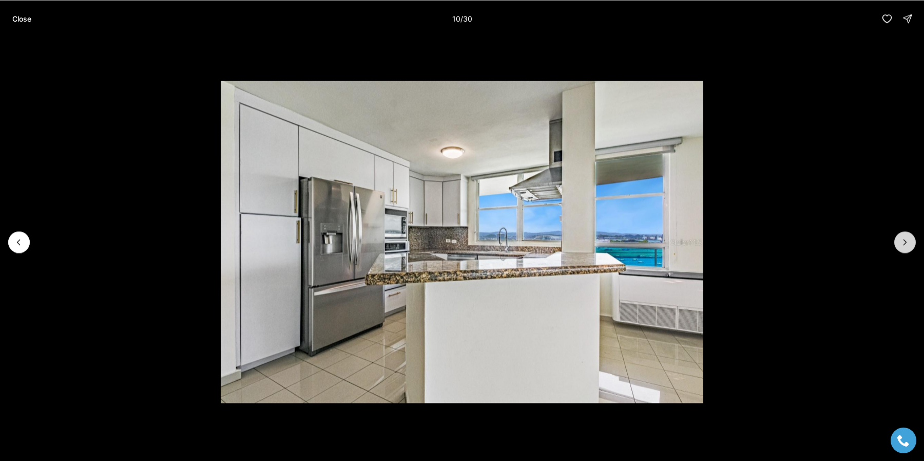
click at [905, 246] on icon "Next slide" at bounding box center [905, 242] width 10 height 10
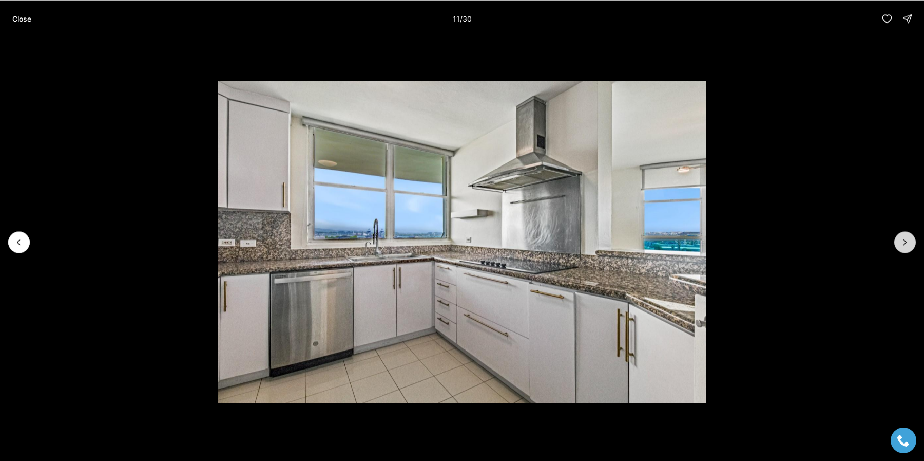
click at [905, 246] on icon "Next slide" at bounding box center [905, 242] width 10 height 10
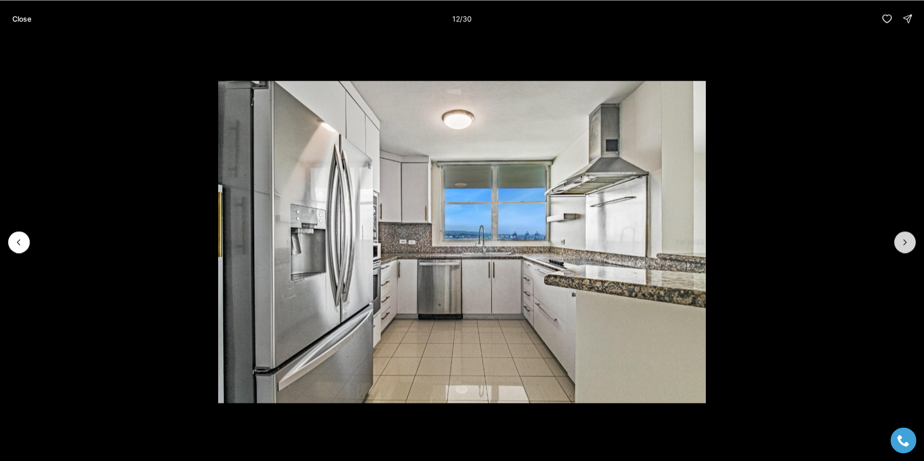
click at [905, 246] on icon "Next slide" at bounding box center [905, 242] width 10 height 10
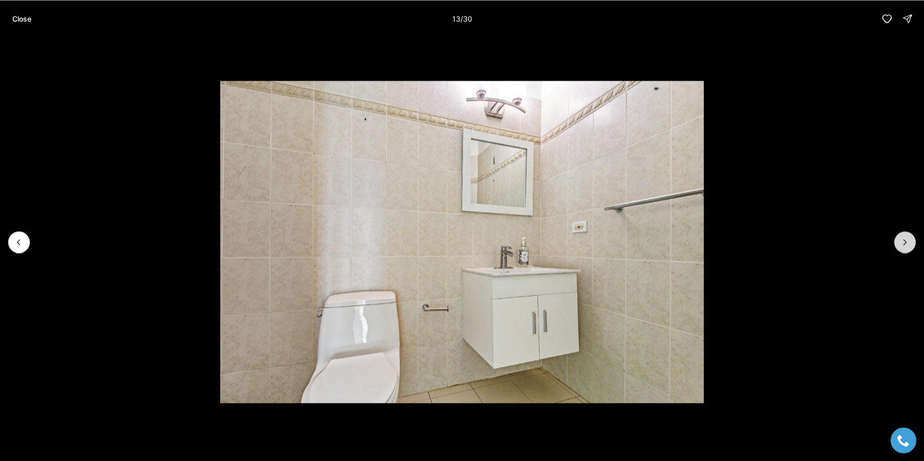
click at [905, 246] on icon "Next slide" at bounding box center [905, 242] width 10 height 10
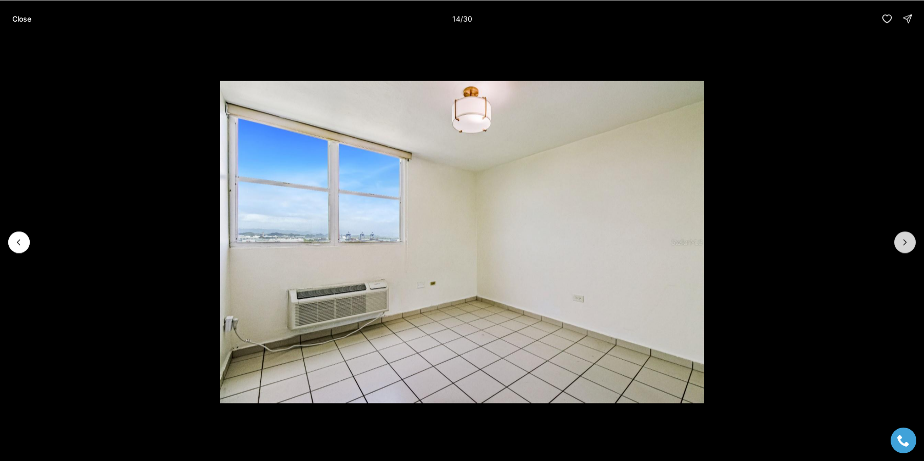
click at [905, 246] on icon "Next slide" at bounding box center [905, 242] width 10 height 10
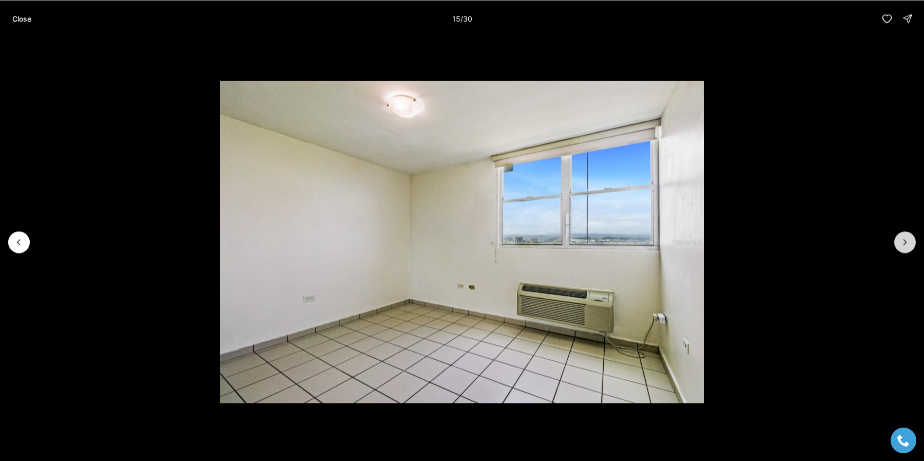
click at [905, 246] on icon "Next slide" at bounding box center [905, 242] width 10 height 10
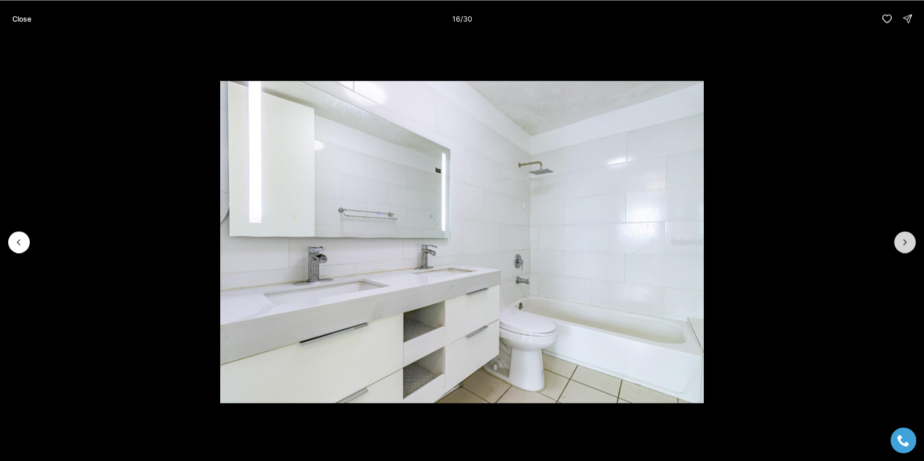
click at [905, 246] on icon "Next slide" at bounding box center [905, 242] width 10 height 10
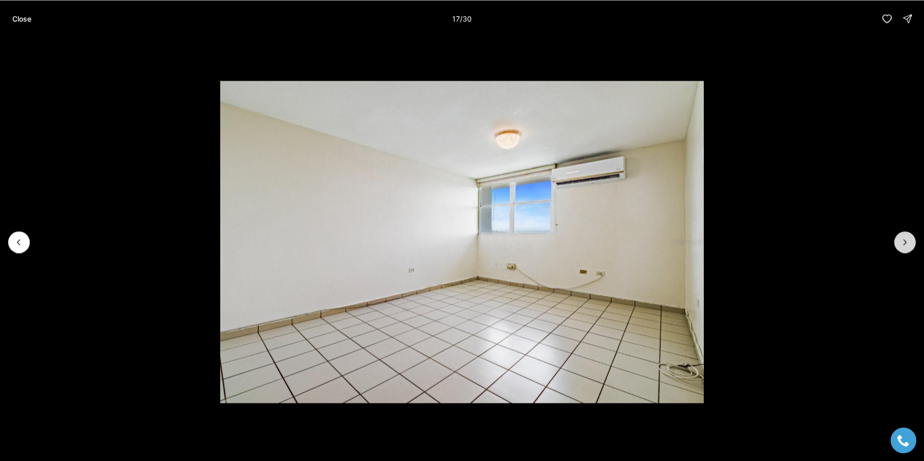
click at [905, 246] on icon "Next slide" at bounding box center [905, 242] width 10 height 10
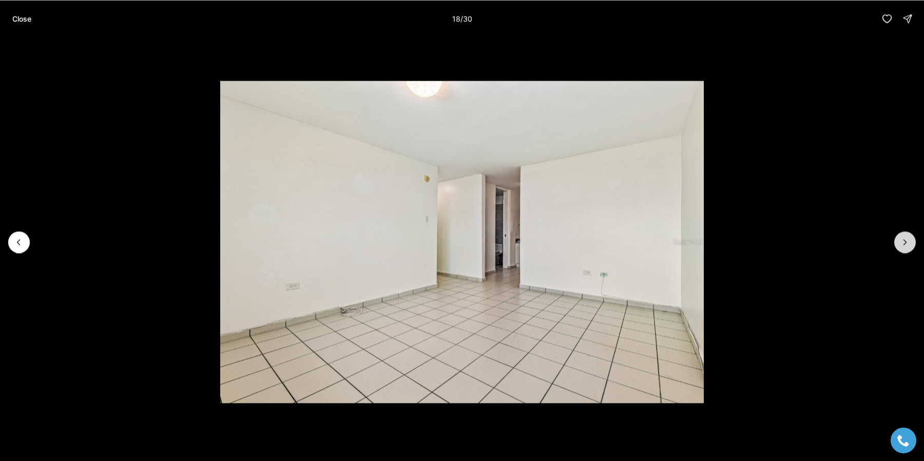
click at [905, 246] on icon "Next slide" at bounding box center [905, 242] width 10 height 10
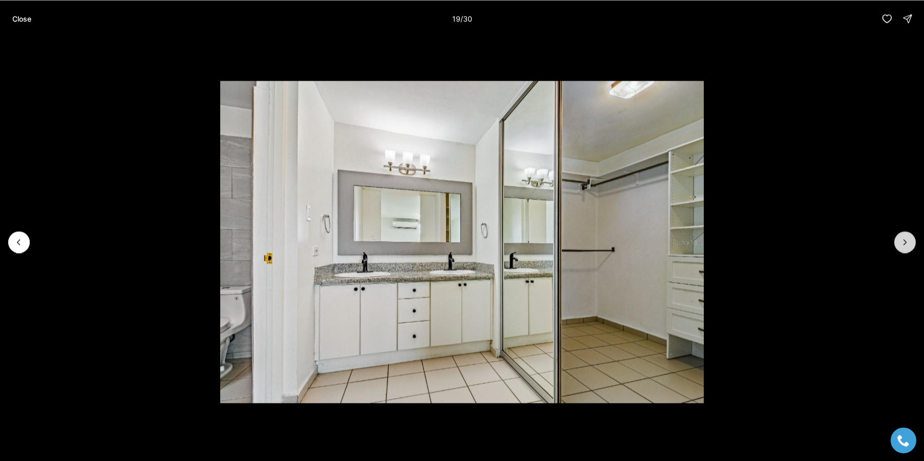
click at [905, 246] on icon "Next slide" at bounding box center [905, 242] width 10 height 10
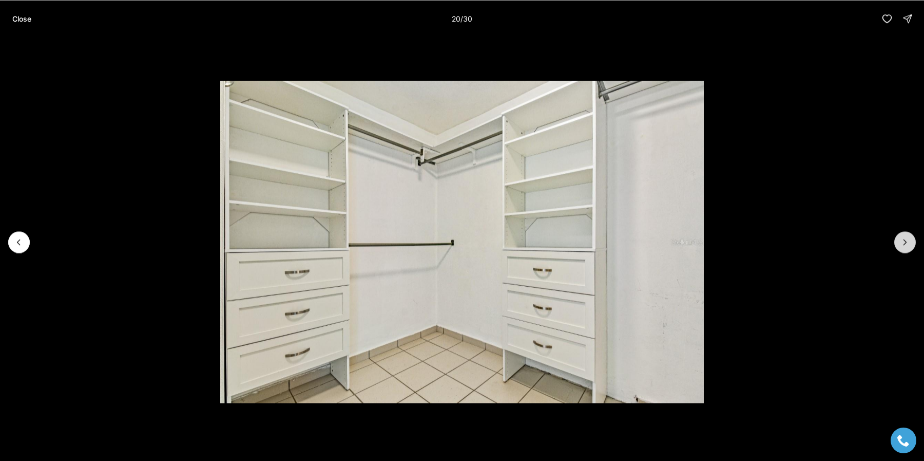
click at [905, 246] on icon "Next slide" at bounding box center [905, 242] width 10 height 10
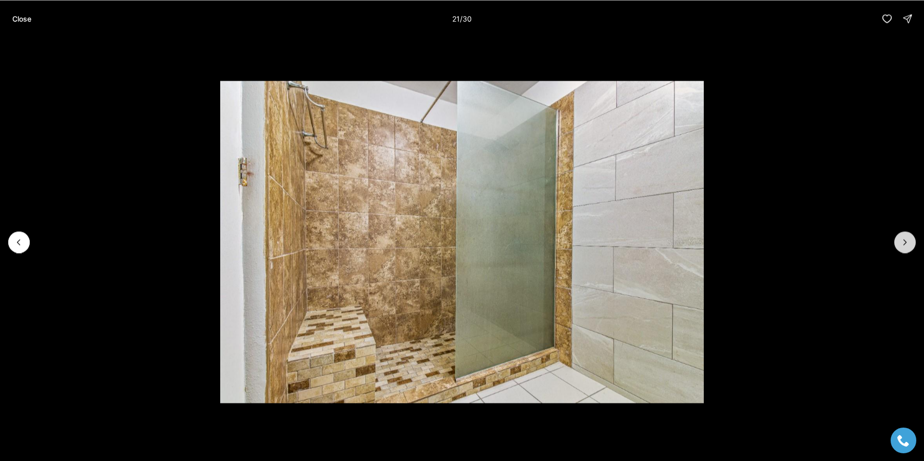
click at [905, 246] on icon "Next slide" at bounding box center [905, 242] width 10 height 10
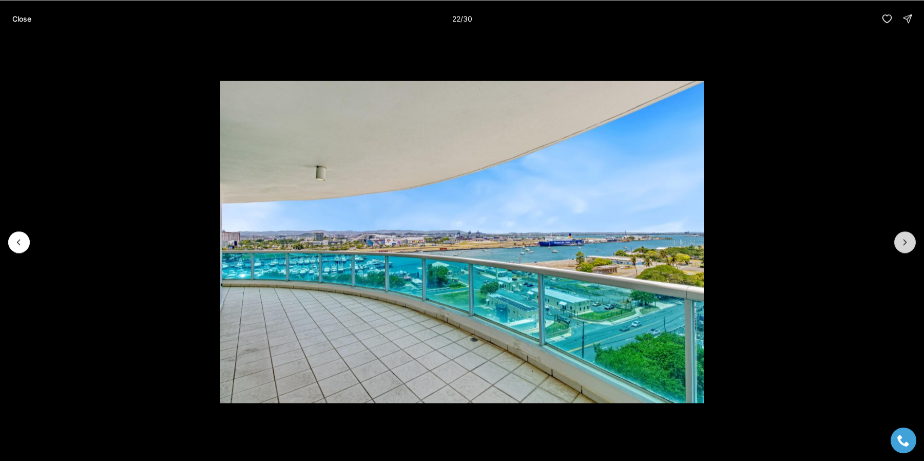
click at [905, 246] on icon "Next slide" at bounding box center [905, 242] width 10 height 10
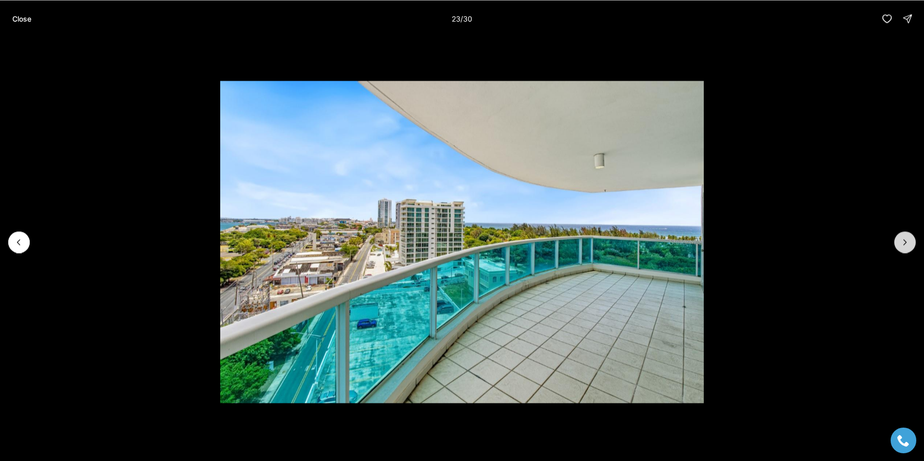
click at [913, 239] on button "Next slide" at bounding box center [905, 242] width 22 height 22
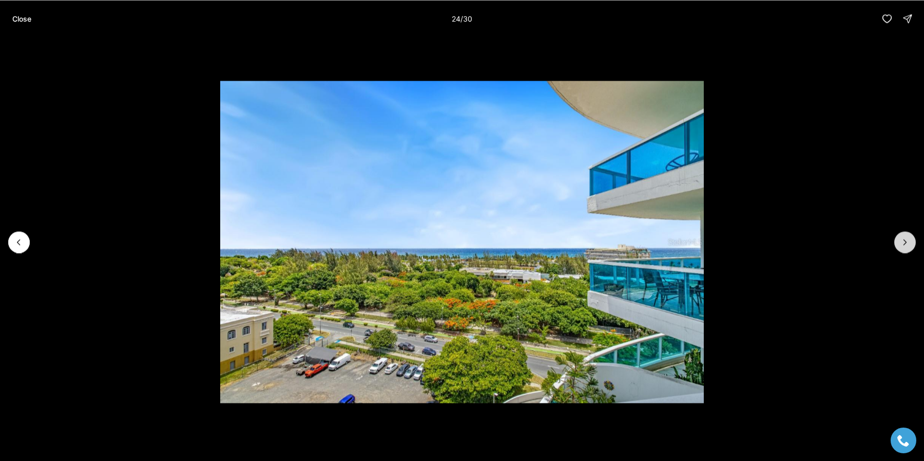
click at [913, 239] on button "Next slide" at bounding box center [905, 242] width 22 height 22
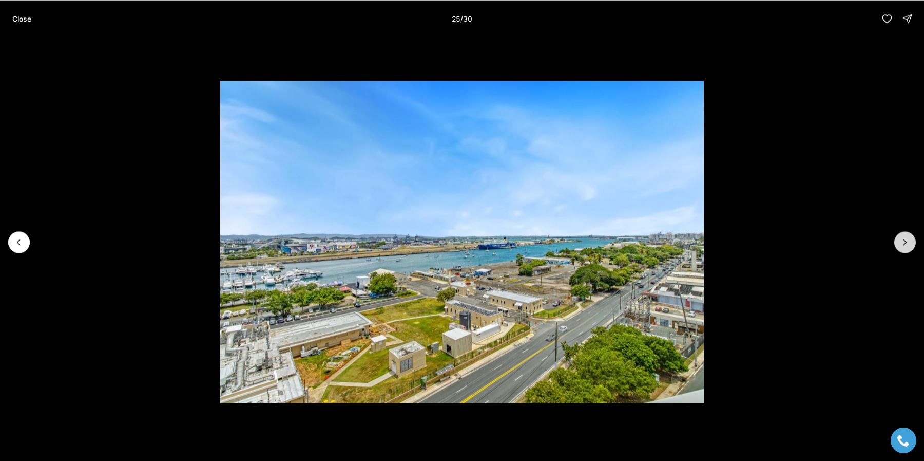
click at [913, 239] on button "Next slide" at bounding box center [905, 242] width 22 height 22
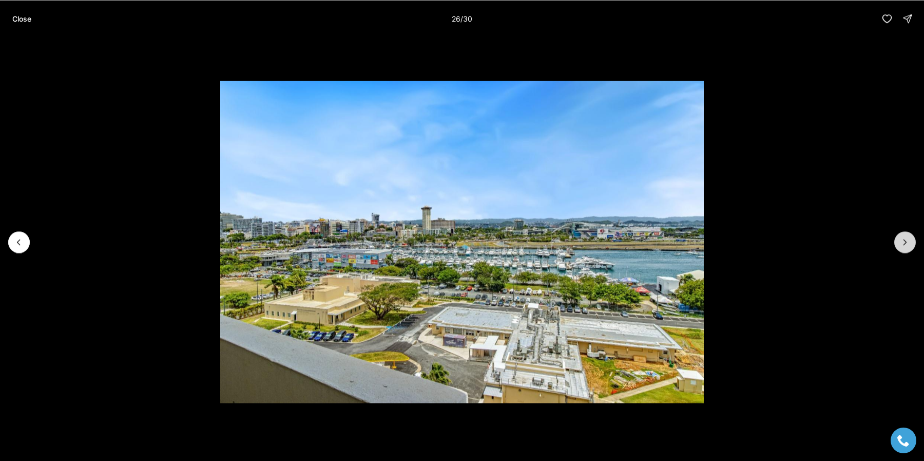
click at [913, 239] on button "Next slide" at bounding box center [905, 242] width 22 height 22
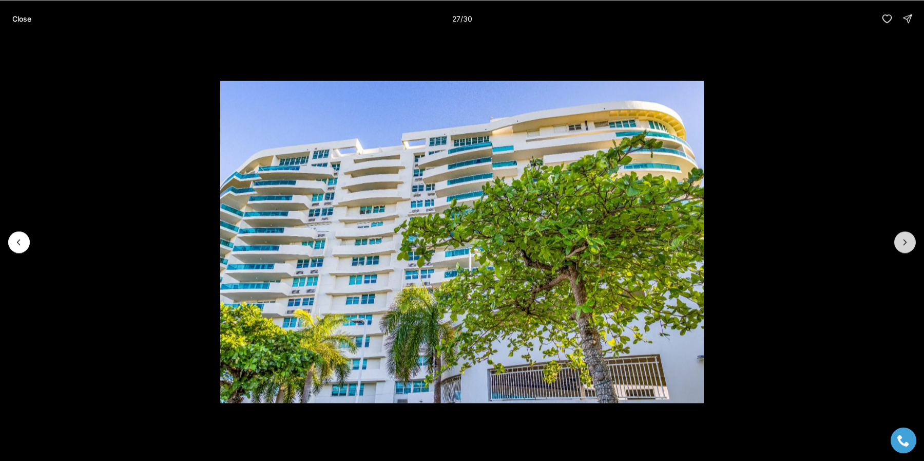
click at [914, 239] on button "Next slide" at bounding box center [905, 242] width 22 height 22
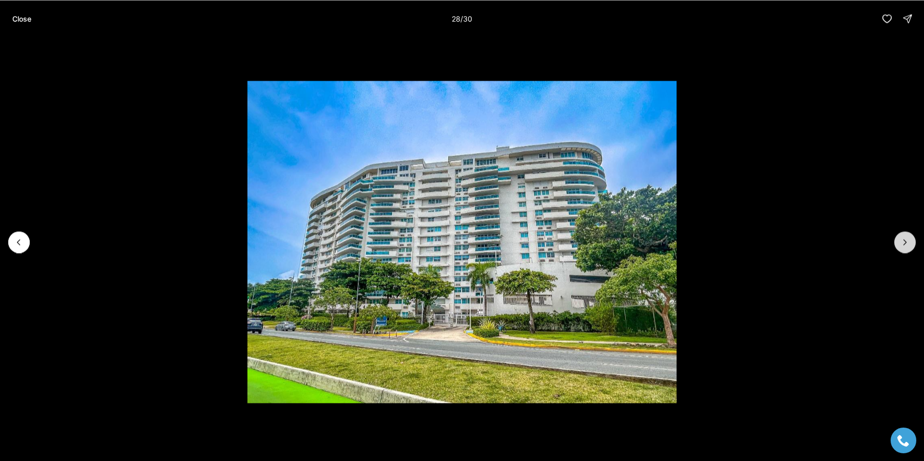
click at [914, 239] on button "Next slide" at bounding box center [905, 242] width 22 height 22
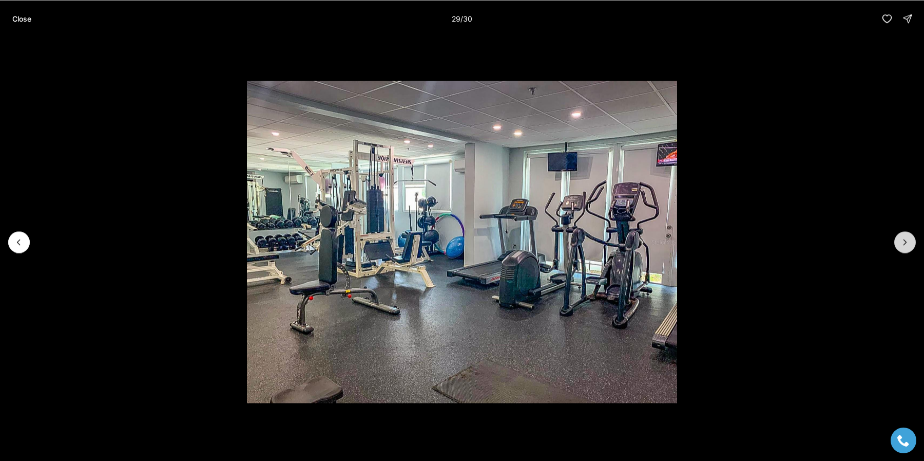
click at [914, 239] on button "Next slide" at bounding box center [905, 242] width 22 height 22
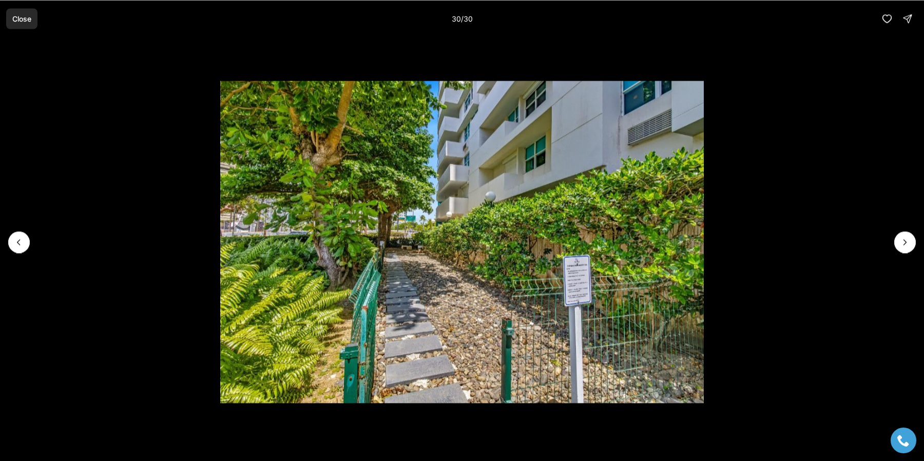
click at [35, 19] on button "Close" at bounding box center [21, 18] width 31 height 21
